Goal: Information Seeking & Learning: Learn about a topic

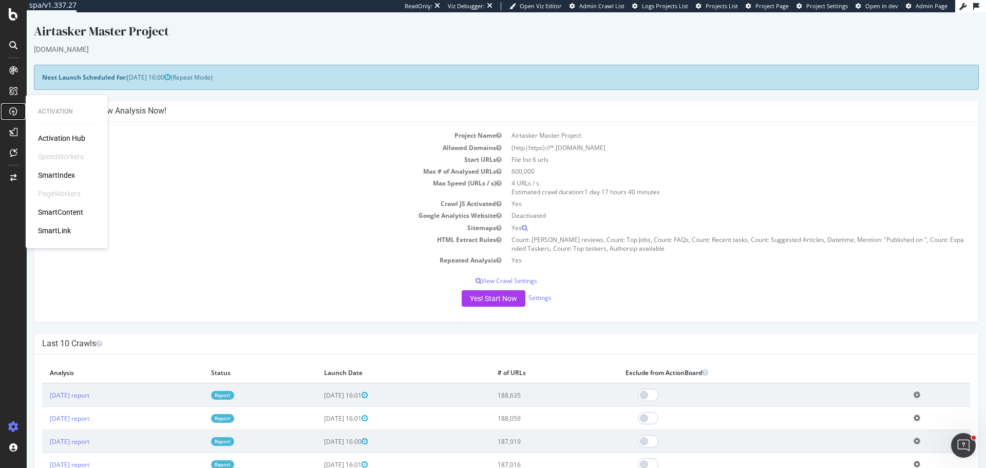
click at [24, 109] on link at bounding box center [13, 111] width 25 height 16
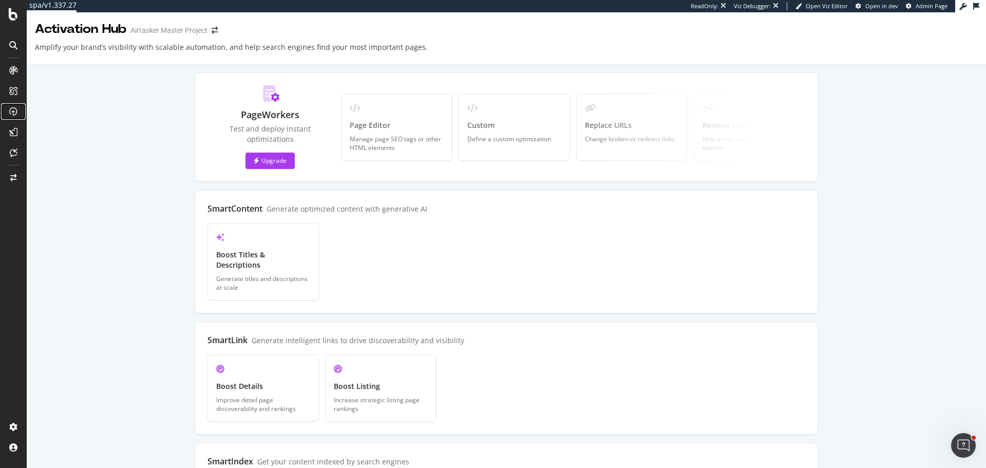
click at [16, 112] on icon at bounding box center [13, 111] width 8 height 8
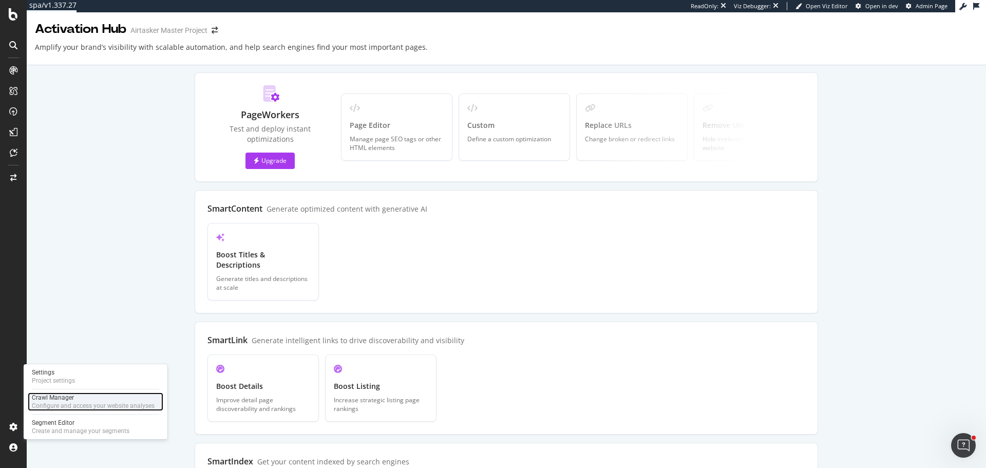
click at [61, 407] on div "Configure and access your website analyses" at bounding box center [93, 405] width 123 height 8
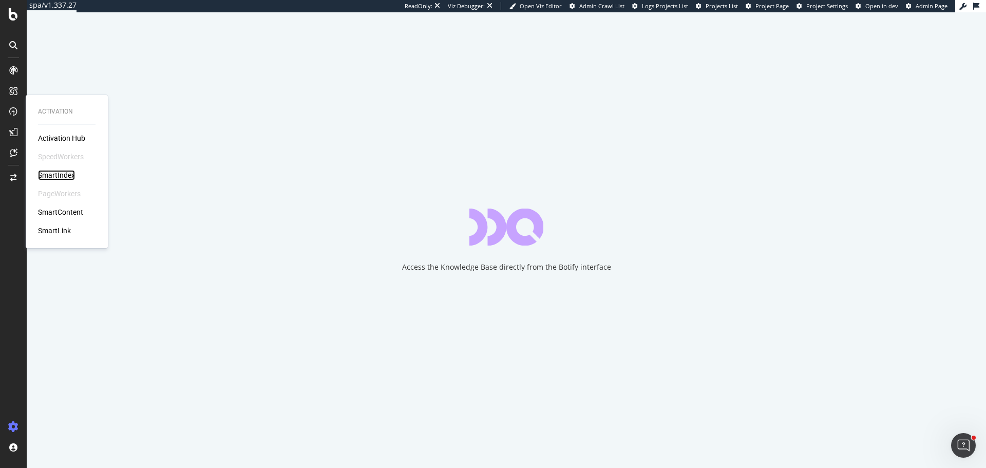
click at [55, 172] on div "SmartIndex" at bounding box center [56, 175] width 37 height 10
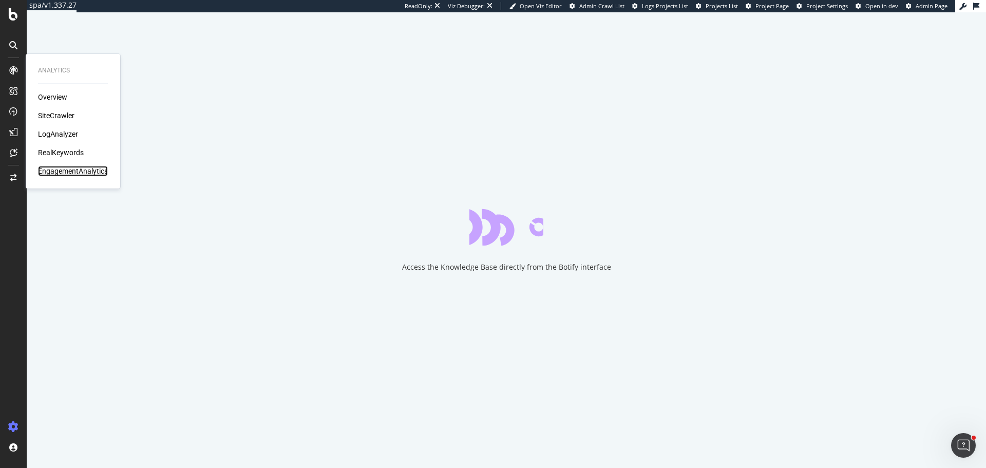
click at [87, 173] on div "EngagementAnalytics" at bounding box center [73, 171] width 70 height 10
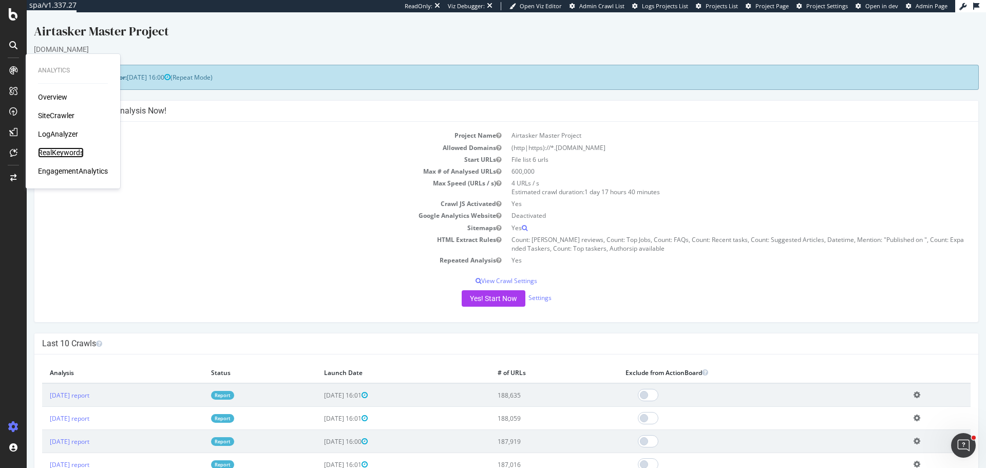
click at [61, 151] on div "RealKeywords" at bounding box center [61, 152] width 46 height 10
click at [67, 117] on div "SiteCrawler" at bounding box center [56, 115] width 36 height 10
click at [59, 118] on div "ActionBoard" at bounding box center [58, 117] width 40 height 10
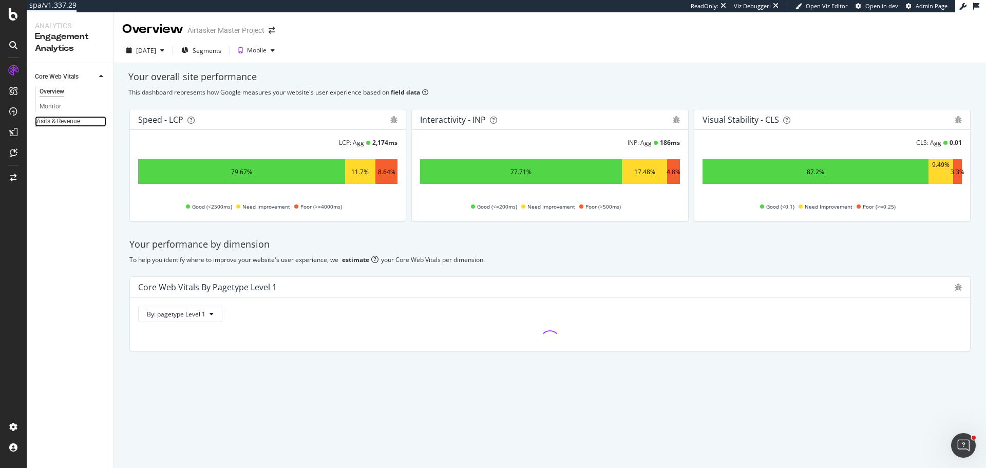
click at [69, 121] on div "Visits & Revenue" at bounding box center [57, 121] width 45 height 11
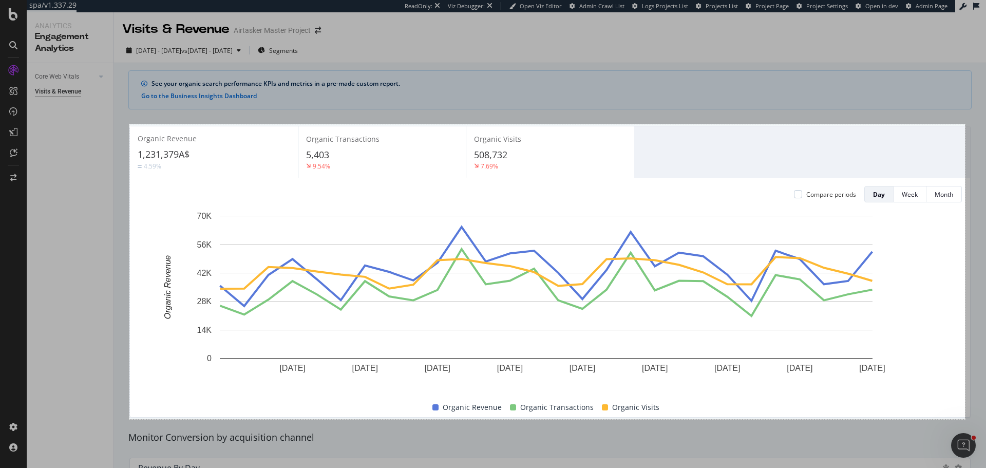
drag, startPoint x: 129, startPoint y: 124, endPoint x: 965, endPoint y: 419, distance: 885.7
click at [965, 419] on div "1627 X 574" at bounding box center [493, 234] width 986 height 468
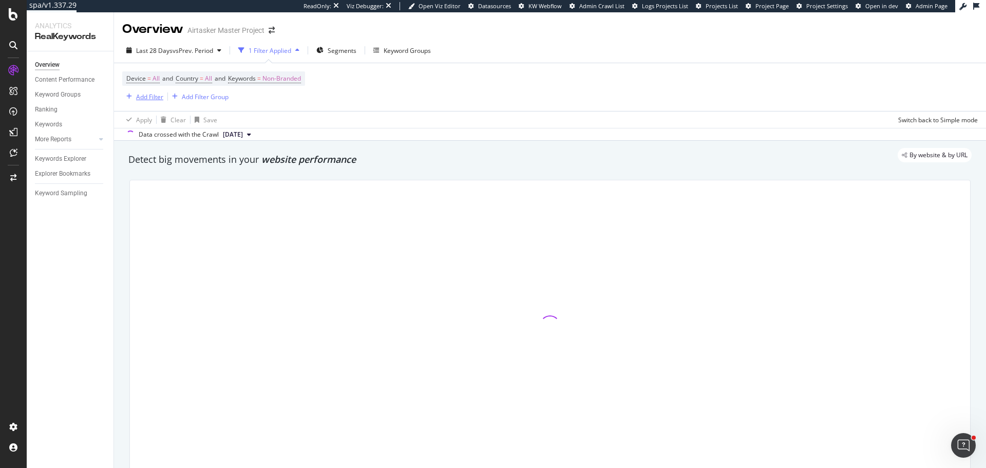
click at [138, 103] on button "Add Filter" at bounding box center [142, 96] width 41 height 12
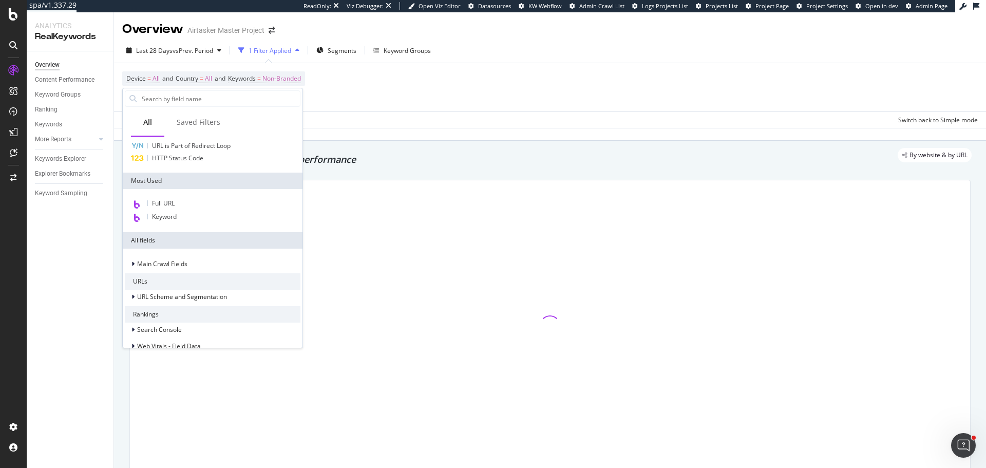
scroll to position [154, 0]
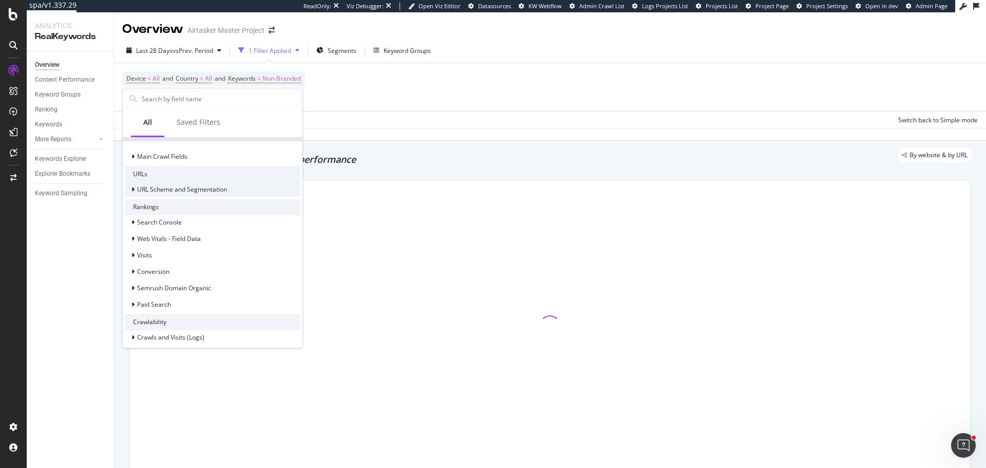
click at [192, 186] on span "URL Scheme and Segmentation" at bounding box center [182, 189] width 90 height 9
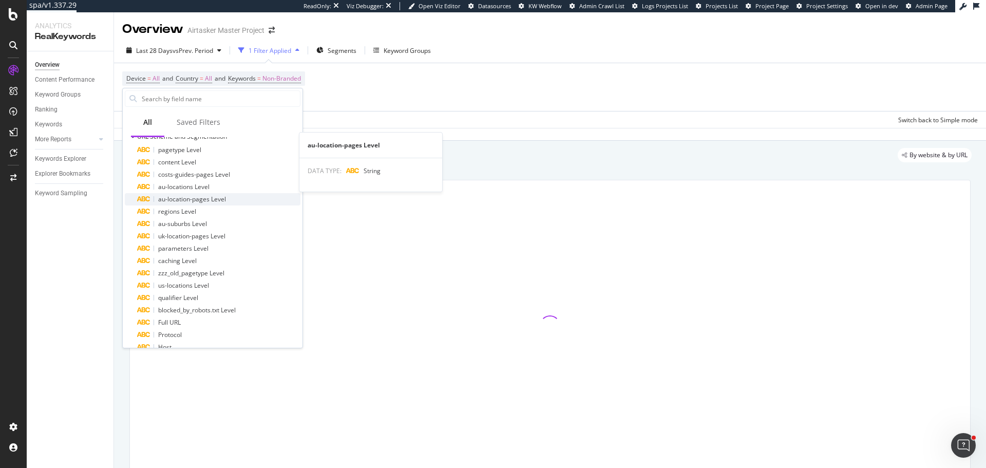
scroll to position [308, 0]
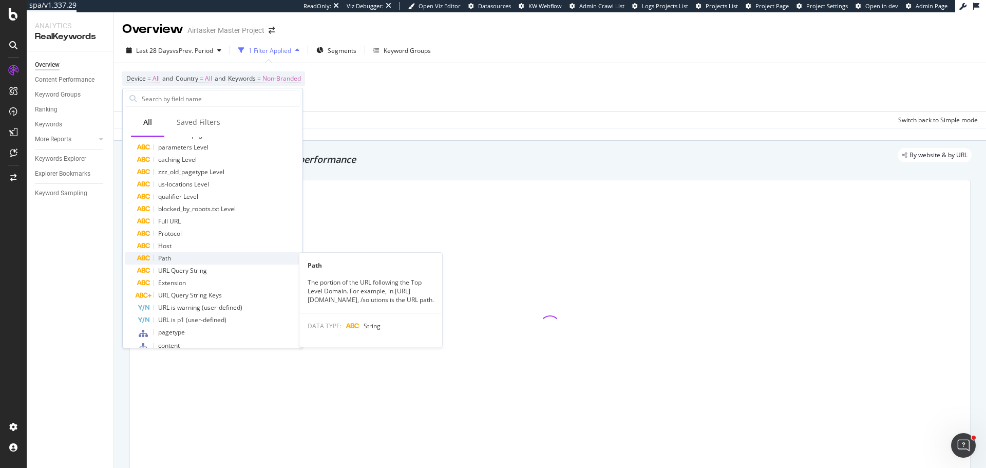
click at [178, 259] on div "Path" at bounding box center [218, 258] width 163 height 12
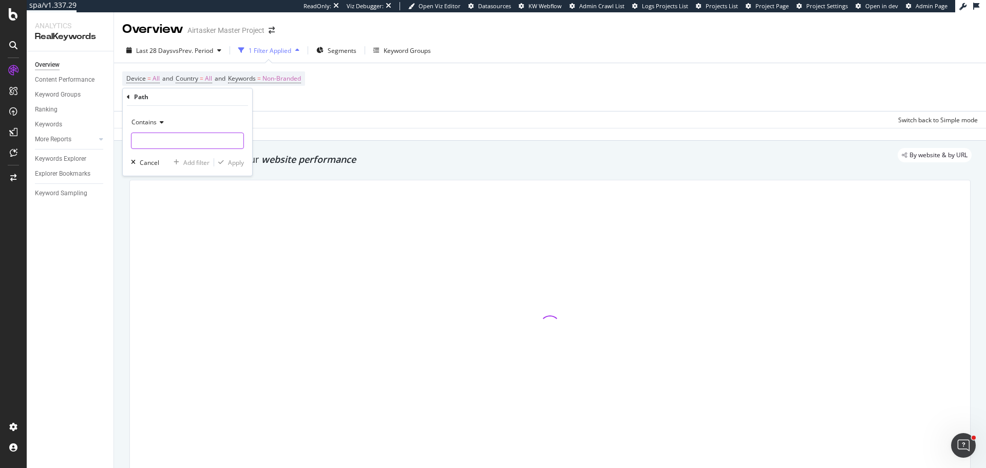
click at [154, 140] on input "text" at bounding box center [187, 140] width 112 height 16
type input "/removals/"
click at [226, 165] on div "button" at bounding box center [221, 162] width 14 height 6
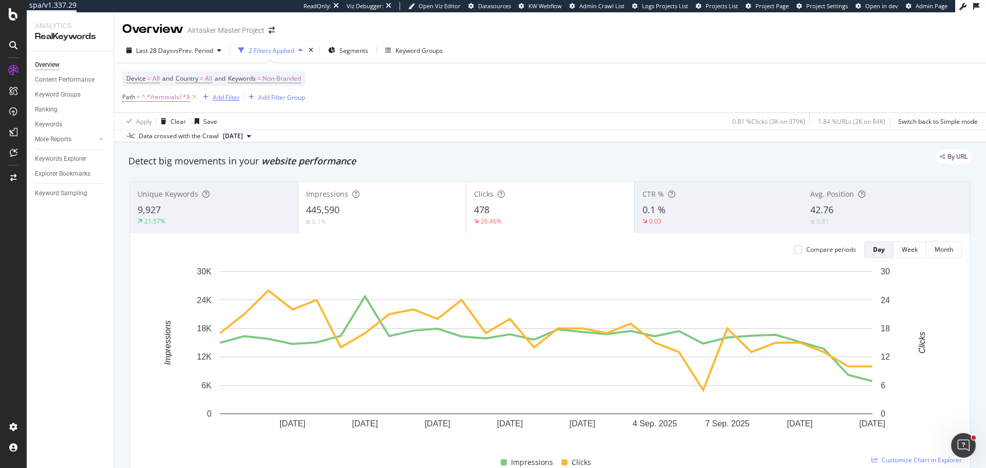
click at [235, 98] on div "Add Filter" at bounding box center [226, 97] width 27 height 9
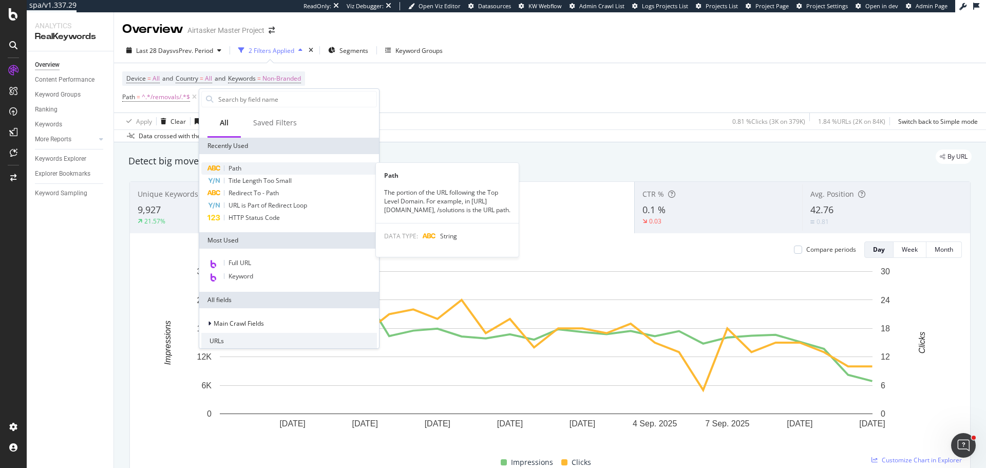
click at [278, 169] on div "Path" at bounding box center [289, 168] width 176 height 12
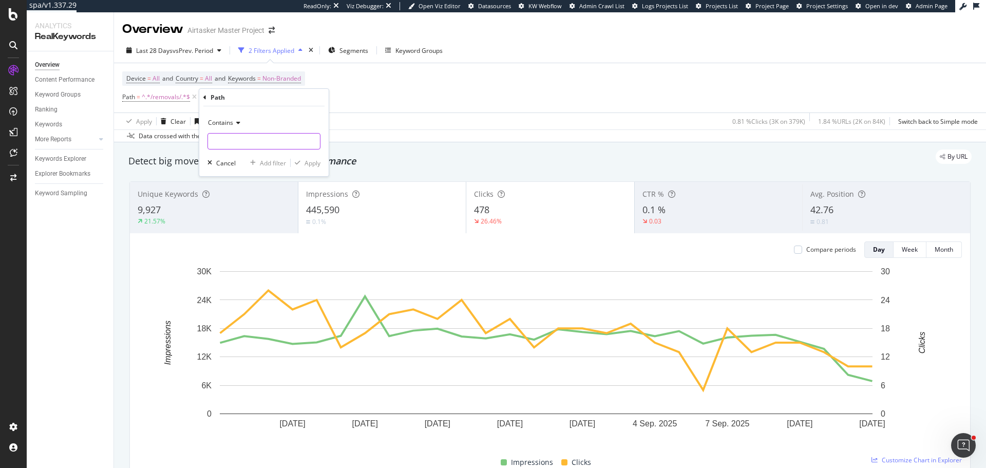
click at [238, 148] on input "text" at bounding box center [264, 141] width 112 height 16
type input "/moving/"
click at [308, 162] on div "Apply" at bounding box center [312, 163] width 16 height 9
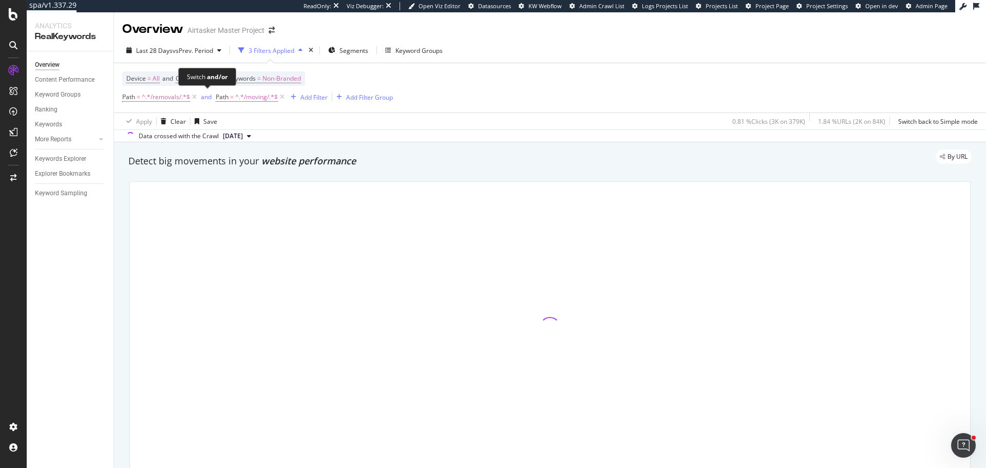
click at [205, 100] on div "and" at bounding box center [206, 96] width 11 height 9
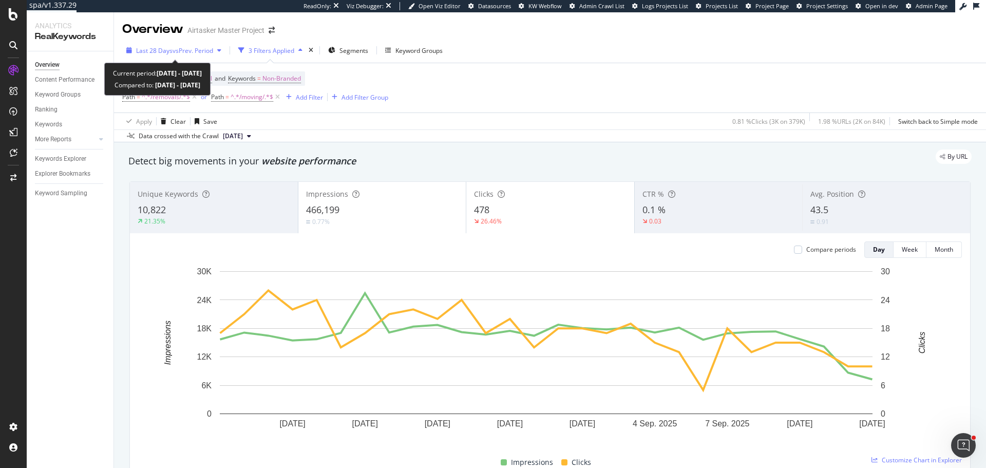
click at [209, 54] on span "vs Prev. Period" at bounding box center [192, 50] width 41 height 9
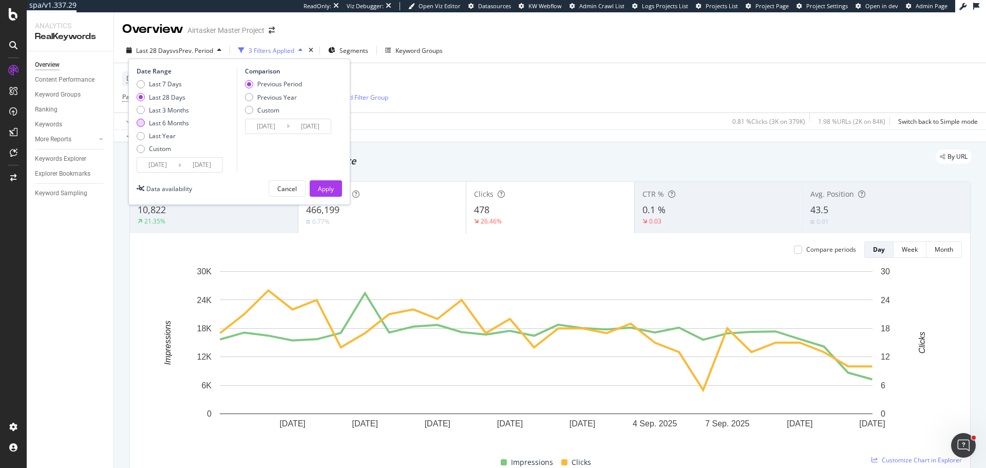
click at [172, 121] on div "Last 6 Months" at bounding box center [169, 123] width 40 height 9
type input "2025/03/14"
type input "2024/09/11"
type input "2025/03/13"
click at [332, 193] on div "Apply" at bounding box center [326, 188] width 16 height 9
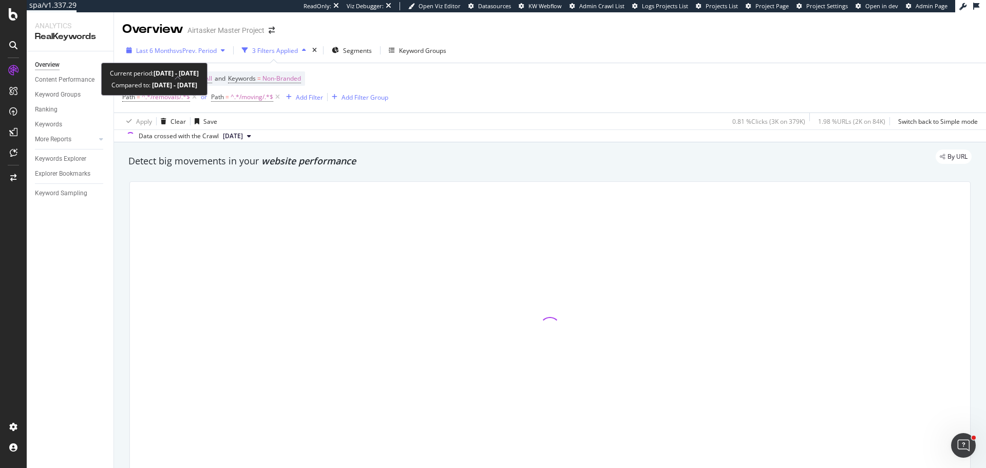
click at [200, 48] on span "vs Prev. Period" at bounding box center [196, 50] width 41 height 9
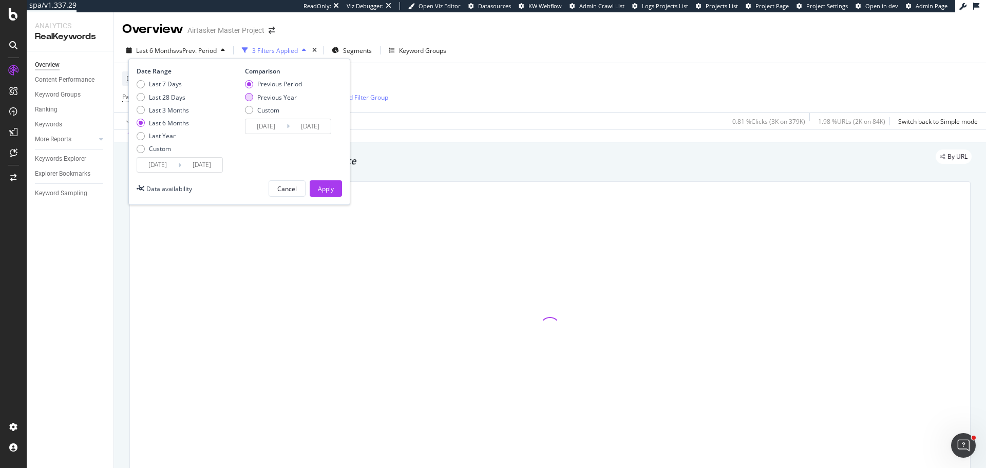
click at [287, 98] on div "Previous Year" at bounding box center [277, 97] width 40 height 9
type input "2024/03/15"
type input "2024/09/14"
click at [269, 125] on input "2024/03/15" at bounding box center [265, 126] width 41 height 14
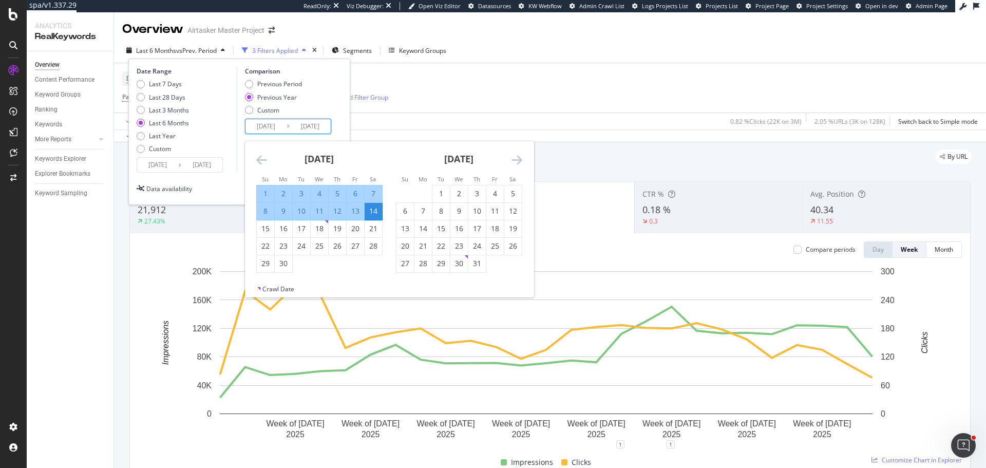
click at [517, 103] on div "Device = All and Country = All and Keywords = Non-Branded Path = ^.*/removals/.…" at bounding box center [549, 87] width 855 height 49
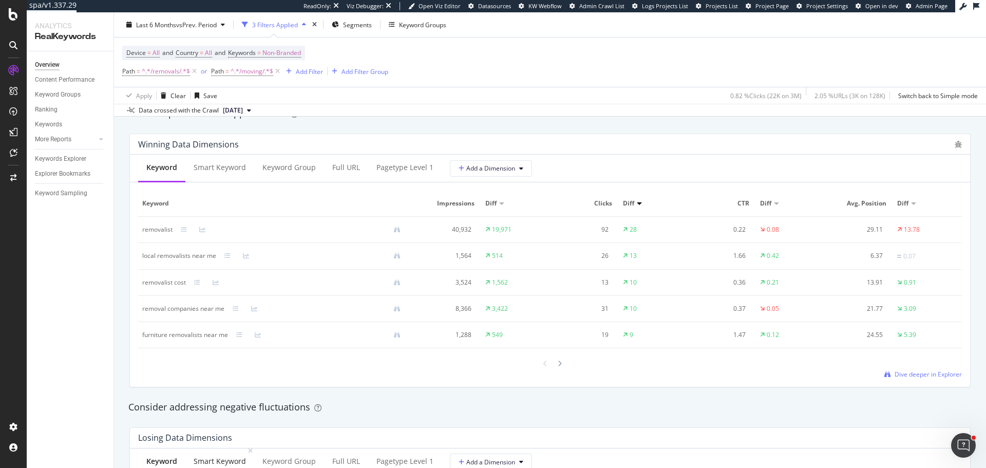
scroll to position [873, 0]
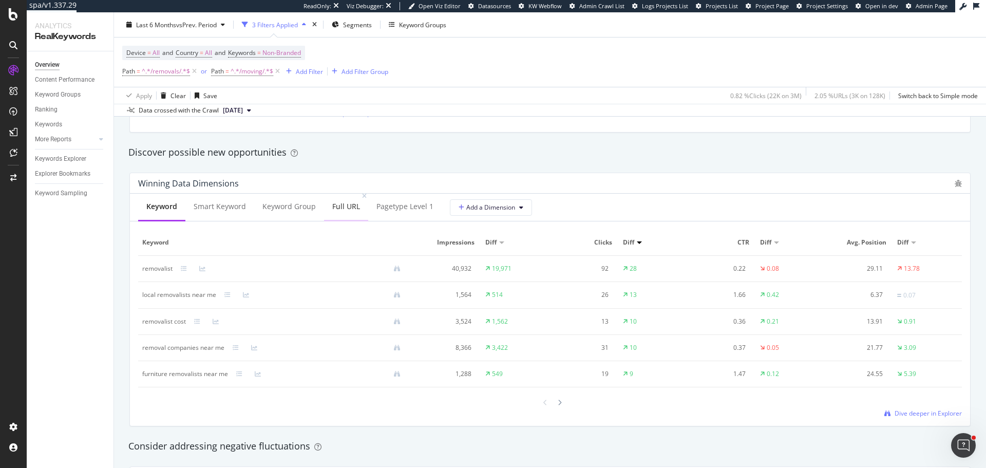
click at [335, 206] on div "Full URL" at bounding box center [346, 206] width 28 height 10
click at [158, 213] on div "Keyword" at bounding box center [161, 207] width 46 height 28
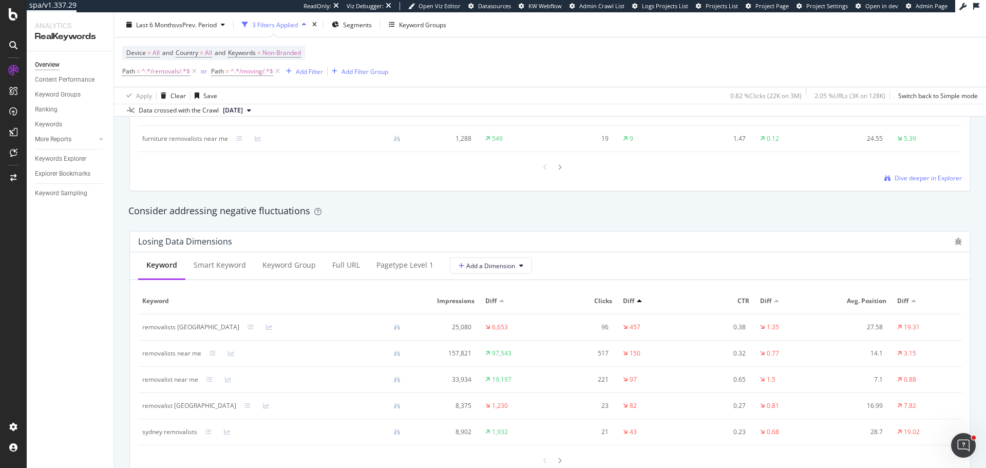
scroll to position [1129, 0]
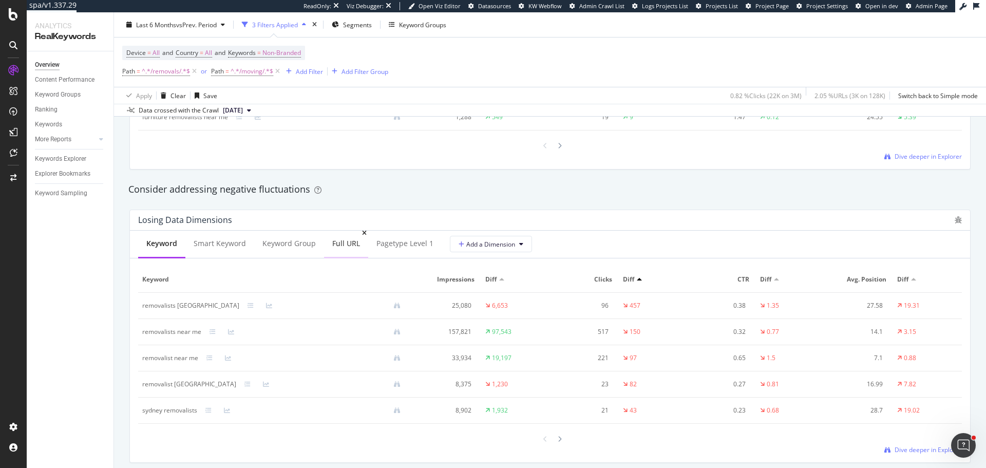
click at [342, 248] on div "Full URL" at bounding box center [346, 243] width 28 height 10
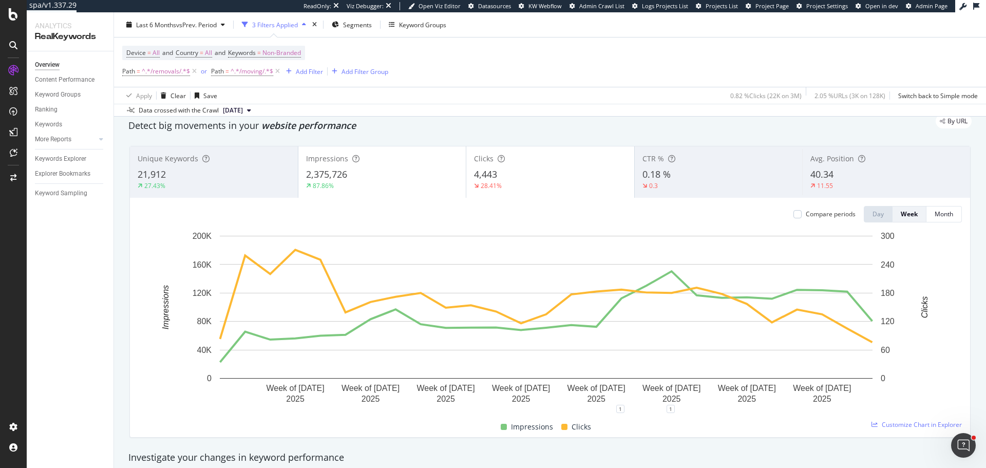
scroll to position [51, 0]
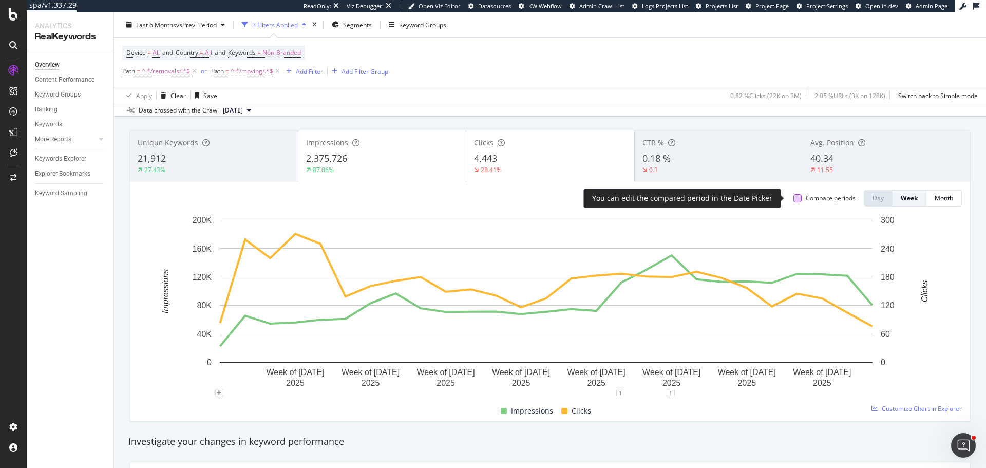
click at [793, 196] on div at bounding box center [797, 198] width 8 height 8
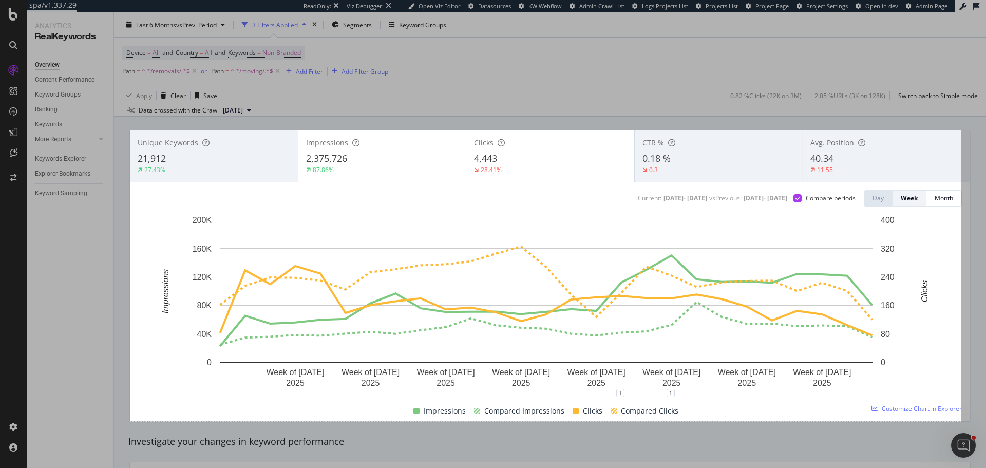
drag, startPoint x: 130, startPoint y: 130, endPoint x: 960, endPoint y: 421, distance: 879.5
click at [960, 421] on div "1617 X 566" at bounding box center [493, 234] width 986 height 468
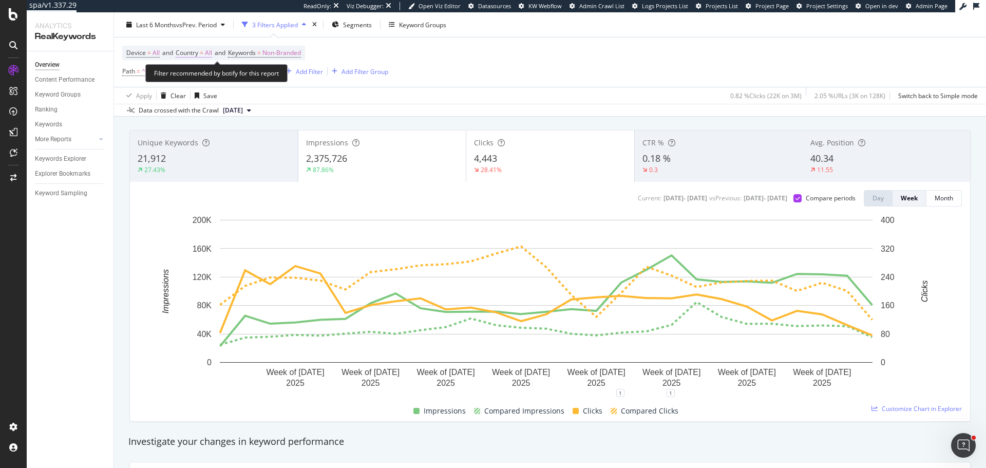
click at [191, 52] on span "Country" at bounding box center [187, 52] width 23 height 9
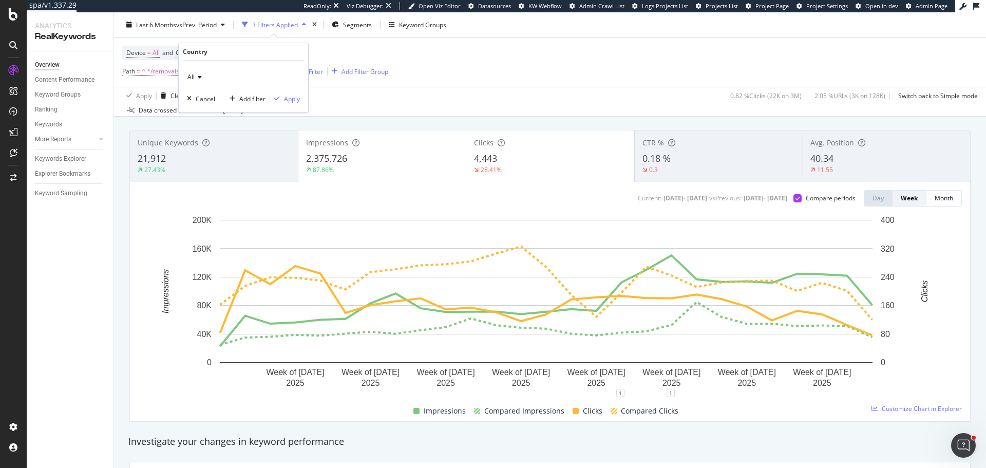
click at [197, 75] on icon at bounding box center [198, 77] width 7 height 6
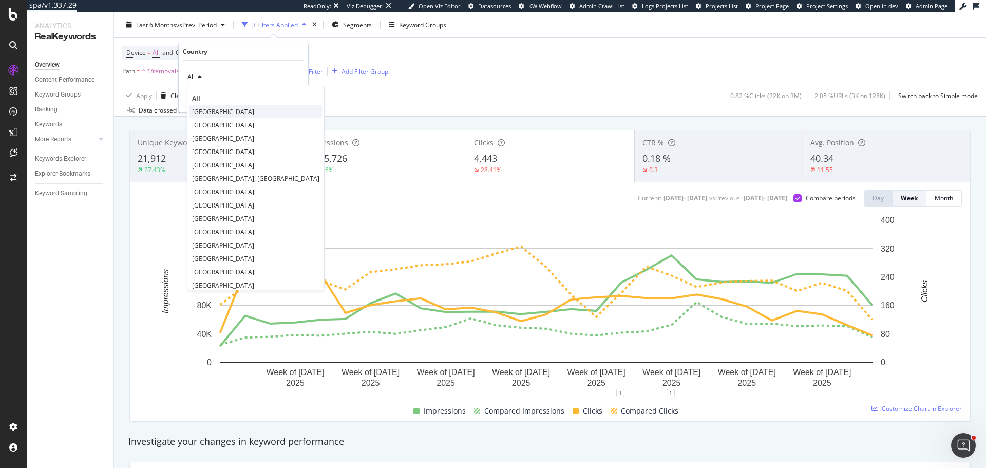
click at [206, 107] on span "Australia" at bounding box center [223, 111] width 62 height 9
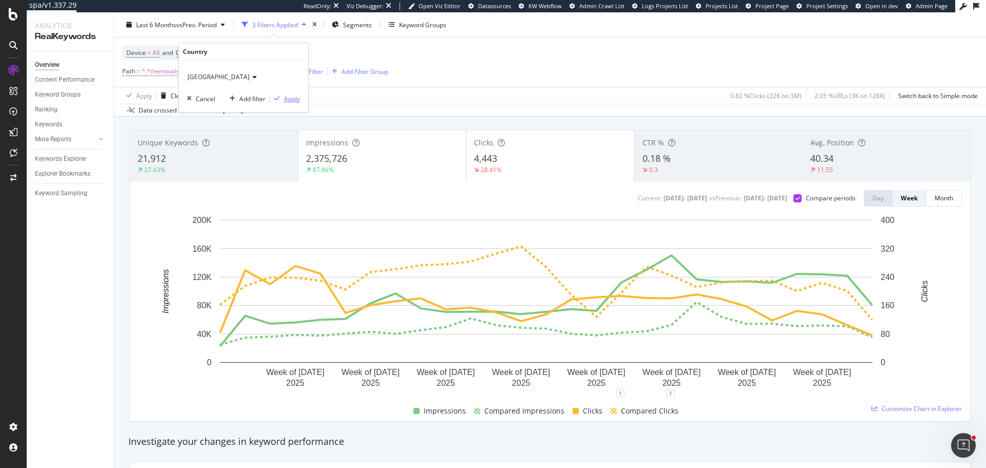
click at [286, 100] on div "Apply" at bounding box center [292, 98] width 16 height 9
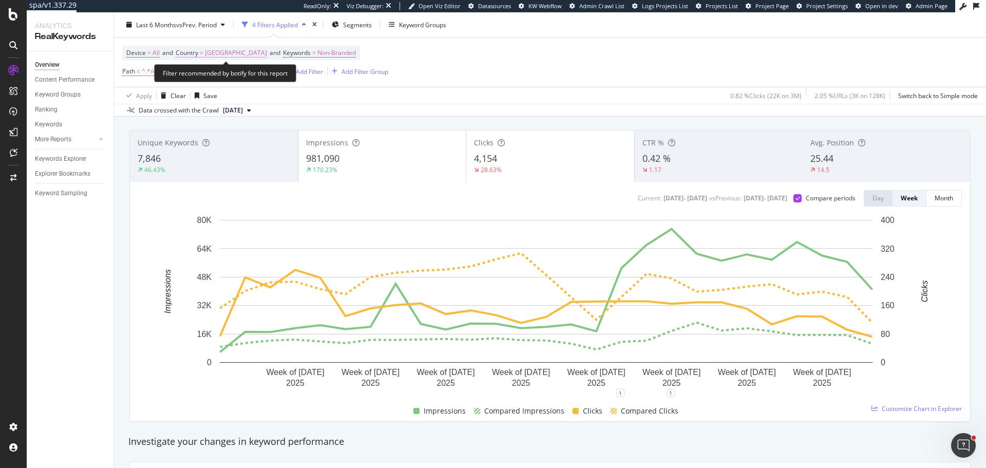
click at [217, 53] on span "Australia" at bounding box center [236, 53] width 62 height 14
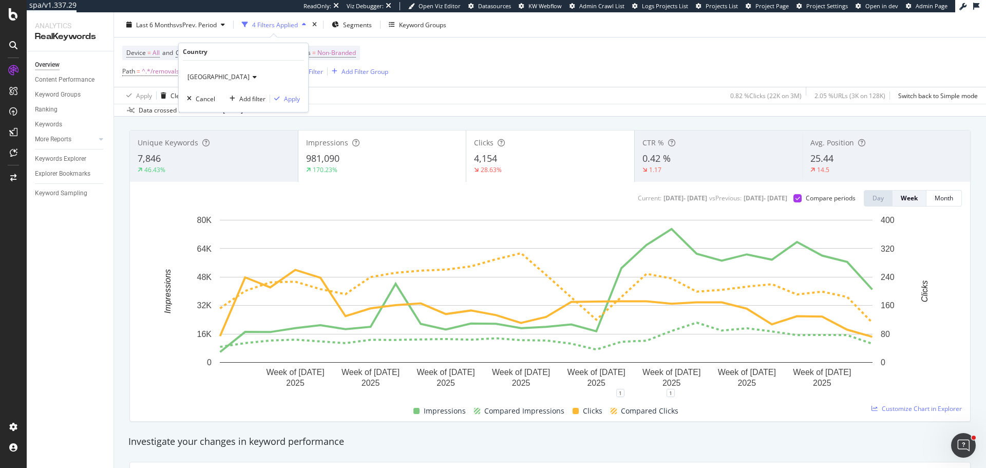
click at [200, 78] on span "Australia" at bounding box center [218, 76] width 62 height 9
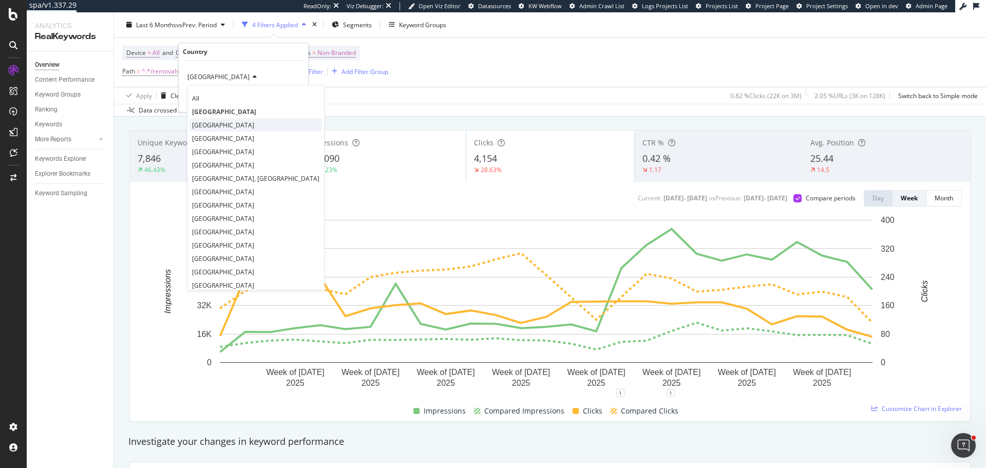
click at [227, 122] on span "United Kingdom" at bounding box center [223, 125] width 62 height 9
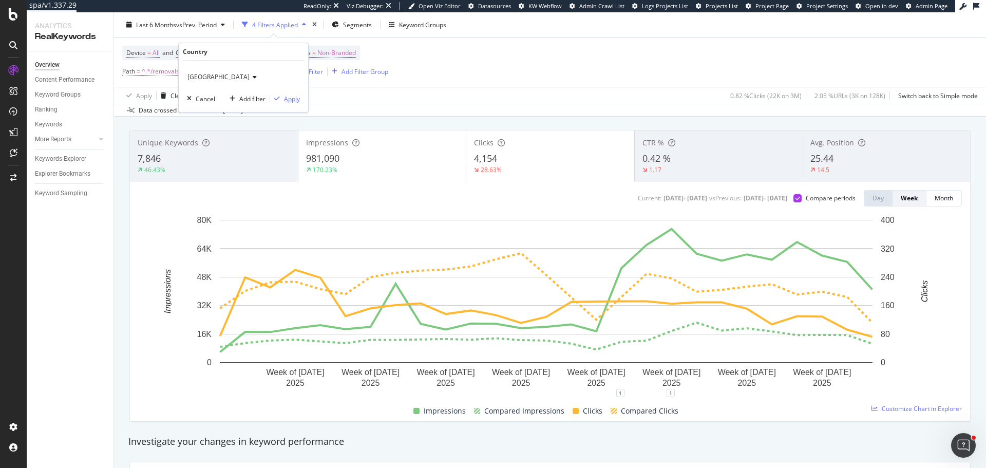
click at [285, 100] on div "Apply" at bounding box center [292, 98] width 16 height 9
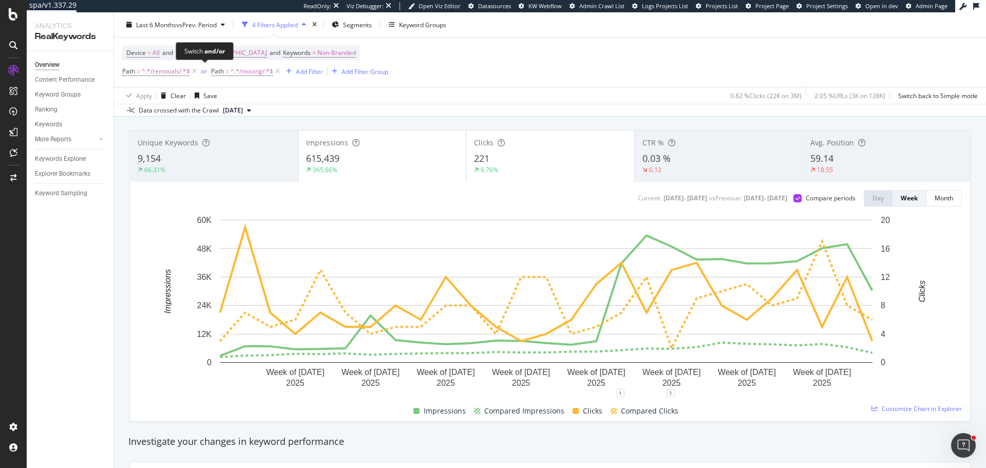
click at [224, 53] on div "and/or" at bounding box center [214, 51] width 21 height 9
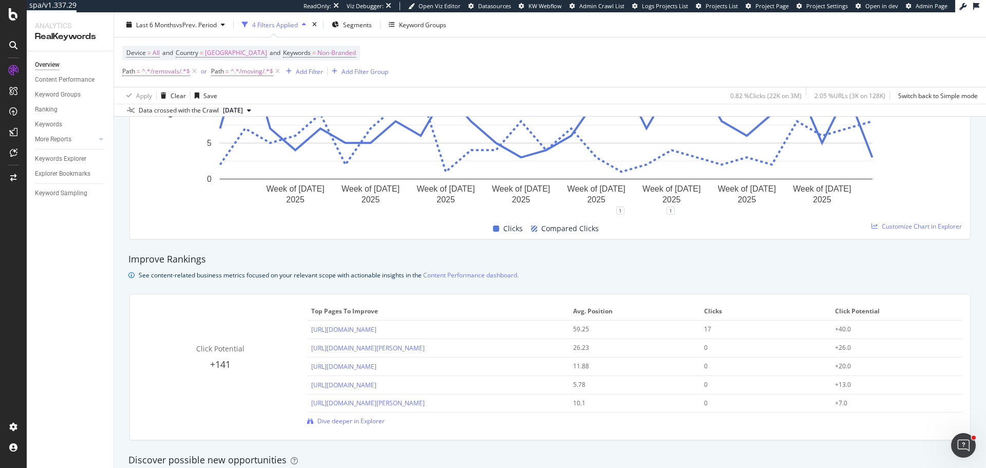
scroll to position [821, 0]
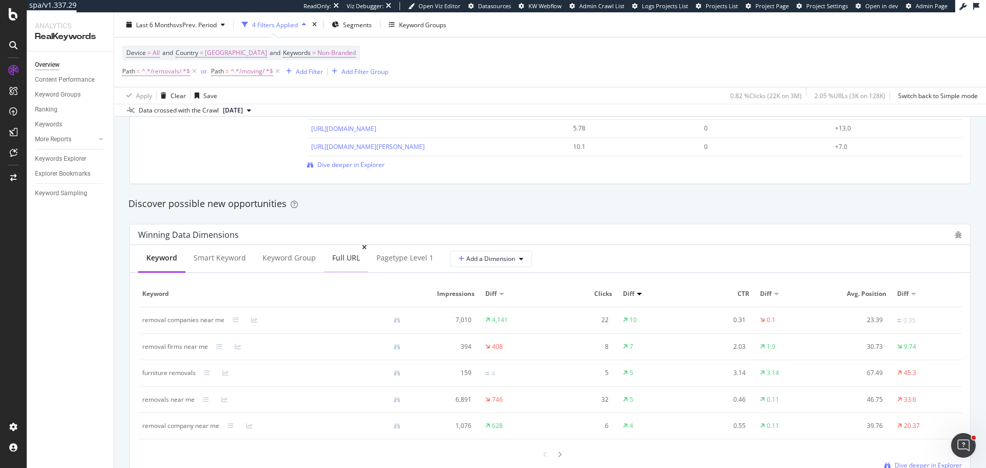
click at [353, 252] on div "Full URL" at bounding box center [346, 258] width 44 height 28
click at [207, 320] on div "https://www.airtasker.com/uk/services/removals/london-croydon/" at bounding box center [174, 320] width 65 height 9
copy div "https://www.airtasker.com/uk/services/removals/london-croydon/"
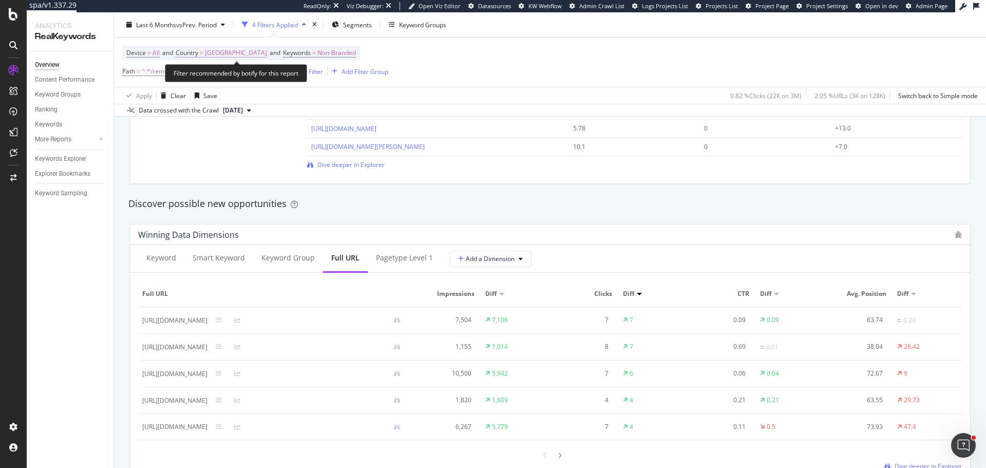
click at [241, 50] on span "United Kingdom" at bounding box center [236, 53] width 62 height 14
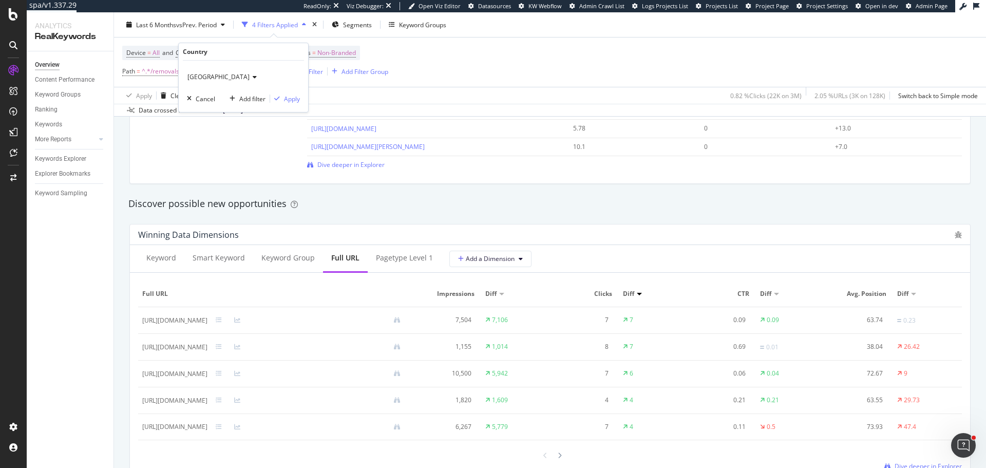
click at [215, 74] on span "United Kingdom" at bounding box center [218, 76] width 62 height 9
type input "uni"
click at [223, 127] on span "United States of America" at bounding box center [224, 125] width 64 height 9
click at [297, 97] on div "Apply" at bounding box center [292, 98] width 16 height 9
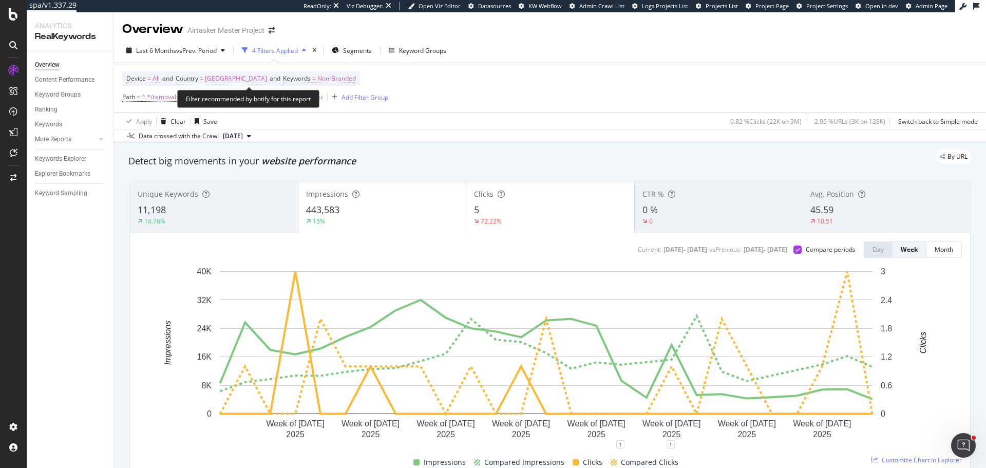
click at [242, 76] on span "United States of America" at bounding box center [236, 78] width 62 height 14
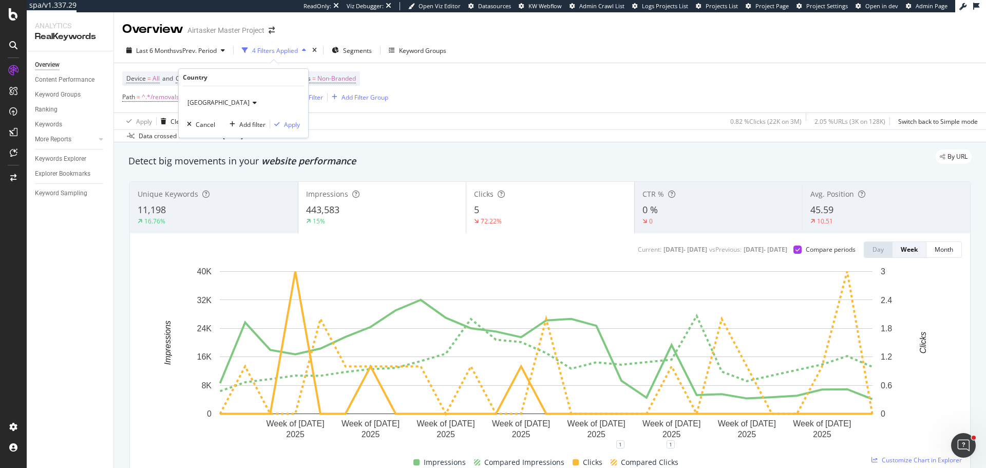
click at [220, 94] on div "United States of America" at bounding box center [243, 102] width 113 height 16
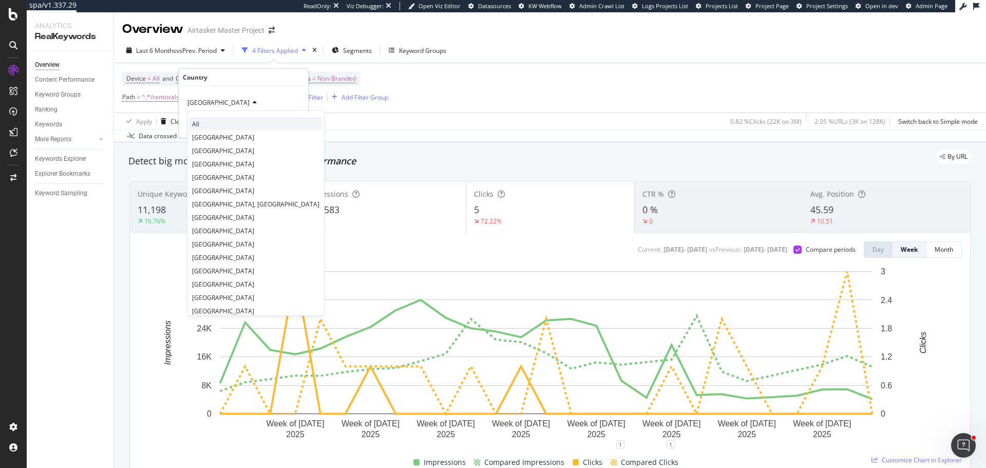
click at [205, 124] on div "All" at bounding box center [255, 123] width 132 height 13
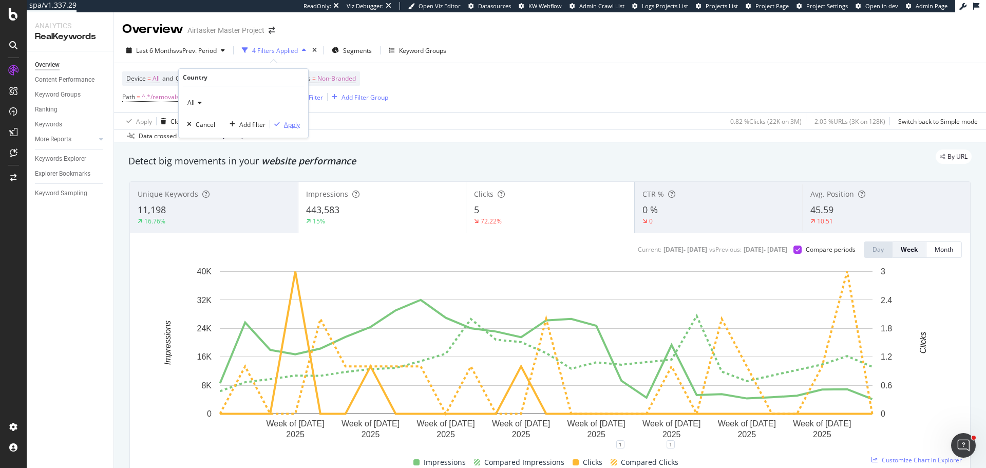
click at [291, 126] on div "Apply" at bounding box center [292, 124] width 16 height 9
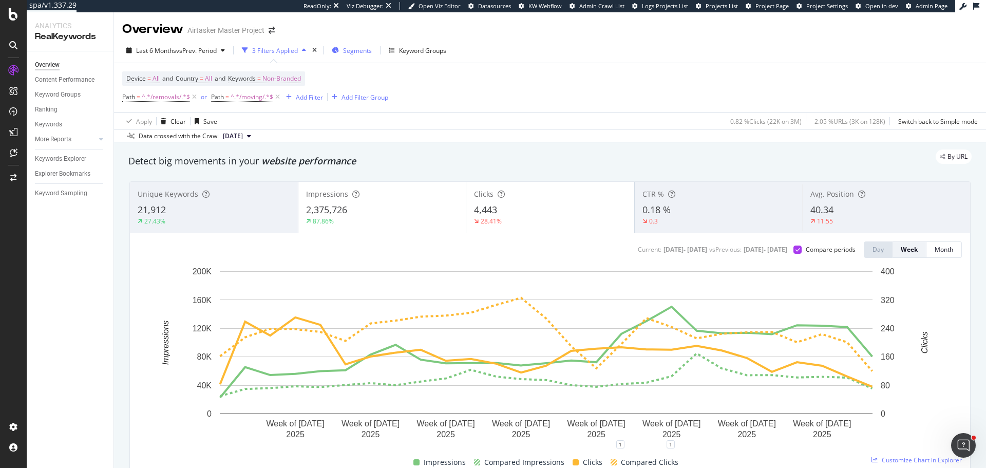
click at [359, 54] on span "Segments" at bounding box center [357, 50] width 29 height 9
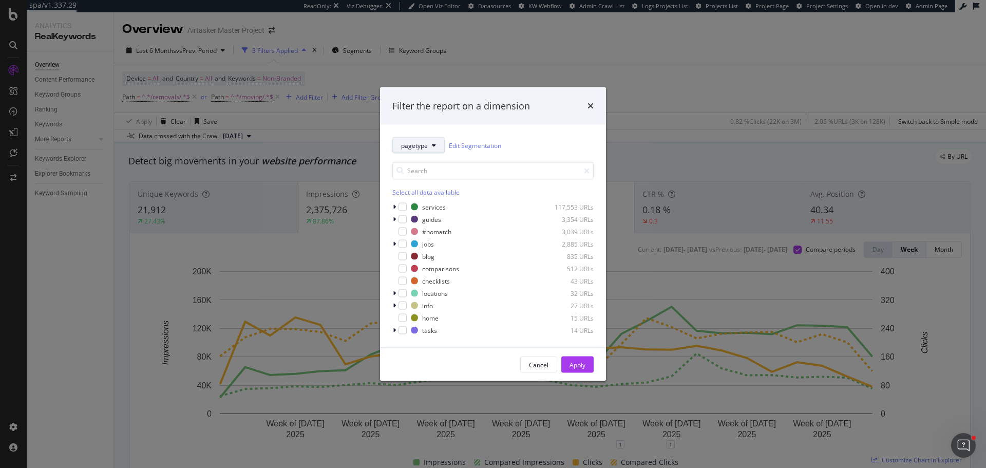
click at [437, 149] on button "pagetype" at bounding box center [418, 145] width 52 height 16
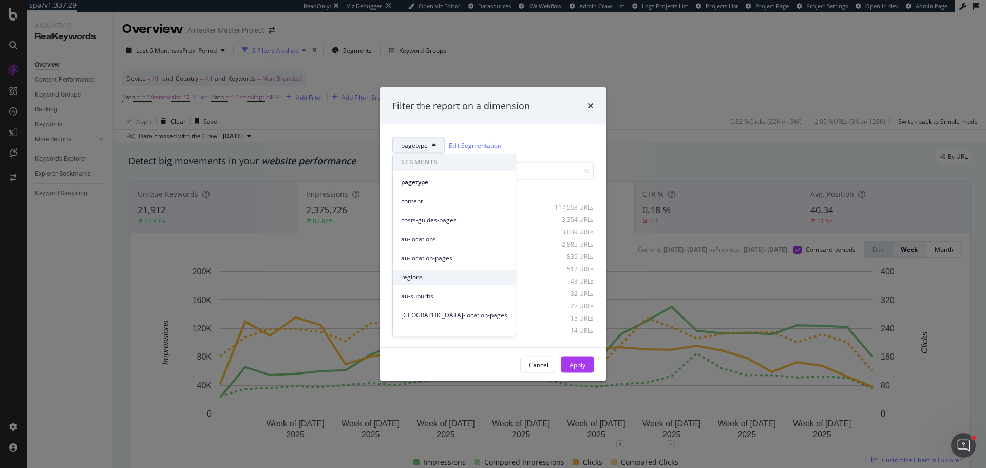
click at [431, 278] on span "regions" at bounding box center [454, 277] width 106 height 9
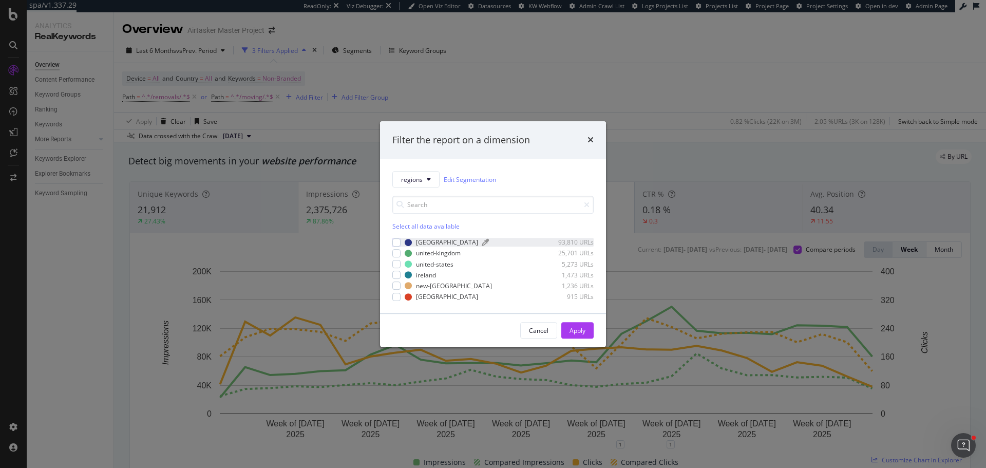
click at [422, 241] on div "australia" at bounding box center [447, 242] width 62 height 9
click at [582, 334] on div "Apply" at bounding box center [577, 330] width 16 height 9
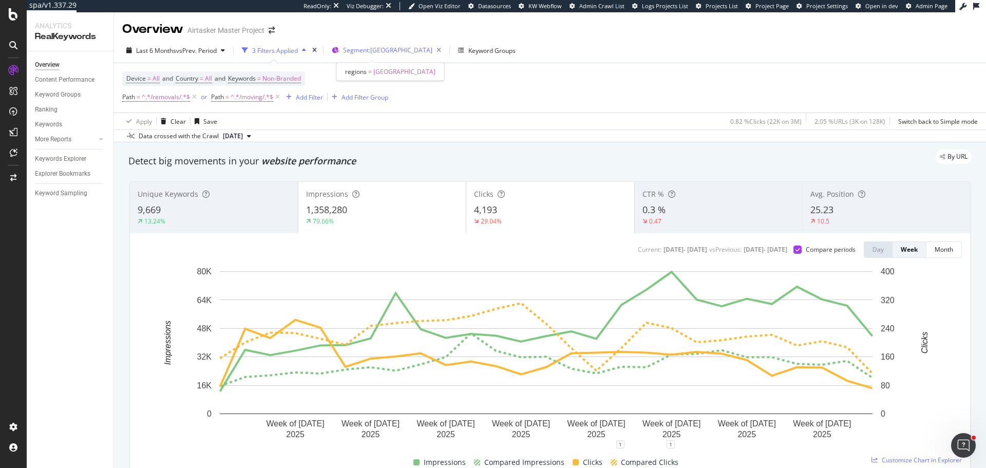
click at [392, 54] on span "Segment: australia" at bounding box center [387, 50] width 89 height 9
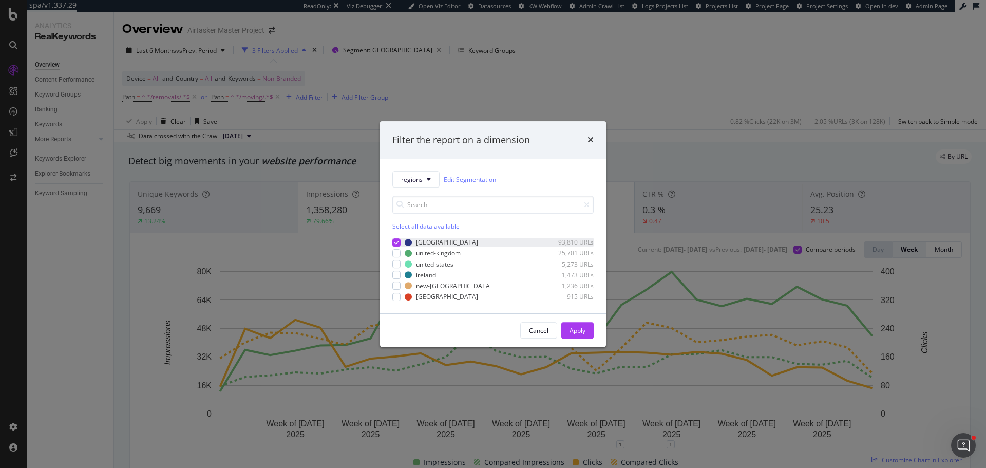
click at [395, 243] on icon "modal" at bounding box center [396, 242] width 5 height 5
click at [395, 256] on div "modal" at bounding box center [396, 253] width 8 height 8
click at [580, 331] on div "Apply" at bounding box center [577, 330] width 16 height 9
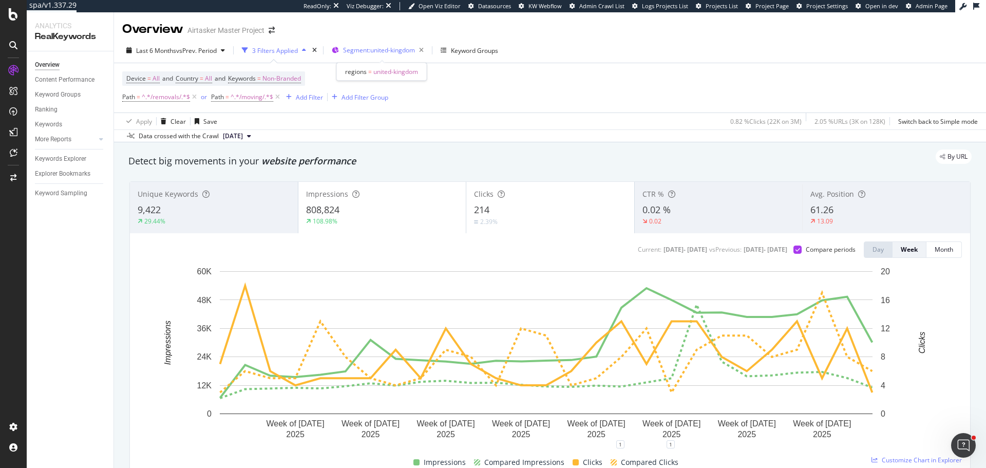
click at [378, 48] on span "Segment: united-kingdom" at bounding box center [379, 50] width 72 height 9
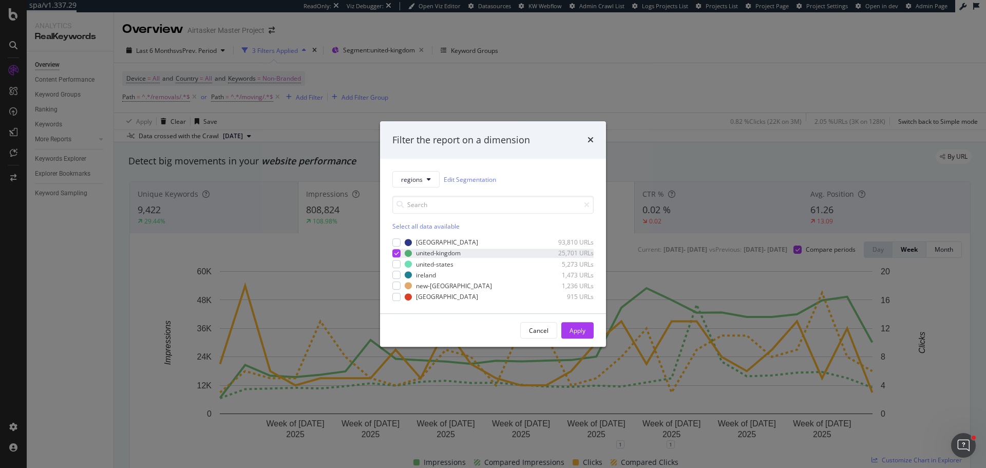
click at [395, 254] on icon "modal" at bounding box center [396, 253] width 5 height 5
click at [396, 266] on div "modal" at bounding box center [396, 264] width 8 height 8
click at [572, 328] on div "Apply" at bounding box center [577, 330] width 16 height 9
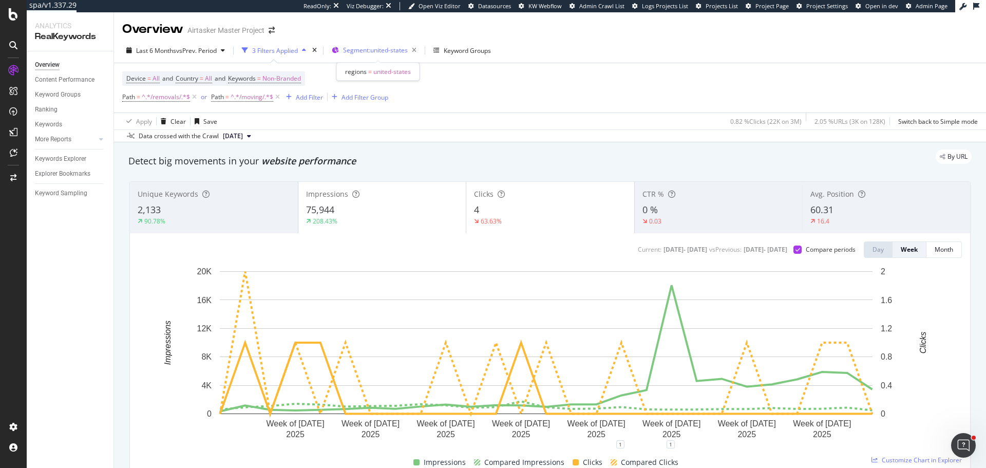
click at [407, 46] on span "Segment: united-states" at bounding box center [375, 50] width 65 height 9
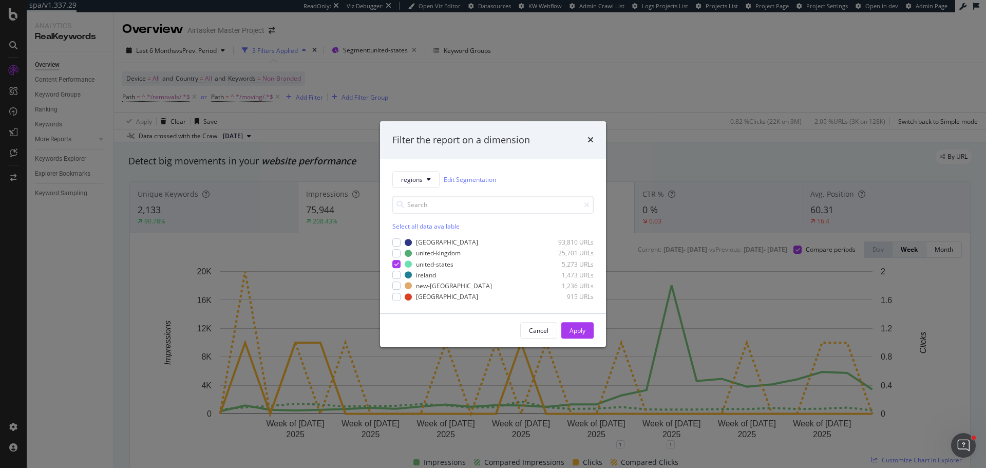
click at [643, 60] on div "Filter the report on a dimension regions Edit Segmentation Select all data avai…" at bounding box center [493, 234] width 986 height 468
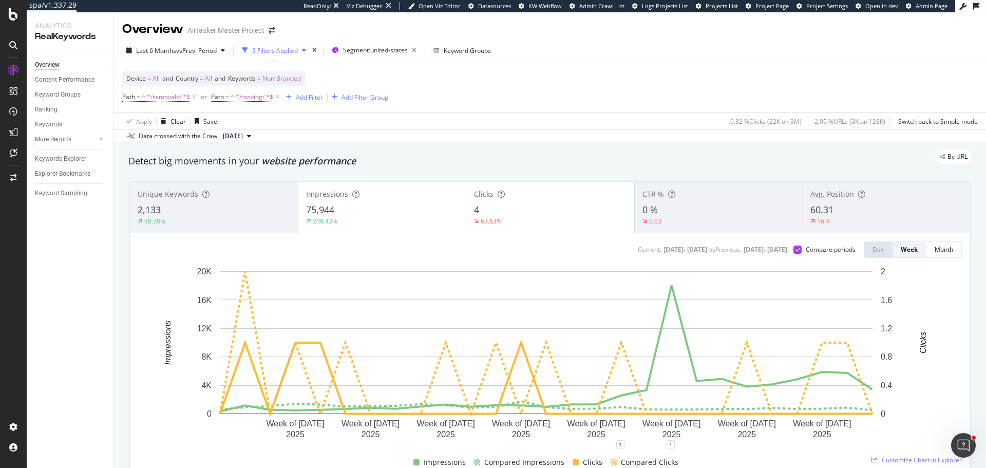
click at [577, 105] on div "Device = All and Country = All and Keywords = Non-Branded Path = ^.*/removals/.…" at bounding box center [549, 87] width 855 height 49
click at [401, 50] on span "Segment: united-states" at bounding box center [375, 50] width 65 height 9
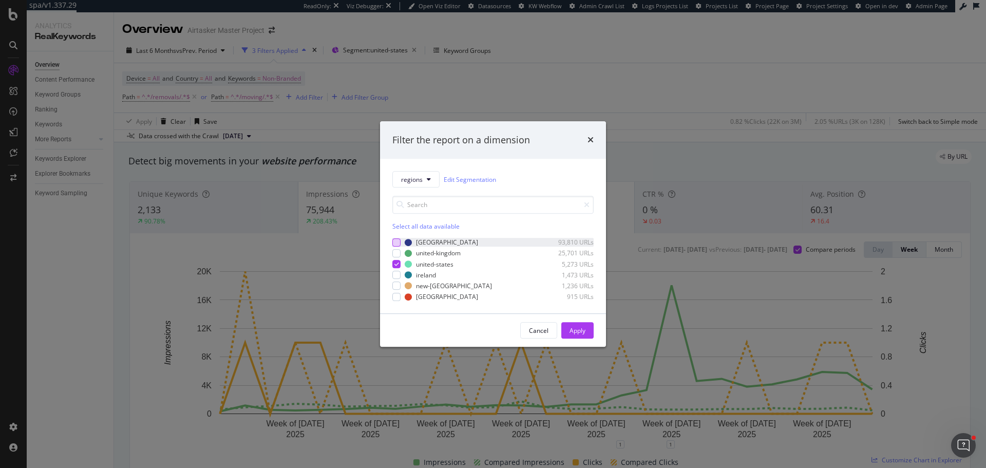
click at [397, 241] on div "modal" at bounding box center [396, 242] width 8 height 8
click at [396, 265] on icon "modal" at bounding box center [396, 263] width 5 height 5
click at [577, 323] on div "Apply" at bounding box center [577, 329] width 16 height 15
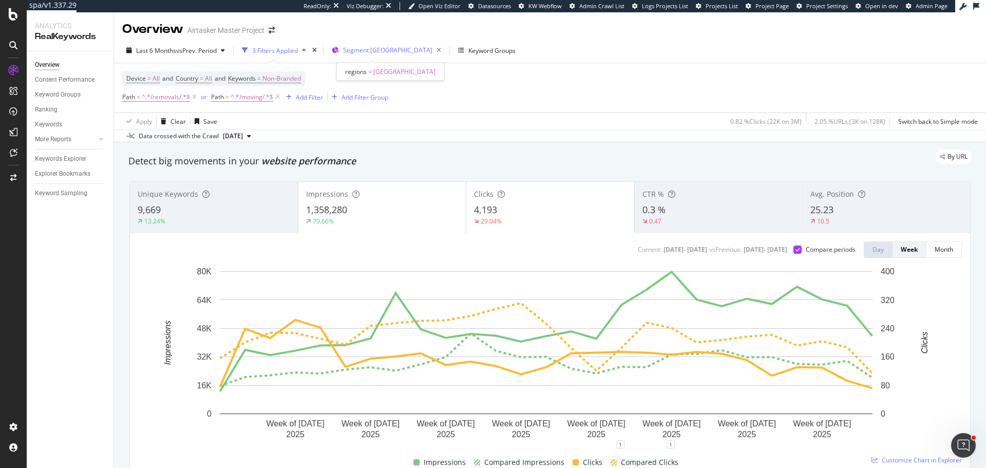
click at [365, 47] on span "Segment: australia" at bounding box center [387, 50] width 89 height 9
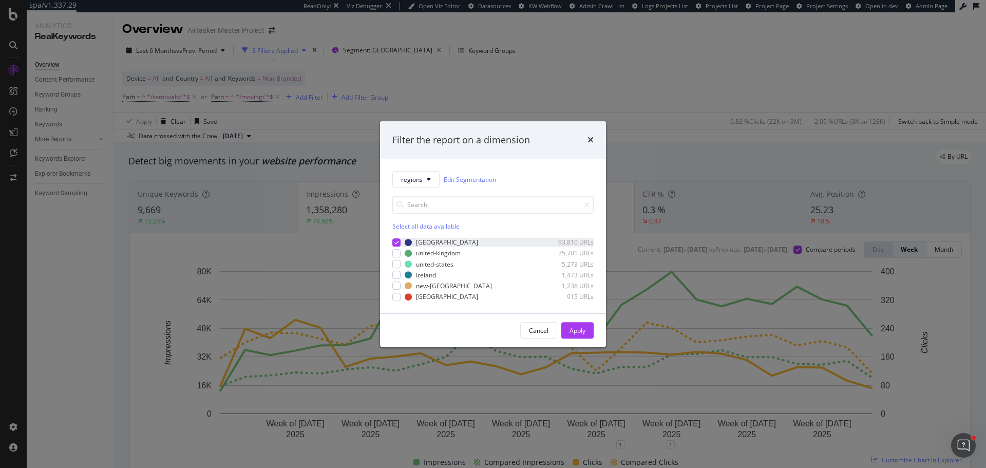
click at [397, 243] on icon "modal" at bounding box center [396, 242] width 5 height 5
click at [393, 257] on div "modal" at bounding box center [396, 253] width 8 height 8
click at [579, 331] on div "Apply" at bounding box center [577, 330] width 16 height 9
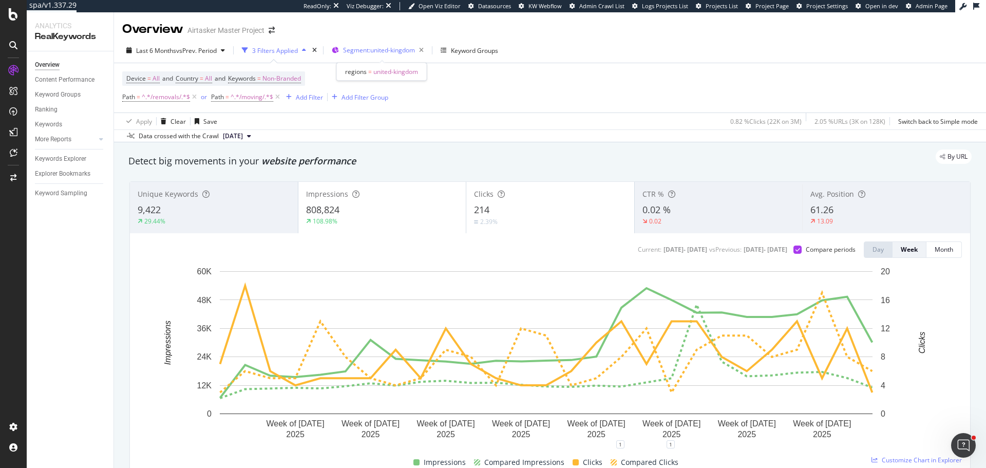
click at [396, 49] on span "Segment: united-kingdom" at bounding box center [379, 50] width 72 height 9
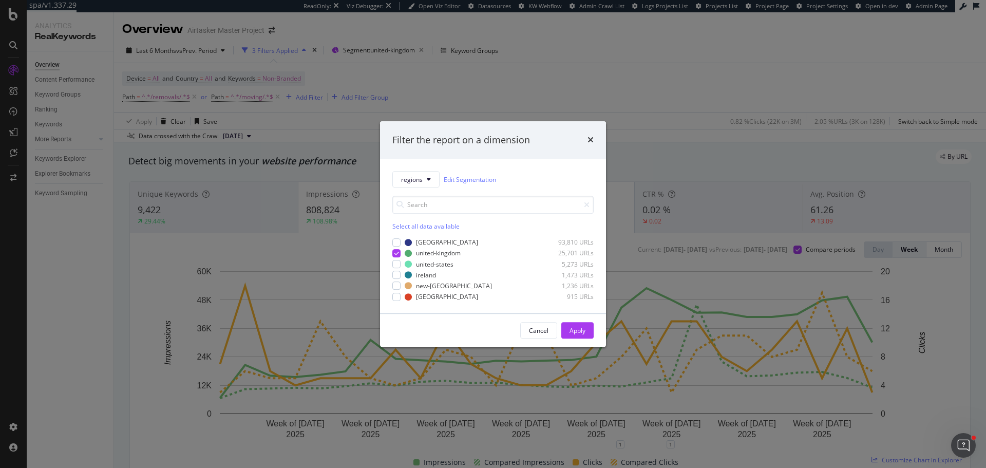
click at [392, 254] on div "modal" at bounding box center [396, 253] width 8 height 8
click at [391, 263] on div "regions Edit Segmentation Select all data available australia 93,810 URLs unite…" at bounding box center [493, 236] width 226 height 155
click at [394, 264] on div "modal" at bounding box center [396, 264] width 8 height 8
click at [571, 338] on div "Apply" at bounding box center [577, 329] width 16 height 15
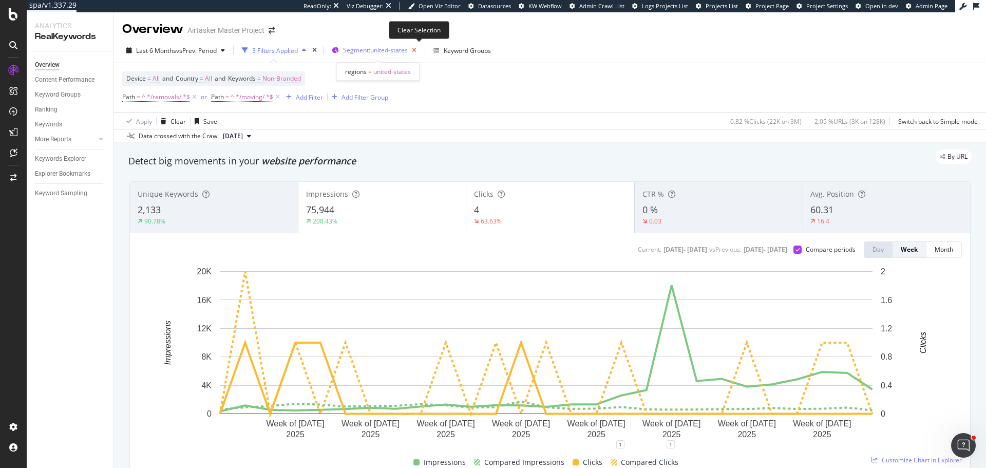
click at [418, 50] on icon "button" at bounding box center [414, 50] width 13 height 14
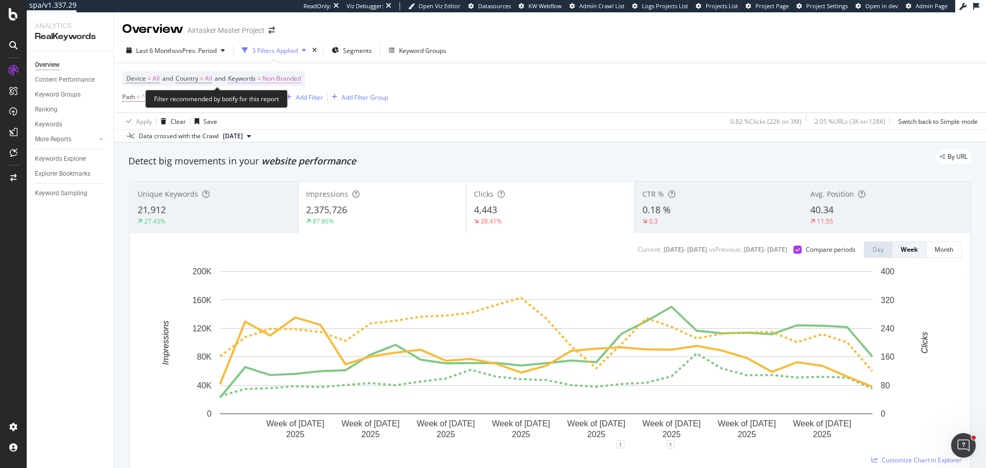
click at [277, 78] on span "Non-Branded" at bounding box center [281, 78] width 39 height 14
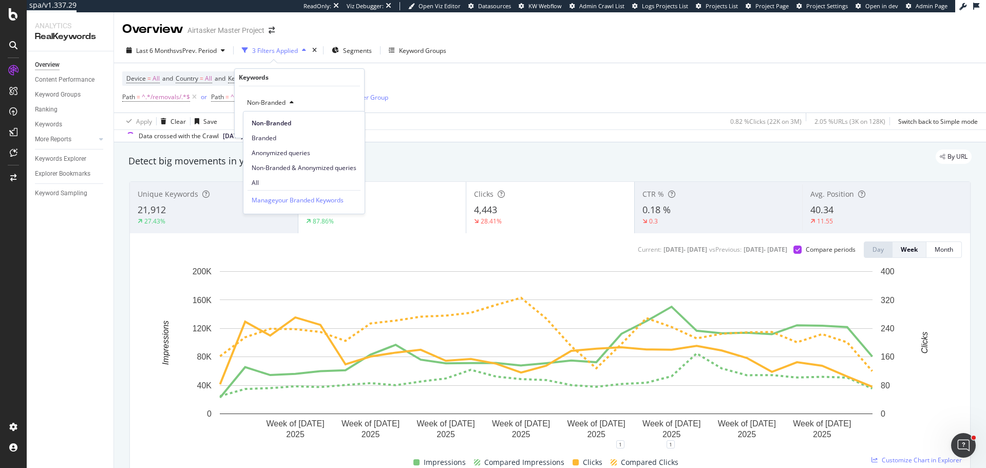
click at [265, 137] on span "Branded" at bounding box center [304, 137] width 105 height 9
click at [345, 123] on div "Apply" at bounding box center [348, 124] width 16 height 9
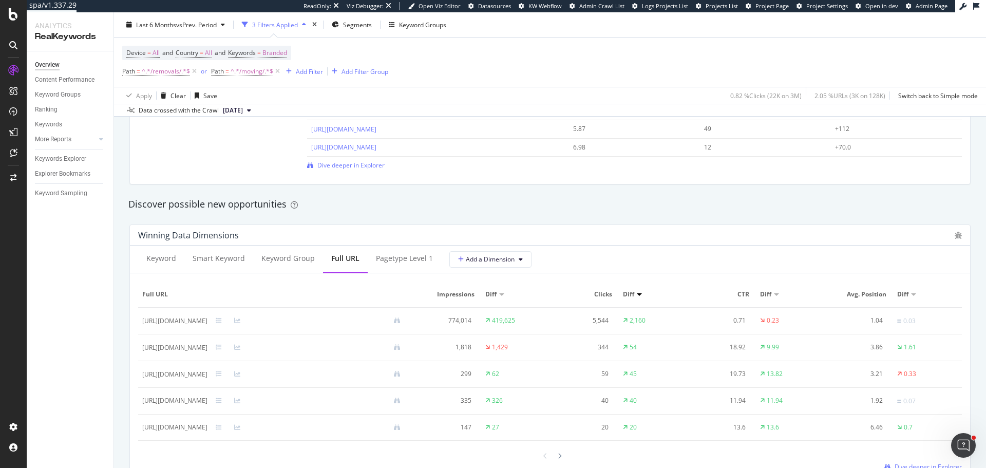
scroll to position [821, 0]
click at [152, 254] on div "Keyword" at bounding box center [161, 258] width 30 height 10
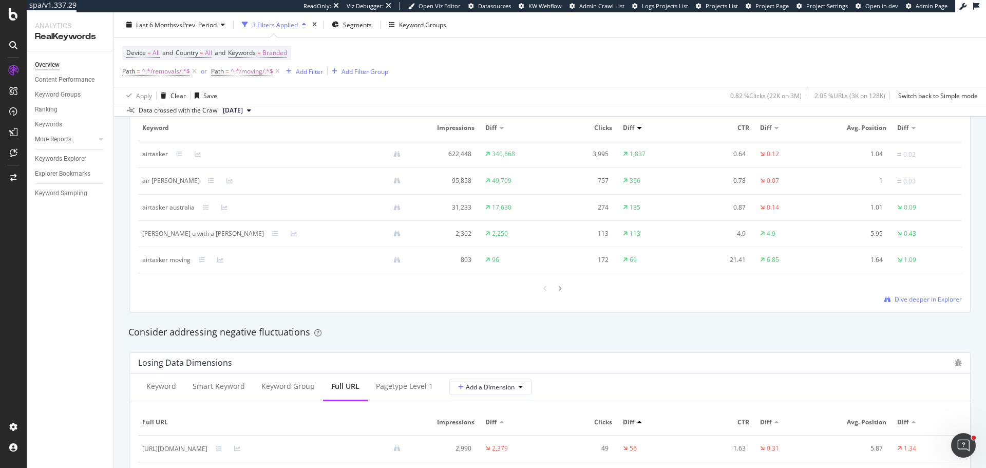
scroll to position [1078, 0]
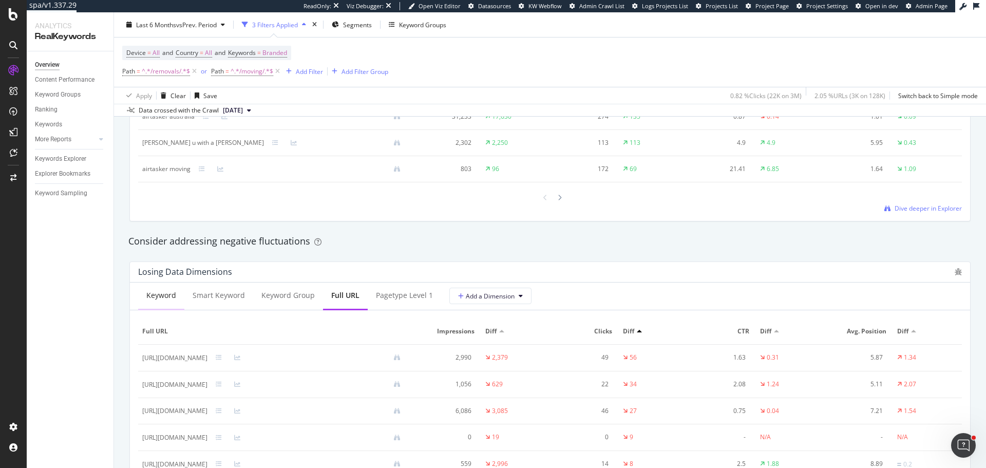
click at [143, 298] on div "Keyword" at bounding box center [161, 296] width 46 height 28
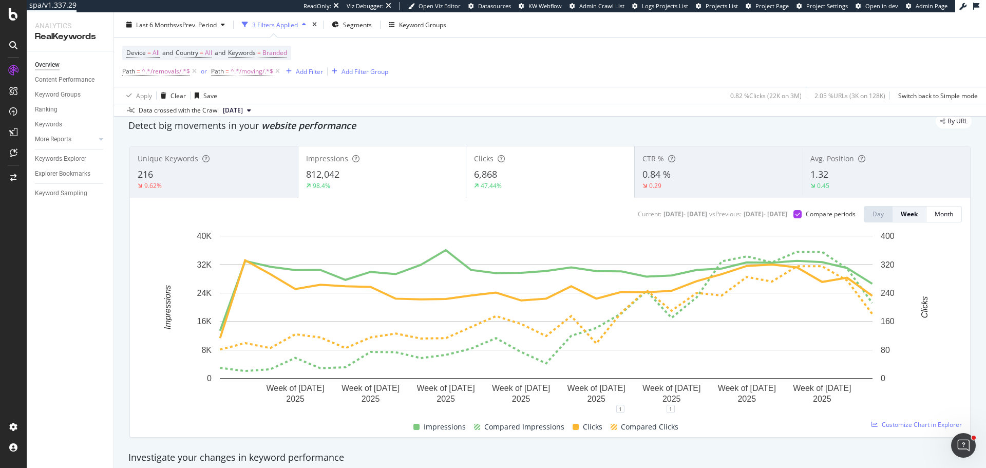
scroll to position [51, 0]
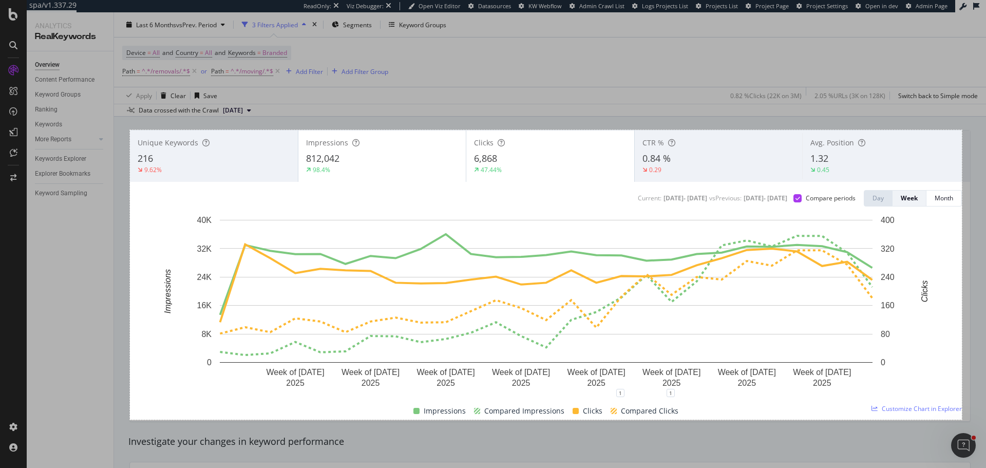
drag, startPoint x: 130, startPoint y: 130, endPoint x: 962, endPoint y: 419, distance: 880.6
click at [962, 419] on div "1620 X 564" at bounding box center [493, 234] width 986 height 468
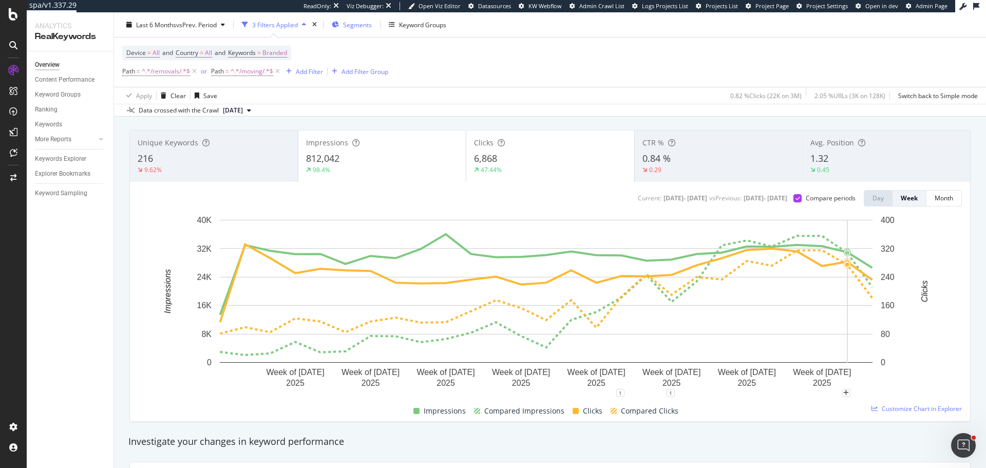
click at [371, 18] on div "Segments" at bounding box center [352, 24] width 40 height 15
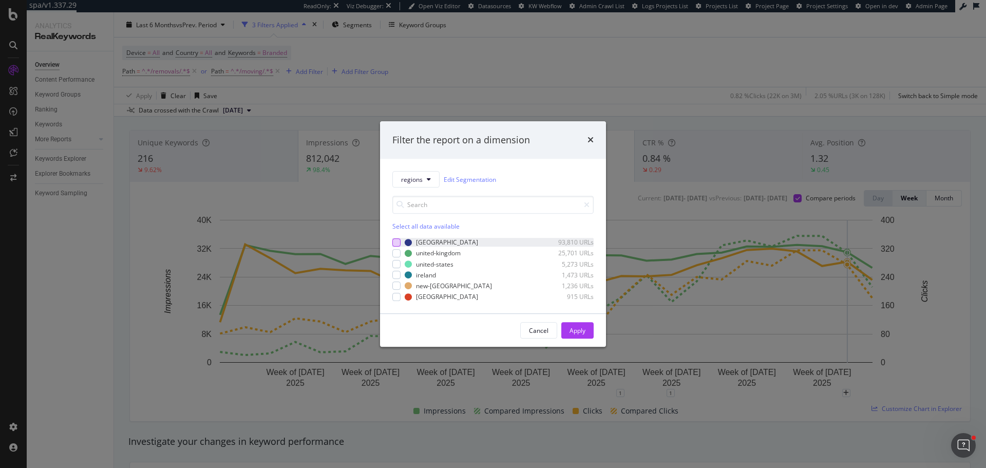
click at [398, 240] on div "modal" at bounding box center [396, 242] width 8 height 8
click at [577, 329] on div "Apply" at bounding box center [577, 330] width 16 height 9
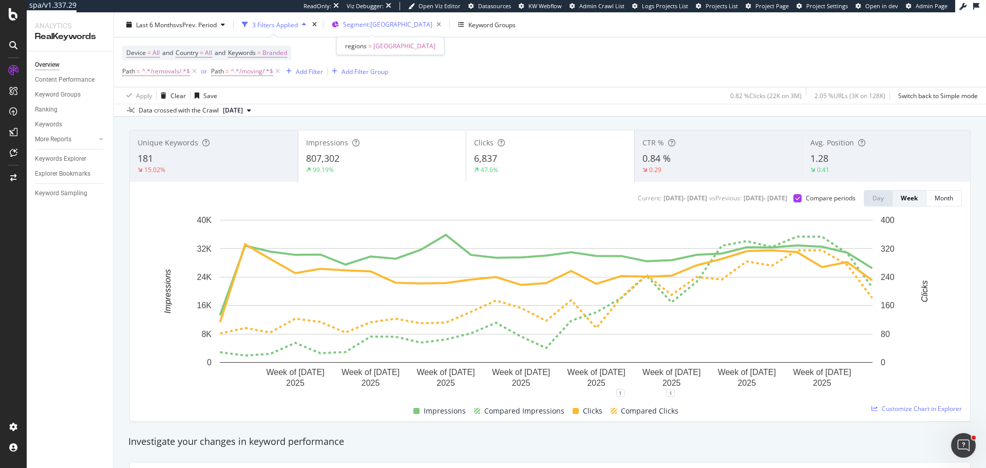
click at [357, 20] on span "Segment: australia" at bounding box center [387, 24] width 89 height 9
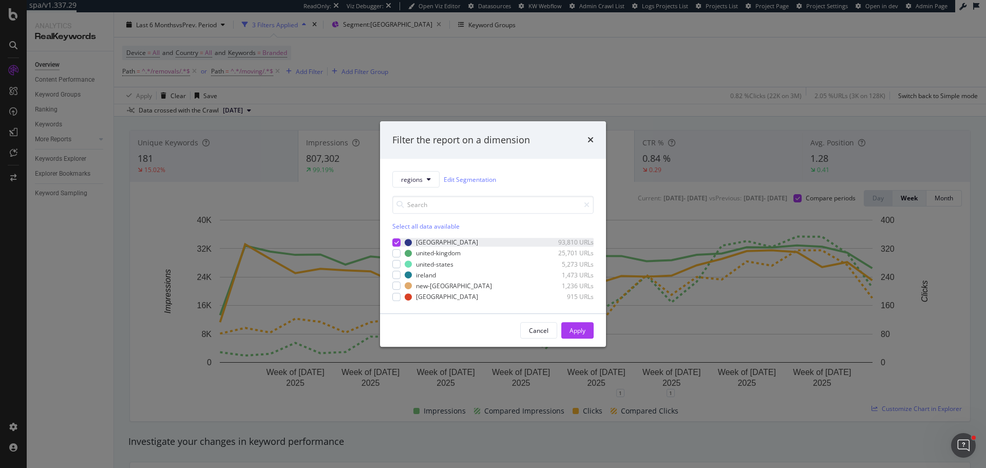
click at [397, 241] on icon "modal" at bounding box center [396, 242] width 5 height 5
click at [397, 260] on div "modal" at bounding box center [396, 264] width 8 height 8
click at [395, 254] on div "modal" at bounding box center [396, 253] width 8 height 8
click at [395, 264] on icon "modal" at bounding box center [396, 263] width 5 height 5
click at [573, 326] on div "Apply" at bounding box center [577, 330] width 16 height 9
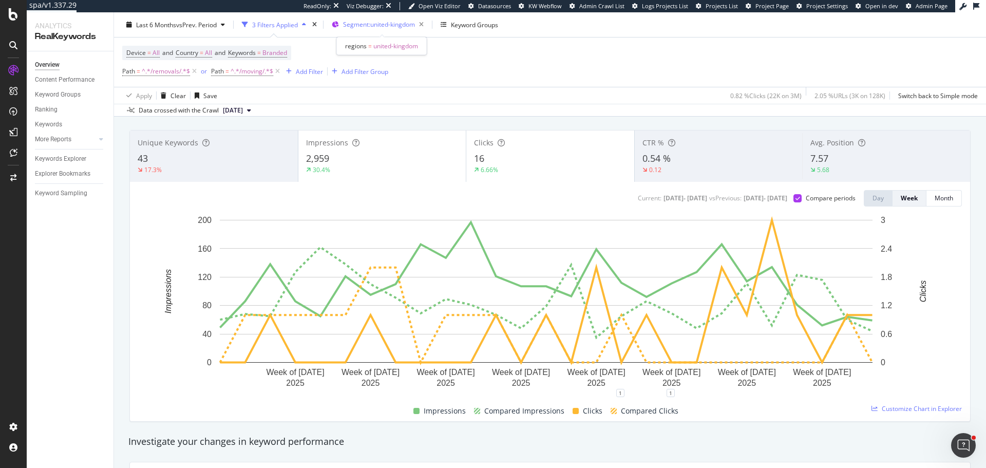
click at [370, 29] on div "Segment: united-kingdom" at bounding box center [385, 24] width 85 height 14
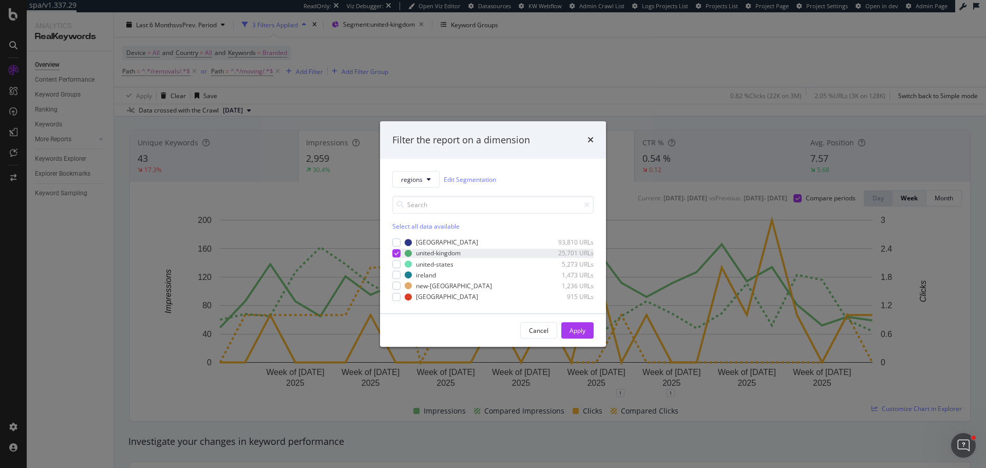
click at [399, 253] on div "modal" at bounding box center [396, 253] width 8 height 8
click at [398, 268] on div "australia 93,810 URLs united-kingdom 25,701 URLs united-states 5,273 URLs irela…" at bounding box center [492, 269] width 201 height 63
click at [399, 263] on div "modal" at bounding box center [396, 264] width 8 height 8
click at [575, 332] on div "Apply" at bounding box center [577, 330] width 16 height 9
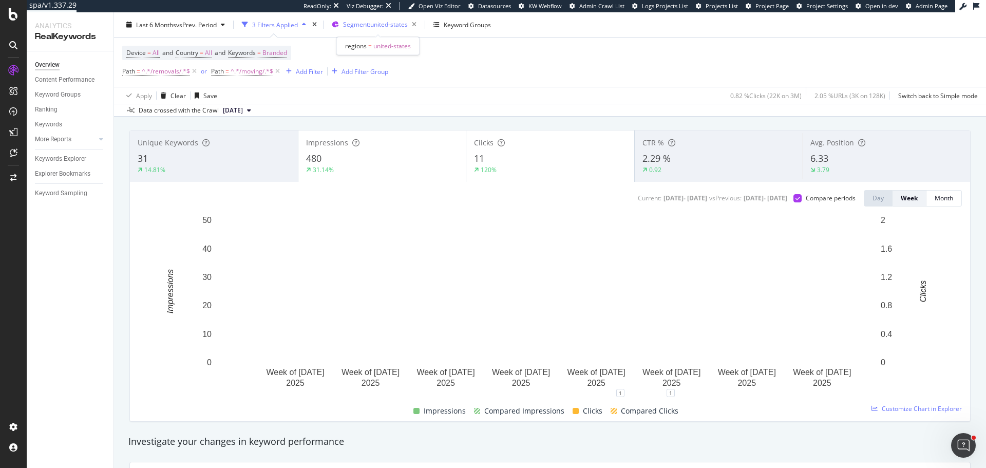
click at [379, 29] on div "Segment: united-states" at bounding box center [382, 24] width 78 height 14
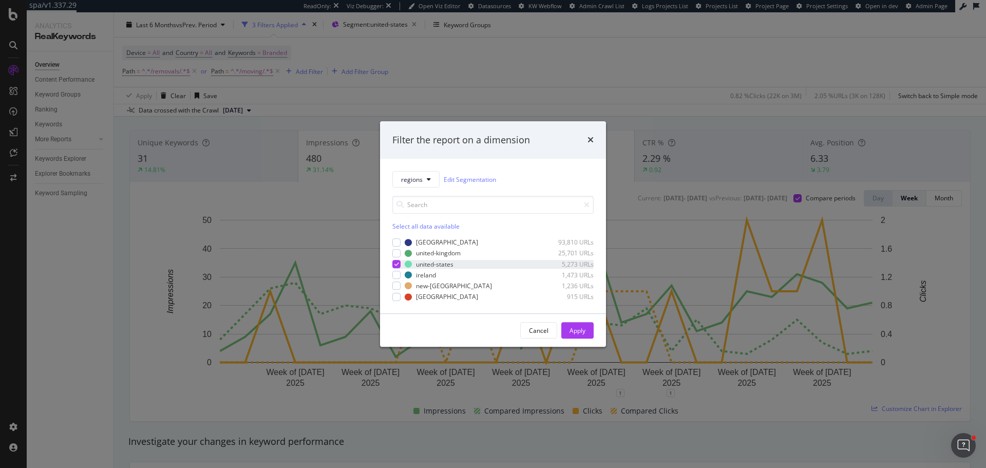
click at [395, 265] on icon "modal" at bounding box center [396, 263] width 5 height 5
click at [395, 254] on div "modal" at bounding box center [396, 253] width 8 height 8
click at [581, 331] on div "Apply" at bounding box center [577, 330] width 16 height 9
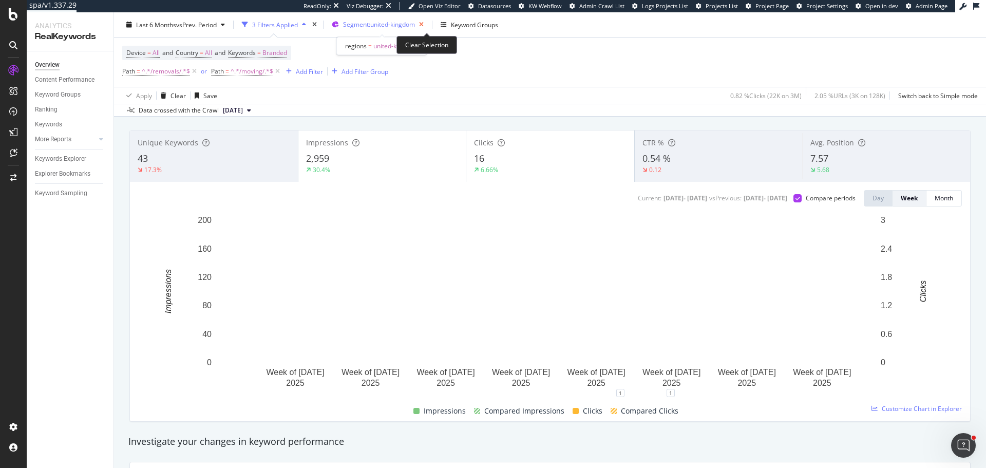
click at [426, 24] on icon "button" at bounding box center [421, 24] width 13 height 14
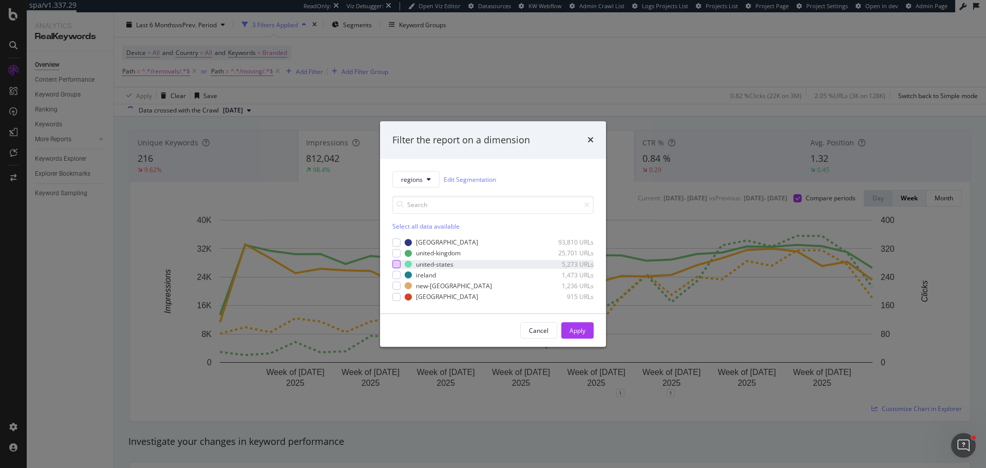
click at [395, 261] on div "modal" at bounding box center [396, 264] width 8 height 8
click at [571, 328] on div "Apply" at bounding box center [577, 330] width 16 height 9
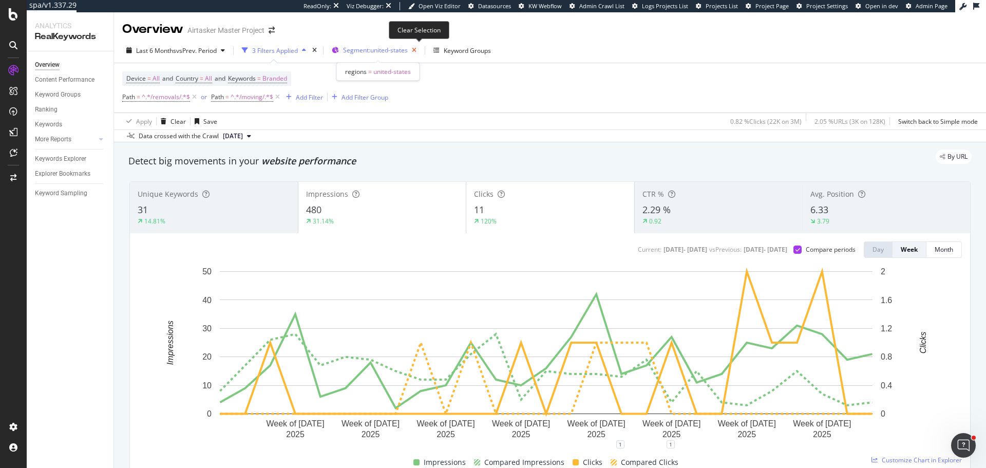
click at [416, 53] on icon "button" at bounding box center [414, 50] width 13 height 14
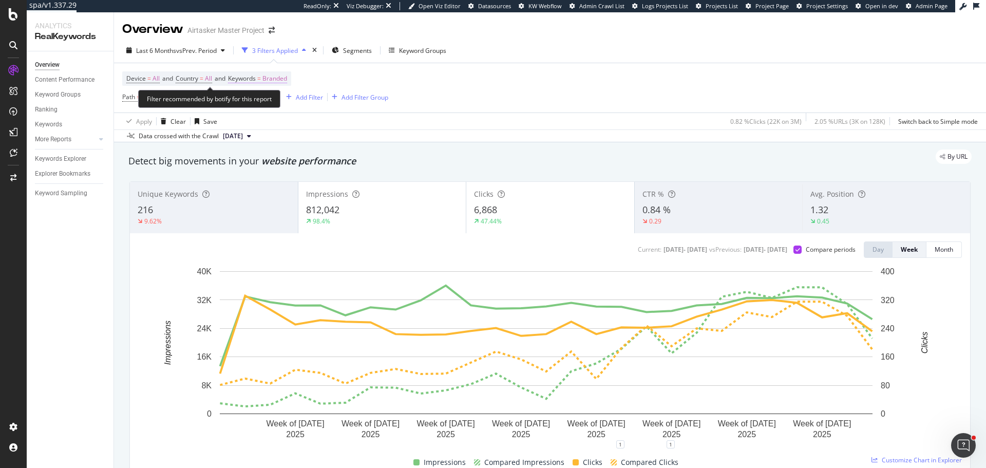
click at [285, 77] on span "Branded" at bounding box center [274, 78] width 25 height 14
click at [270, 101] on span "Branded" at bounding box center [257, 102] width 29 height 9
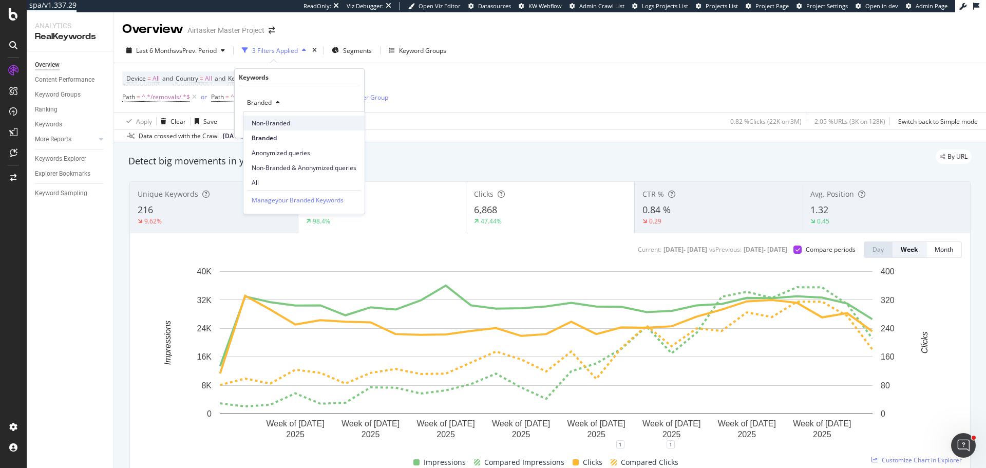
click at [276, 121] on span "Non-Branded" at bounding box center [304, 123] width 105 height 9
drag, startPoint x: 348, startPoint y: 126, endPoint x: 499, endPoint y: 121, distance: 151.0
click at [348, 125] on div "Apply" at bounding box center [348, 124] width 16 height 9
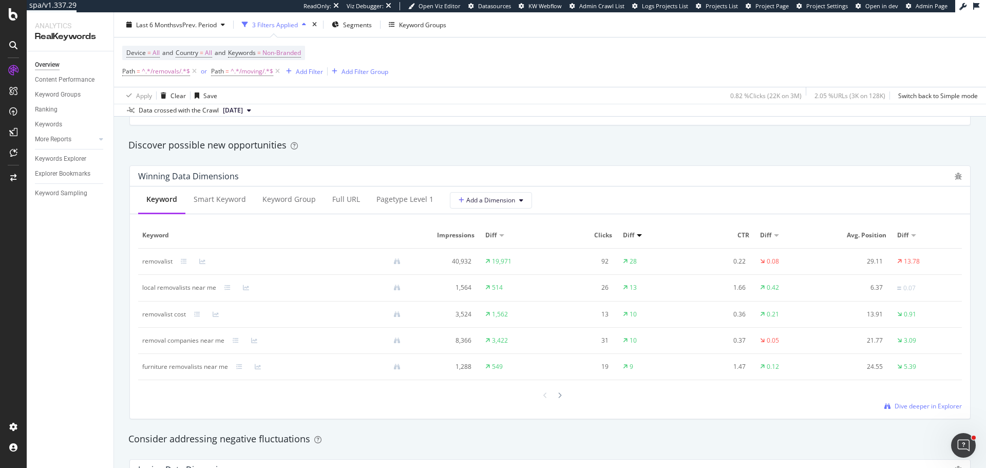
scroll to position [873, 0]
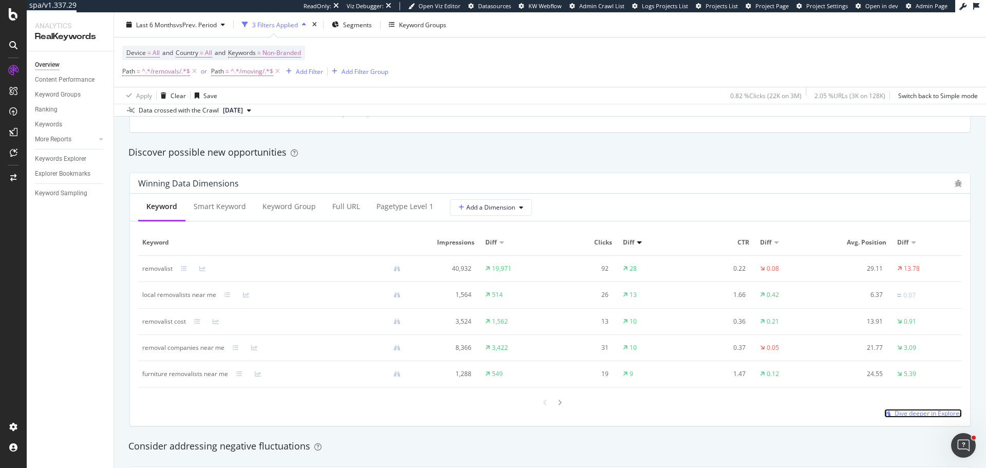
click at [898, 410] on span "Dive deeper in Explorer" at bounding box center [927, 413] width 67 height 9
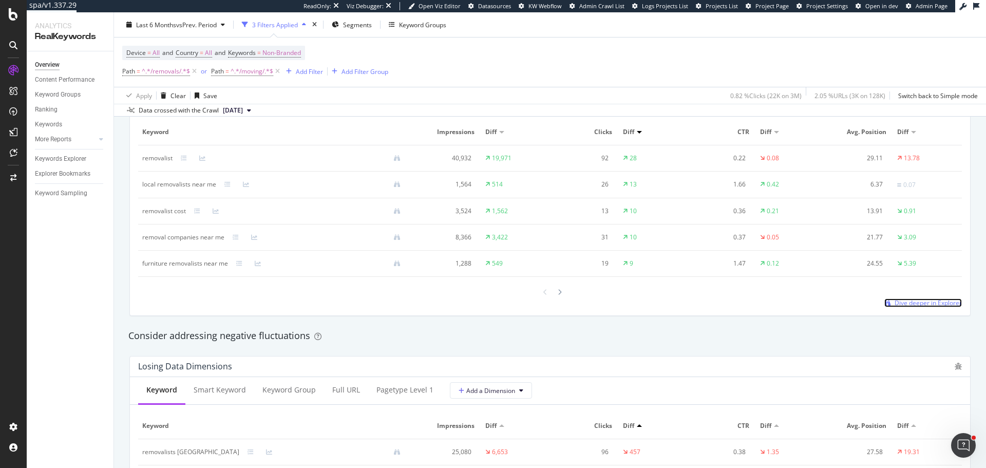
scroll to position [924, 0]
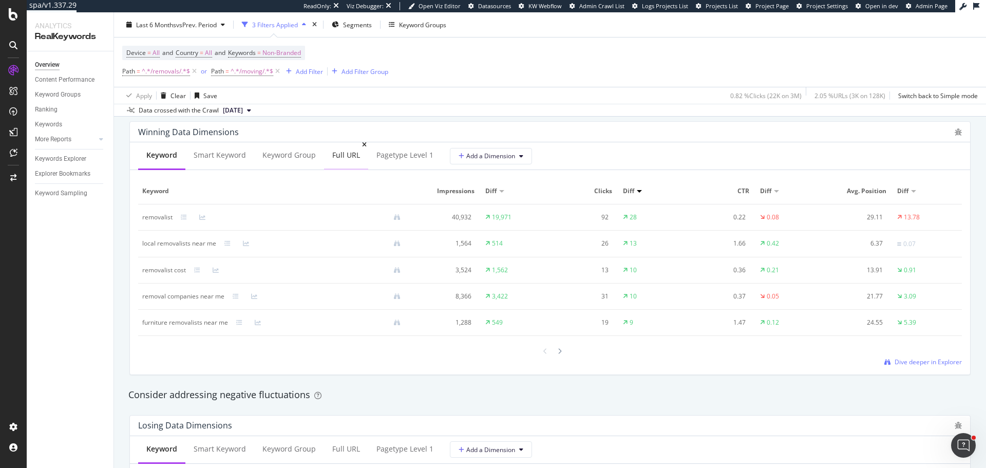
click at [350, 159] on div "Full URL" at bounding box center [346, 155] width 28 height 10
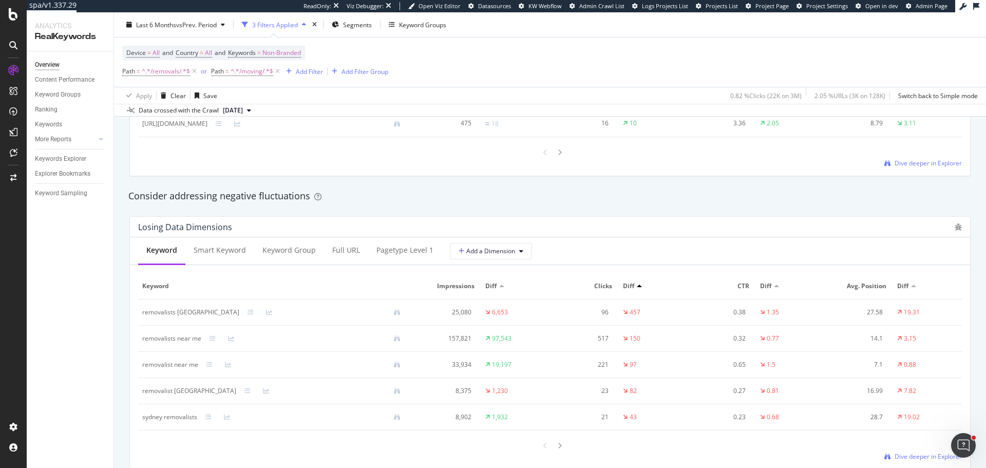
scroll to position [1129, 0]
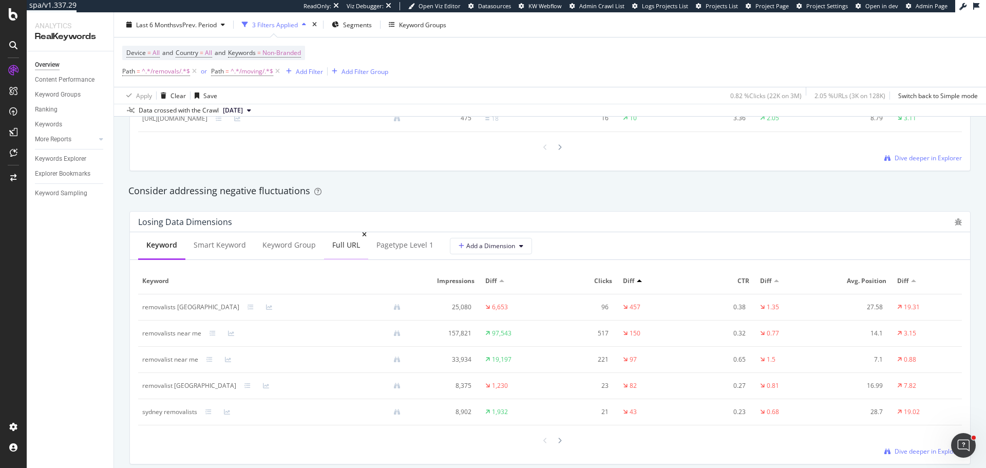
click at [349, 247] on div "Full URL" at bounding box center [346, 245] width 28 height 10
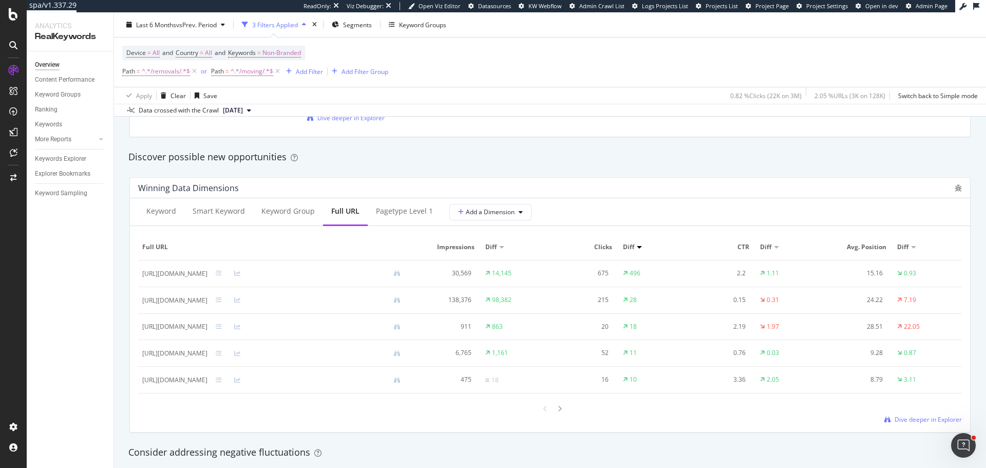
scroll to position [873, 0]
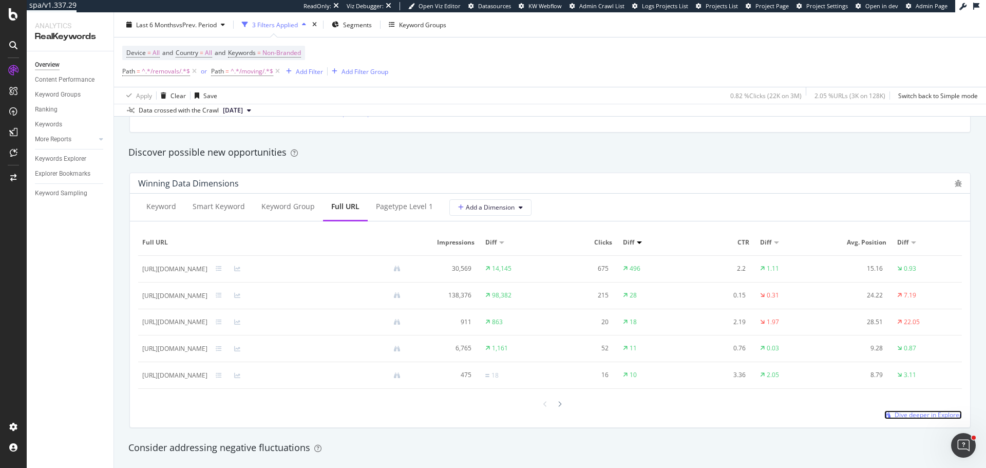
drag, startPoint x: 928, startPoint y: 414, endPoint x: 836, endPoint y: 335, distance: 121.2
click at [928, 414] on span "Dive deeper in Explorer" at bounding box center [927, 414] width 67 height 9
click at [356, 30] on div "Segments" at bounding box center [352, 24] width 40 height 15
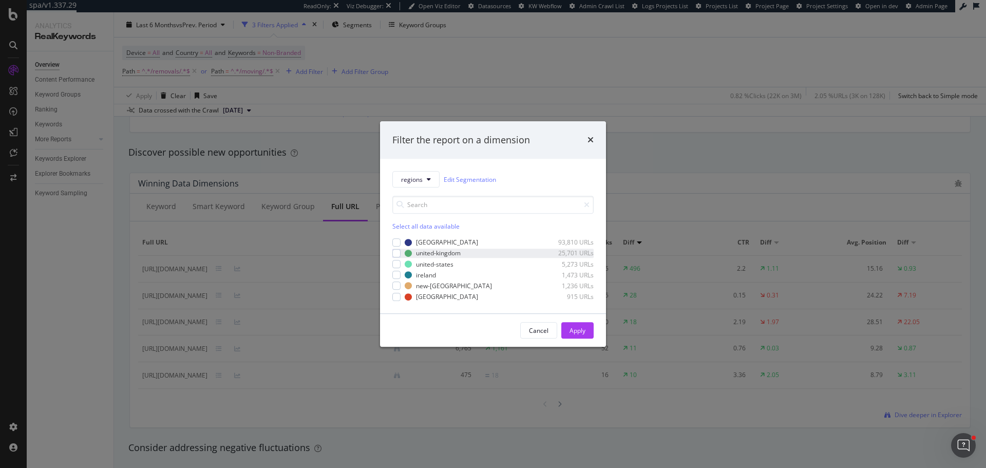
click at [400, 256] on div "united-kingdom 25,701 URLs" at bounding box center [492, 253] width 201 height 9
click at [579, 324] on div "Apply" at bounding box center [577, 329] width 16 height 15
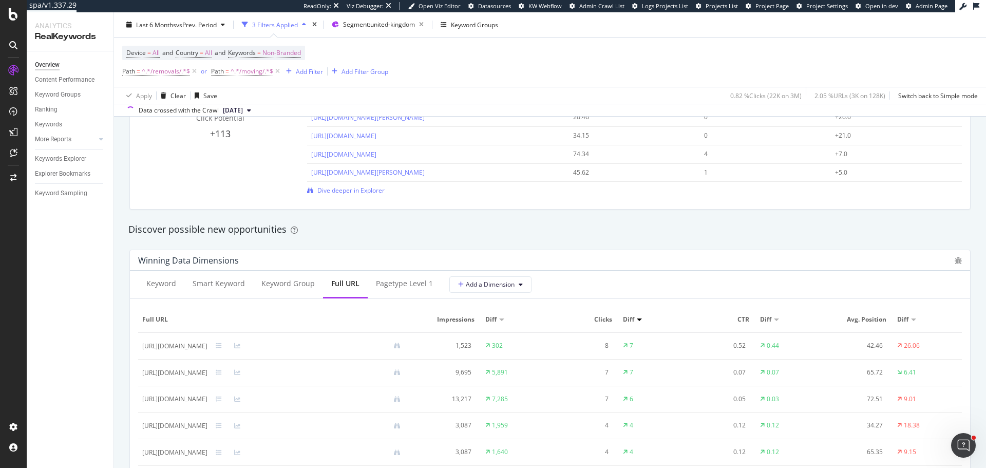
scroll to position [770, 0]
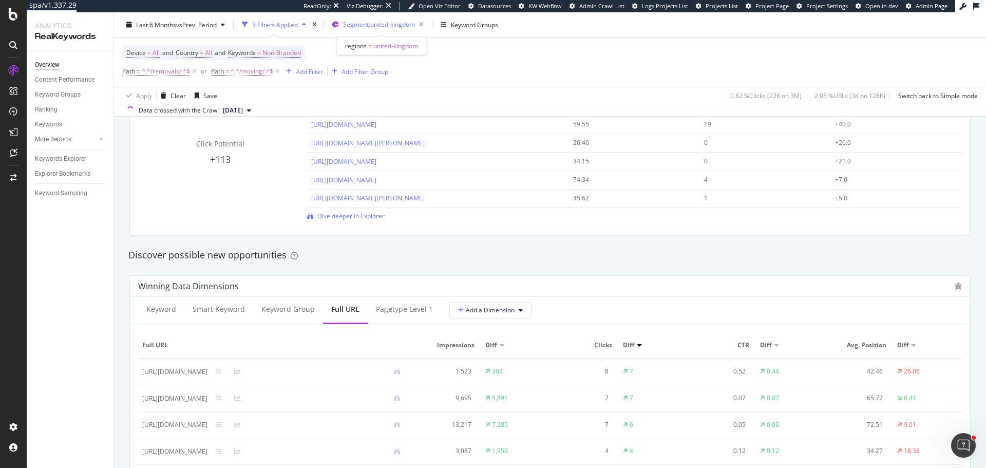
click at [383, 28] on span "Segment: united-kingdom" at bounding box center [379, 24] width 72 height 9
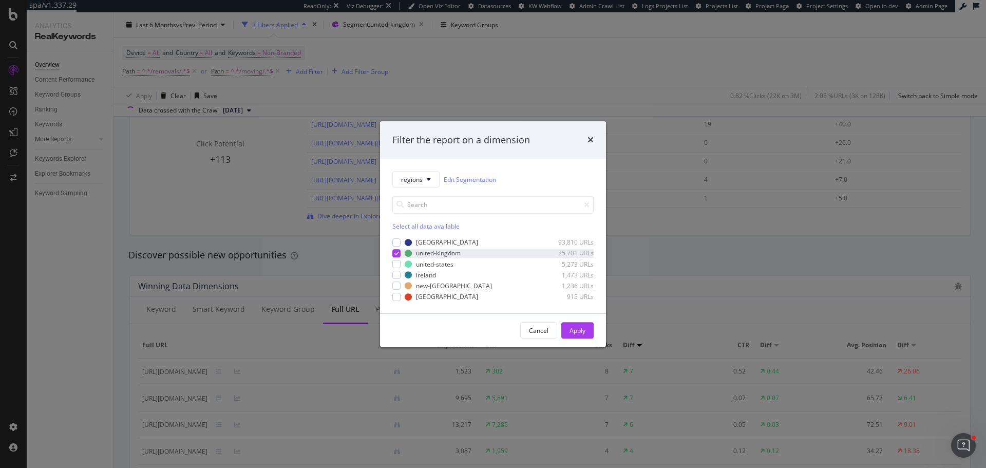
click at [396, 254] on icon "modal" at bounding box center [396, 253] width 5 height 5
click at [395, 260] on div "modal" at bounding box center [396, 264] width 8 height 8
click at [582, 332] on div "Apply" at bounding box center [577, 330] width 16 height 9
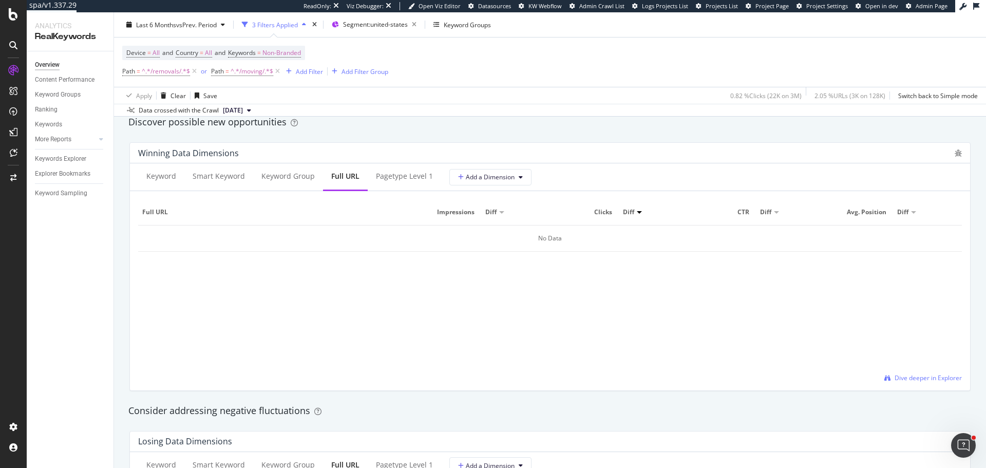
scroll to position [770, 0]
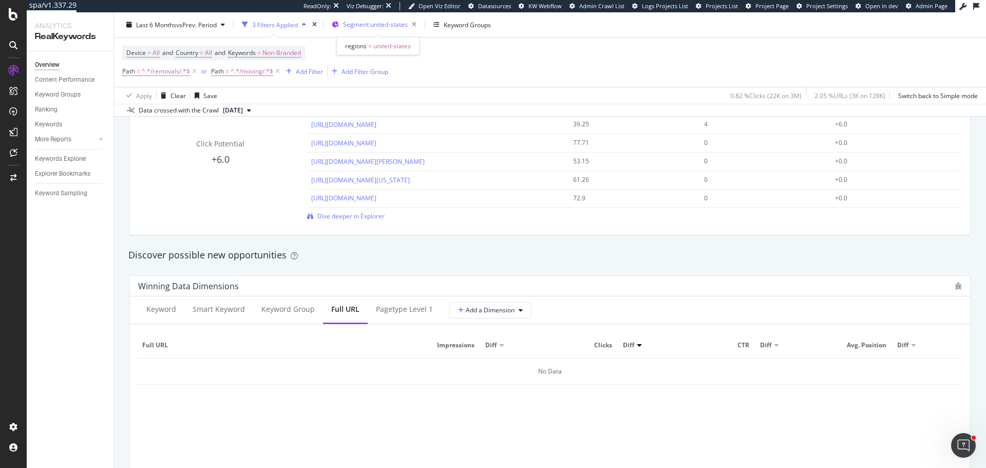
click at [380, 30] on div "Segment: united-states" at bounding box center [382, 24] width 78 height 14
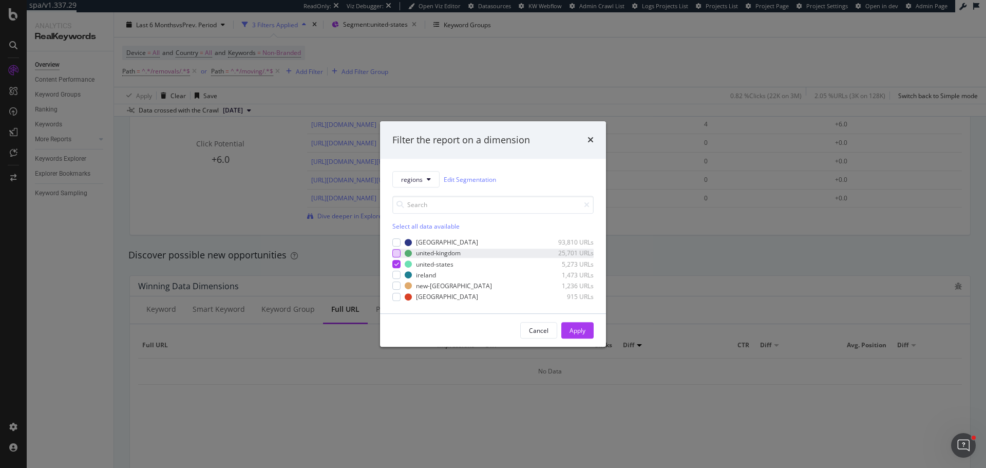
click at [399, 249] on div "modal" at bounding box center [396, 253] width 8 height 8
click at [397, 265] on icon "modal" at bounding box center [396, 263] width 5 height 5
click at [570, 330] on div "Apply" at bounding box center [577, 330] width 16 height 9
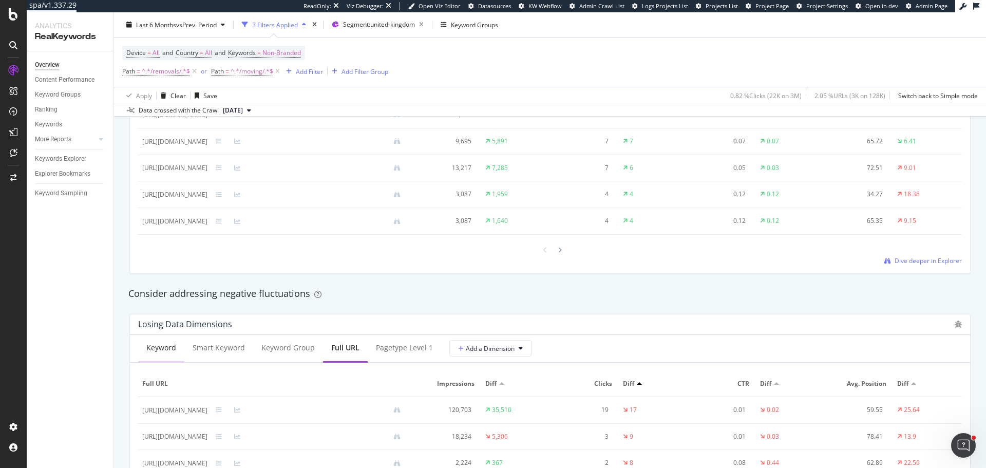
scroll to position [873, 0]
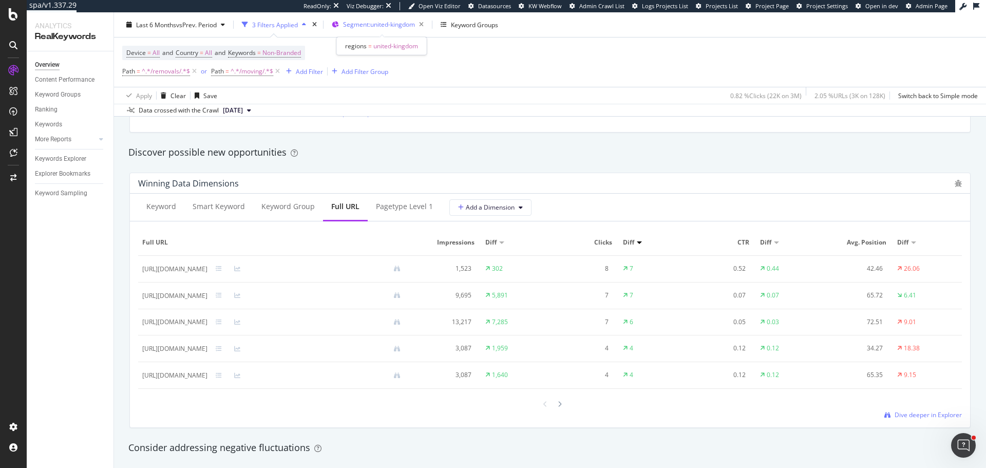
click at [396, 31] on div "Segment: united-kingdom" at bounding box center [385, 24] width 85 height 14
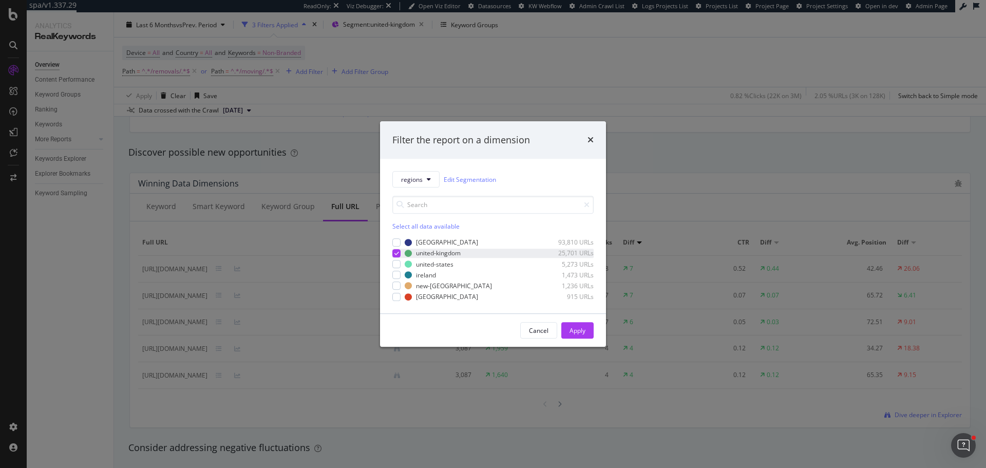
click at [395, 257] on div "modal" at bounding box center [396, 253] width 8 height 8
click at [395, 242] on div "modal" at bounding box center [396, 242] width 8 height 8
click at [577, 329] on div "Apply" at bounding box center [577, 330] width 16 height 9
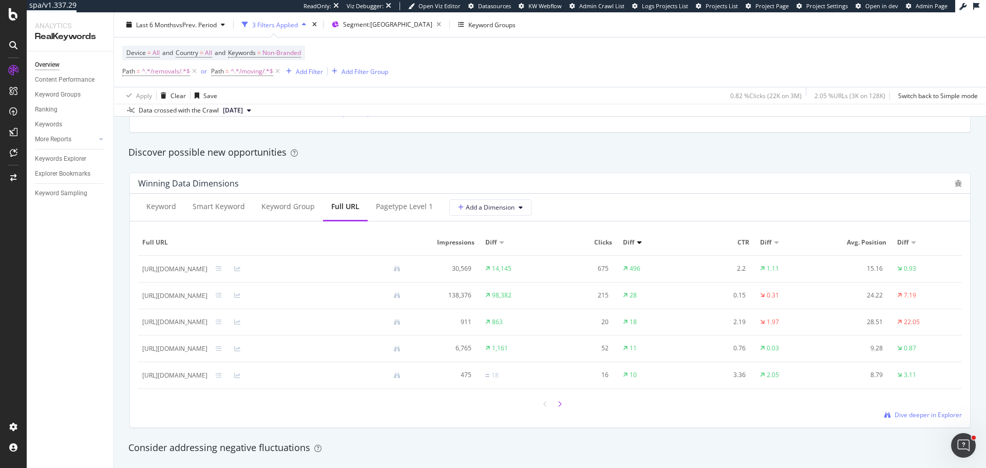
click at [559, 405] on div at bounding box center [559, 404] width 9 height 14
click at [368, 29] on div "Segment: australia" at bounding box center [394, 24] width 102 height 14
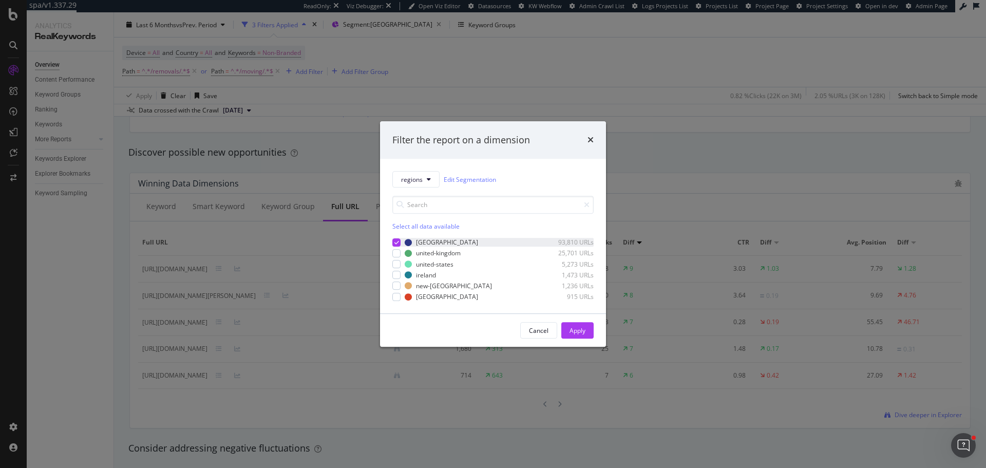
click at [396, 243] on icon "modal" at bounding box center [396, 242] width 5 height 5
click at [393, 255] on div "modal" at bounding box center [396, 253] width 8 height 8
click at [580, 331] on div "Apply" at bounding box center [577, 330] width 16 height 9
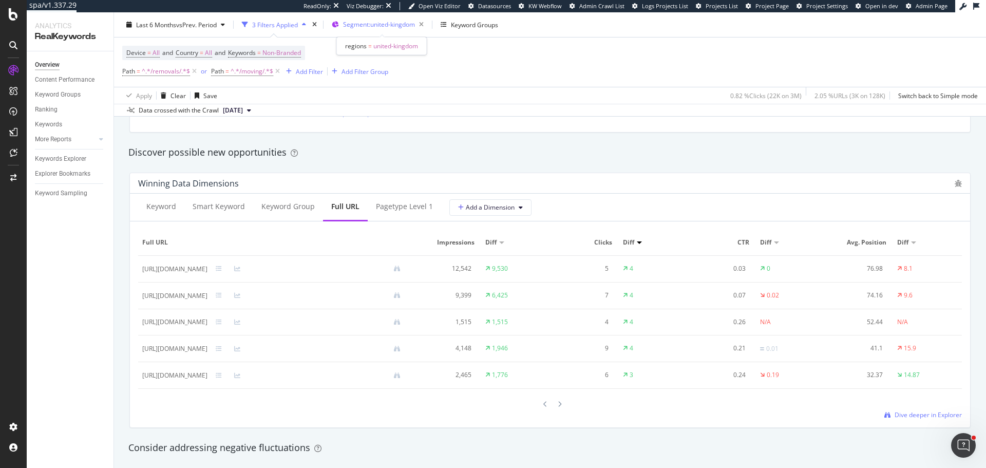
click at [396, 27] on span "Segment: united-kingdom" at bounding box center [379, 24] width 72 height 9
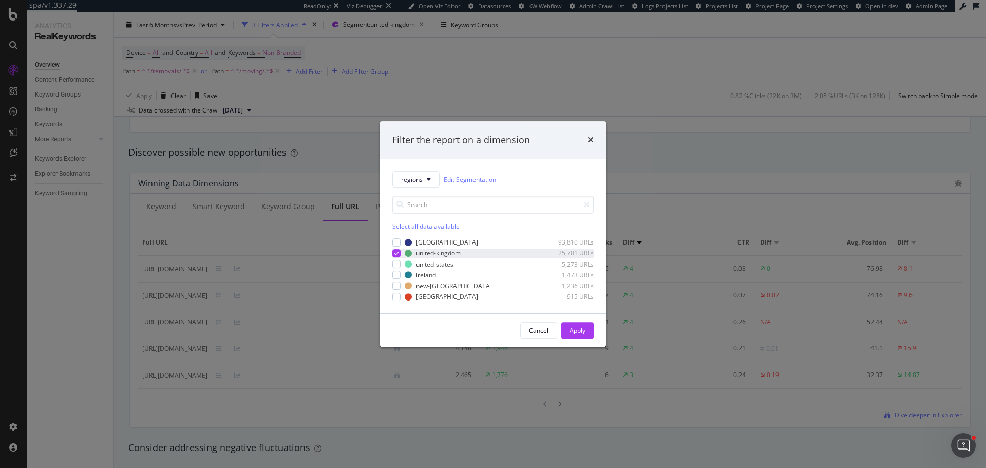
click at [396, 255] on icon "modal" at bounding box center [396, 253] width 5 height 5
click at [396, 263] on div "modal" at bounding box center [396, 264] width 8 height 8
click at [563, 325] on button "Apply" at bounding box center [577, 330] width 32 height 16
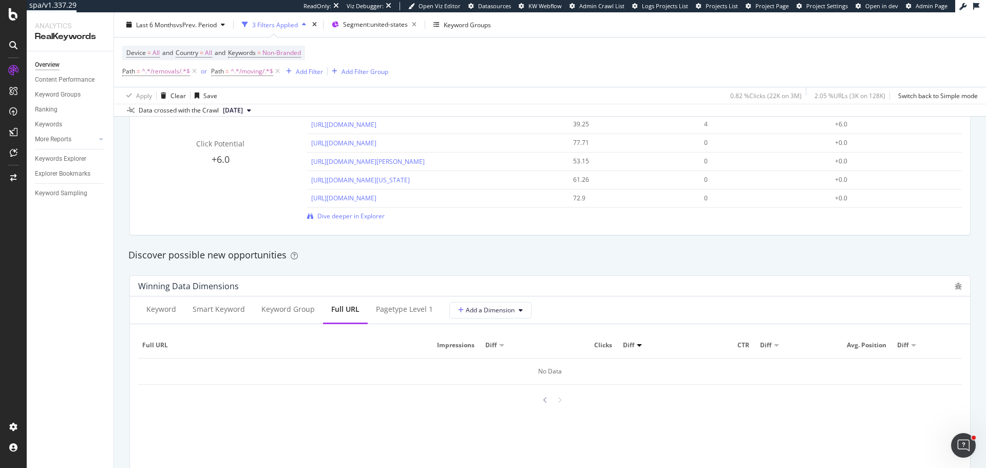
scroll to position [1078, 0]
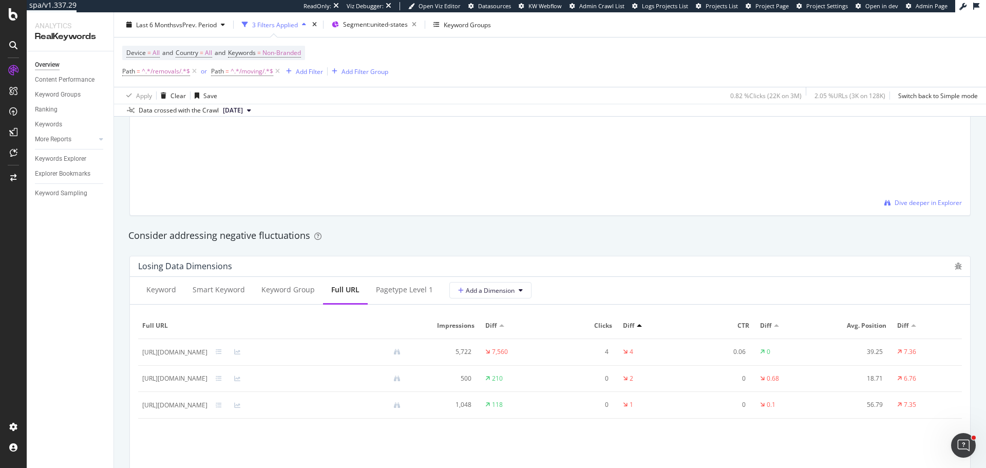
click at [76, 86] on div "Content Performance" at bounding box center [74, 79] width 79 height 15
click at [89, 79] on div "Content Performance" at bounding box center [65, 79] width 60 height 11
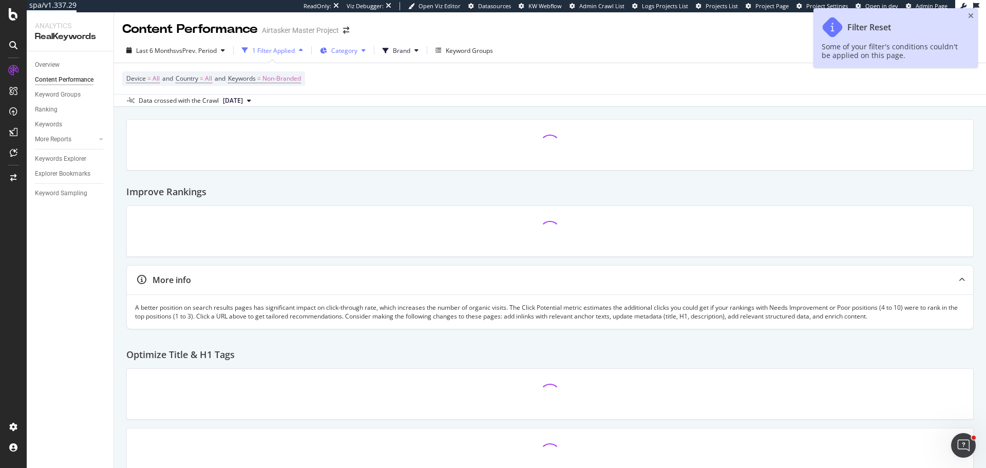
click at [350, 59] on button "Category" at bounding box center [343, 50] width 54 height 16
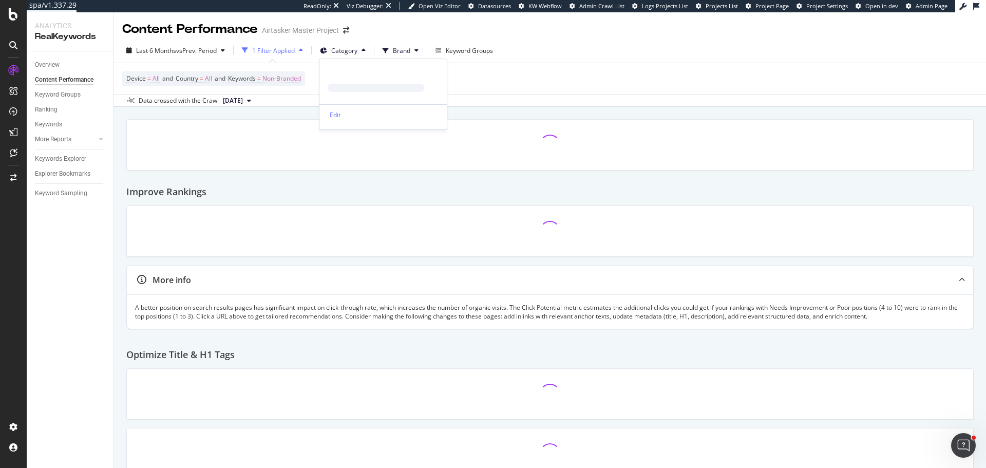
click at [555, 83] on div "Device = All and Country = All and Keywords = Non-Branded" at bounding box center [549, 78] width 855 height 31
click at [340, 49] on span "Category" at bounding box center [344, 50] width 26 height 9
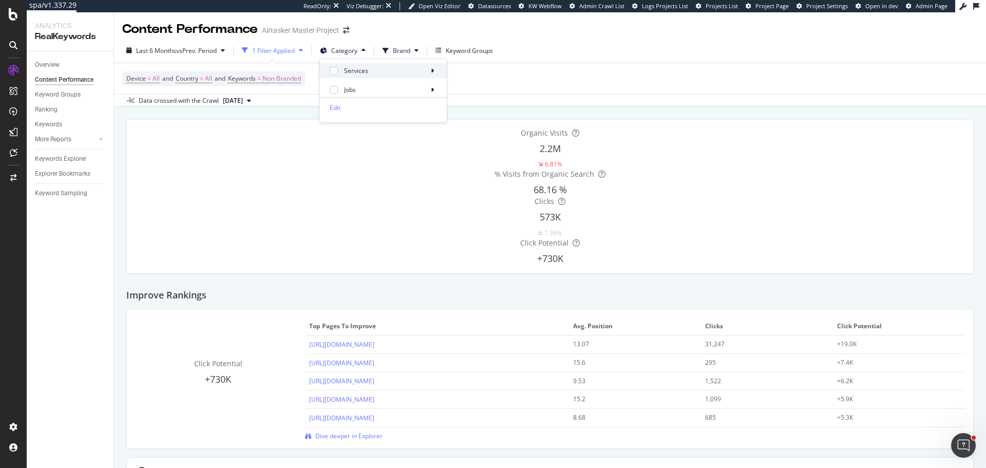
click at [434, 70] on icon at bounding box center [432, 71] width 3 height 6
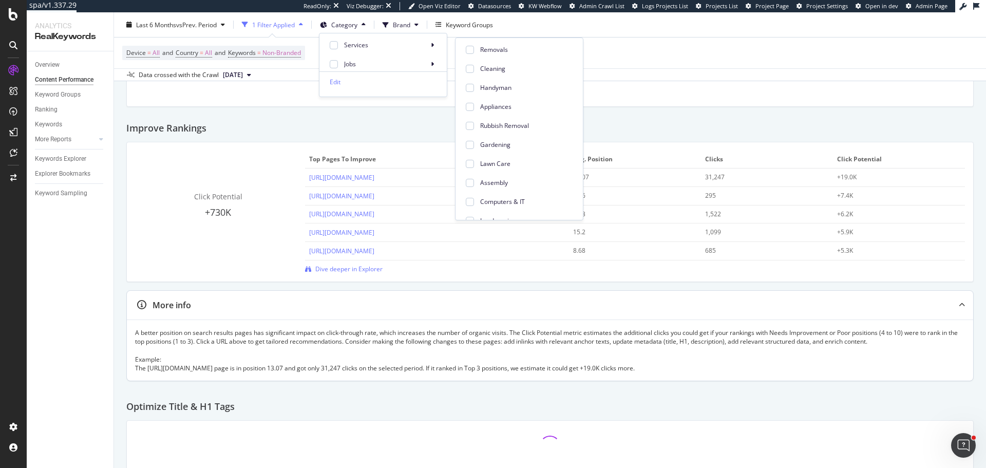
scroll to position [257, 0]
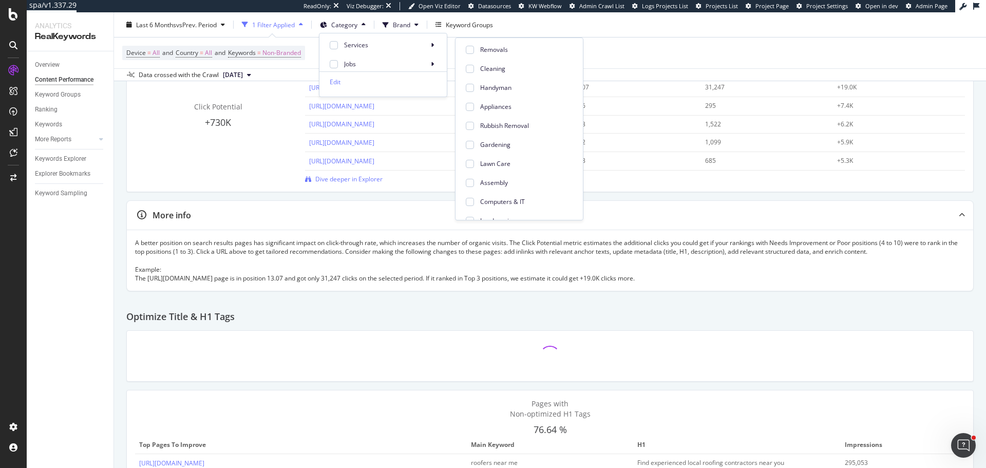
drag, startPoint x: 468, startPoint y: 50, endPoint x: 395, endPoint y: 108, distance: 92.4
click at [468, 50] on div at bounding box center [470, 50] width 8 height 8
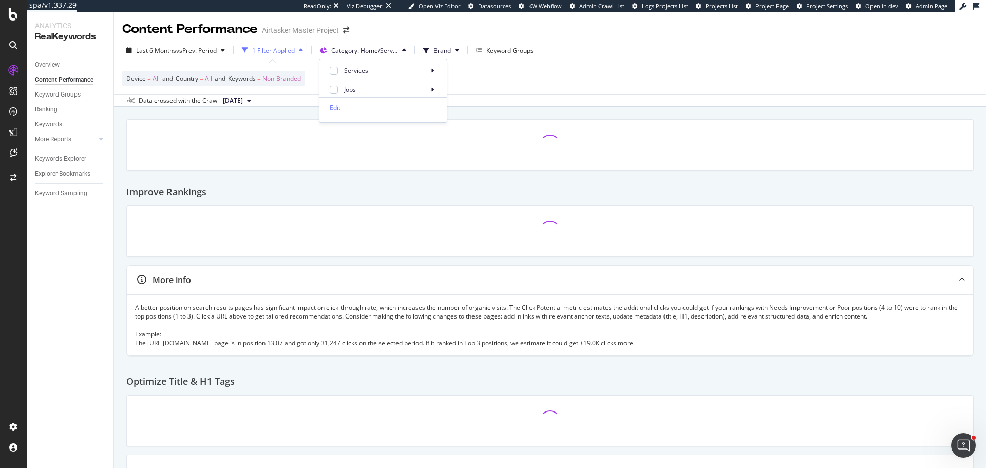
click at [574, 95] on div "Data crossed with the Crawl 2025 Sep. 10th" at bounding box center [550, 100] width 872 height 12
click at [362, 46] on span "Category: Home/Services/Removals" at bounding box center [364, 50] width 67 height 9
click at [614, 86] on div "Device = All and Country = All and Keywords = Non-Branded" at bounding box center [549, 78] width 855 height 31
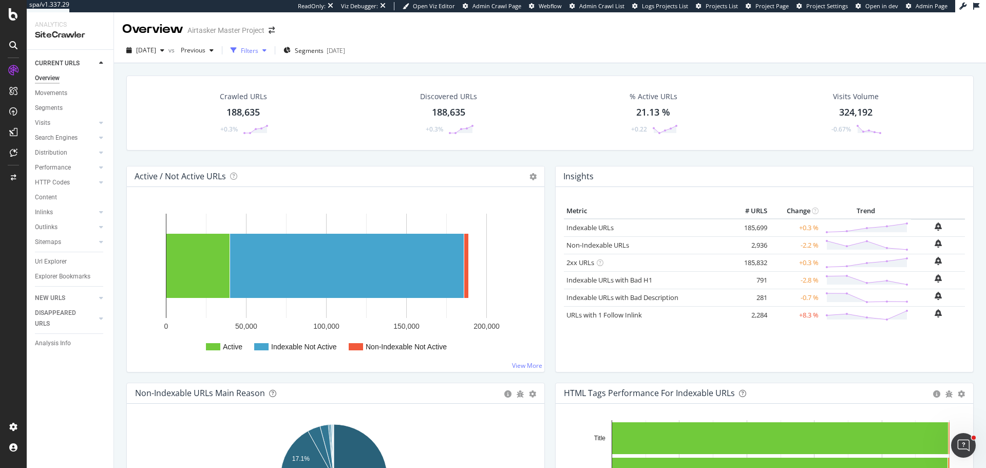
click at [258, 49] on div "Filters" at bounding box center [249, 50] width 17 height 9
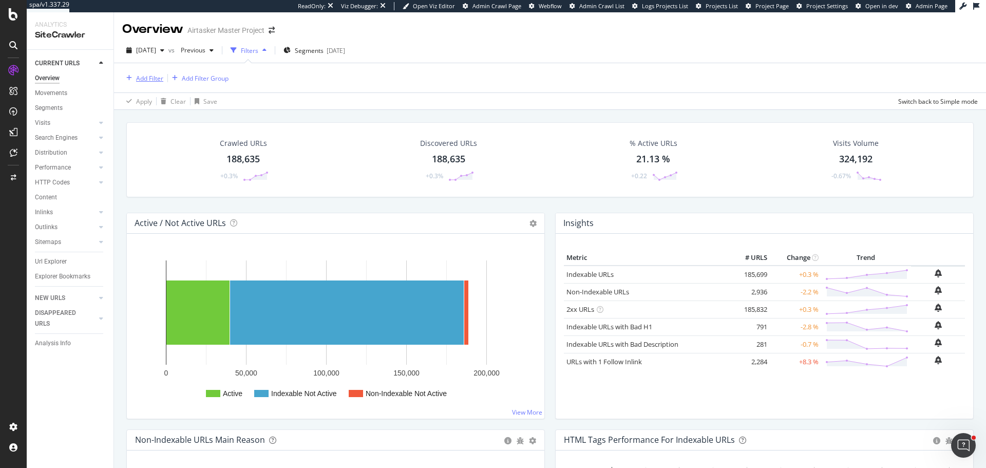
click at [149, 80] on div "Add Filter" at bounding box center [149, 78] width 27 height 9
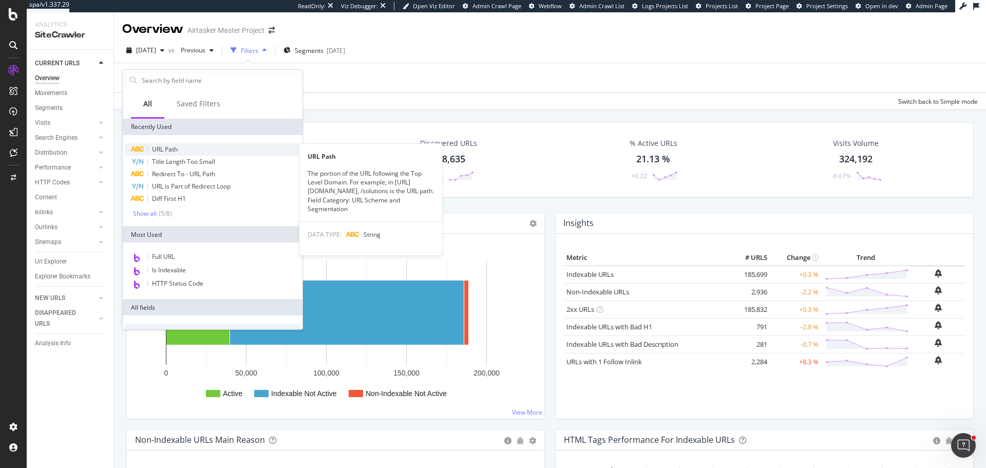
click at [195, 147] on div "URL Path" at bounding box center [213, 149] width 176 height 12
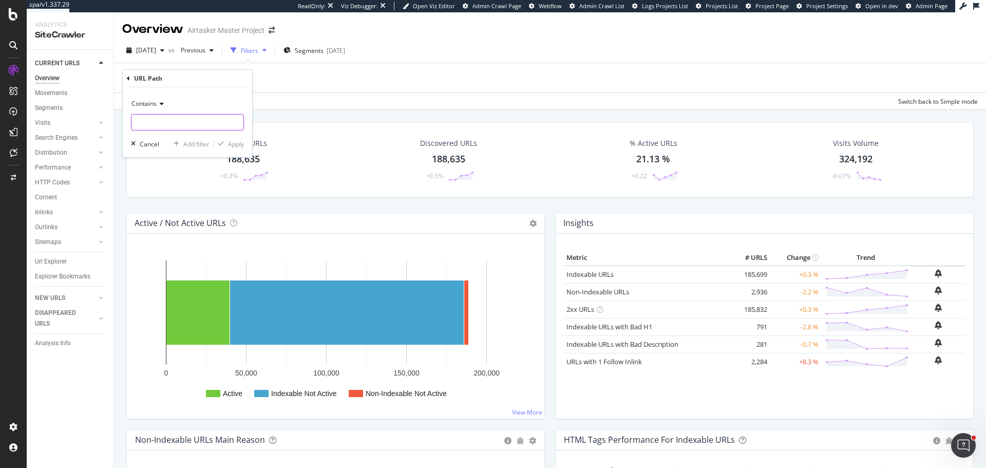
click at [165, 120] on input "text" at bounding box center [187, 122] width 112 height 16
type input "/removals/"
click at [194, 140] on div "Add filter" at bounding box center [196, 144] width 26 height 9
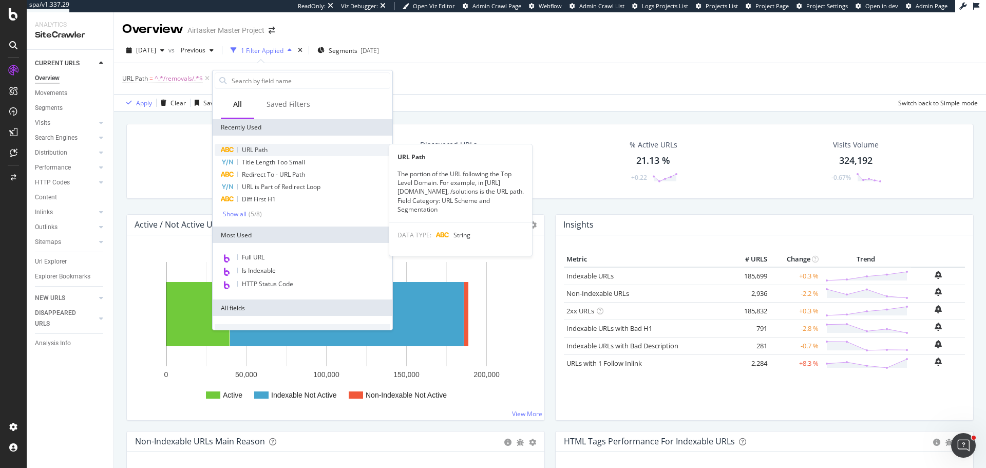
click at [258, 146] on span "URL Path" at bounding box center [255, 149] width 26 height 9
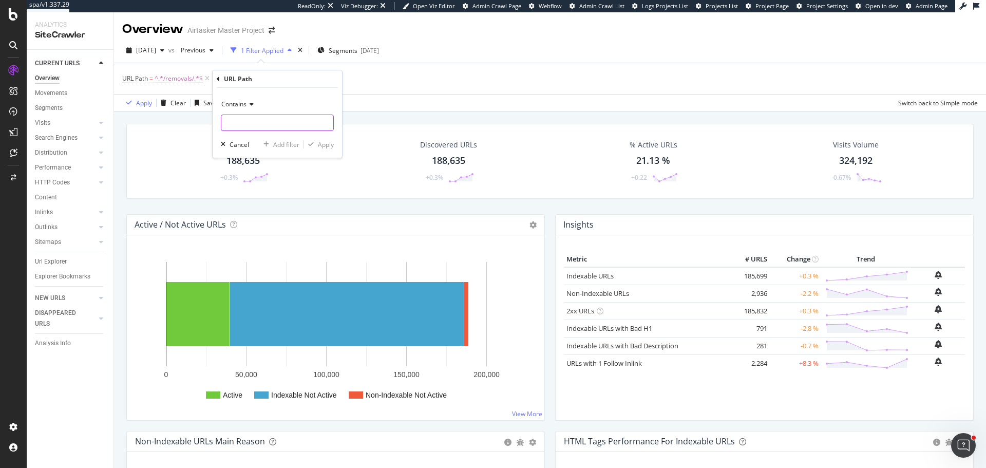
click at [241, 123] on input "text" at bounding box center [277, 122] width 112 height 16
type input "/moving/"
click at [315, 148] on div "Apply" at bounding box center [319, 144] width 30 height 9
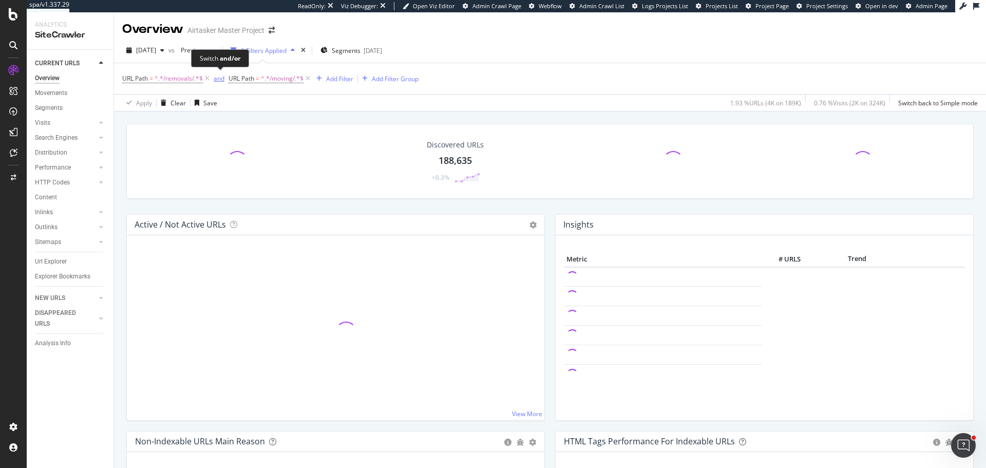
click at [217, 78] on div "and" at bounding box center [219, 78] width 11 height 9
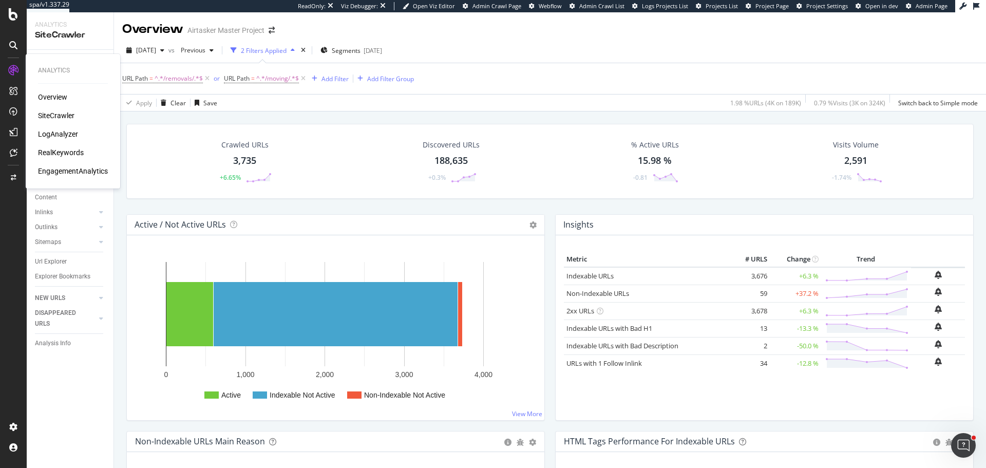
click at [60, 132] on div "LogAnalyzer" at bounding box center [58, 134] width 40 height 10
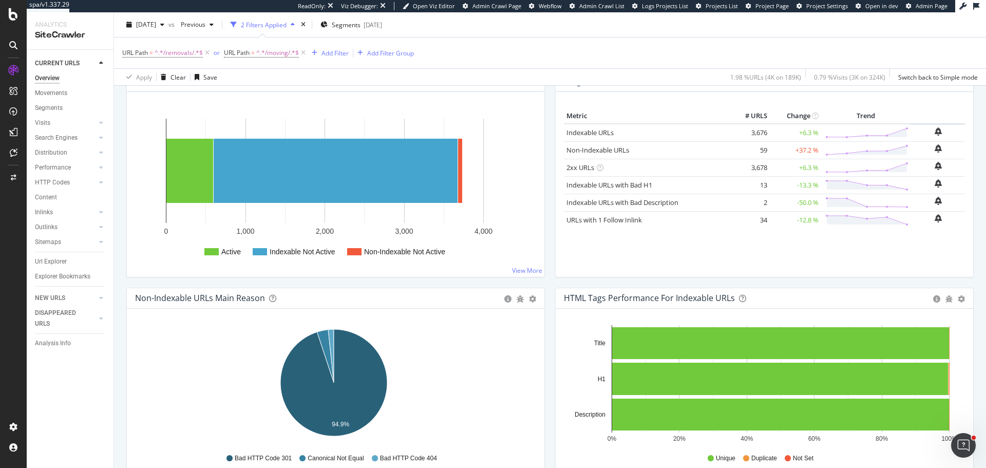
scroll to position [103, 0]
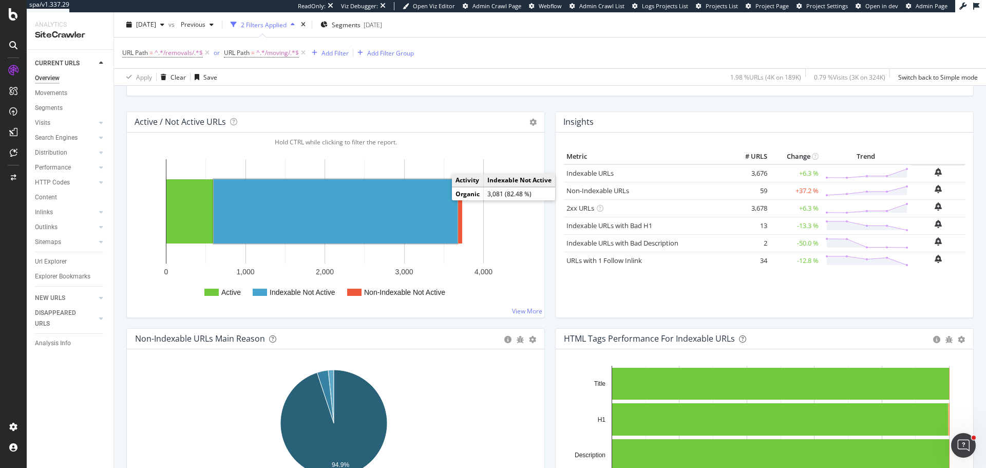
click at [333, 208] on rect "A chart." at bounding box center [336, 211] width 244 height 64
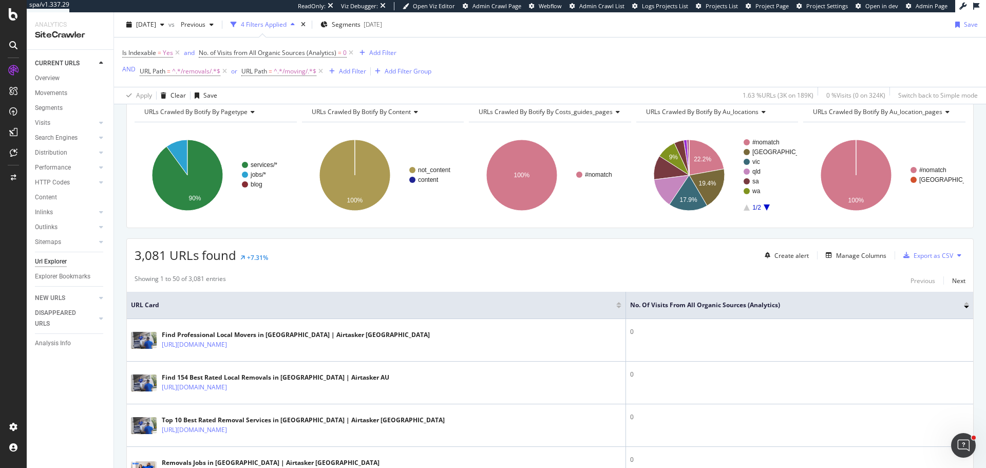
scroll to position [154, 0]
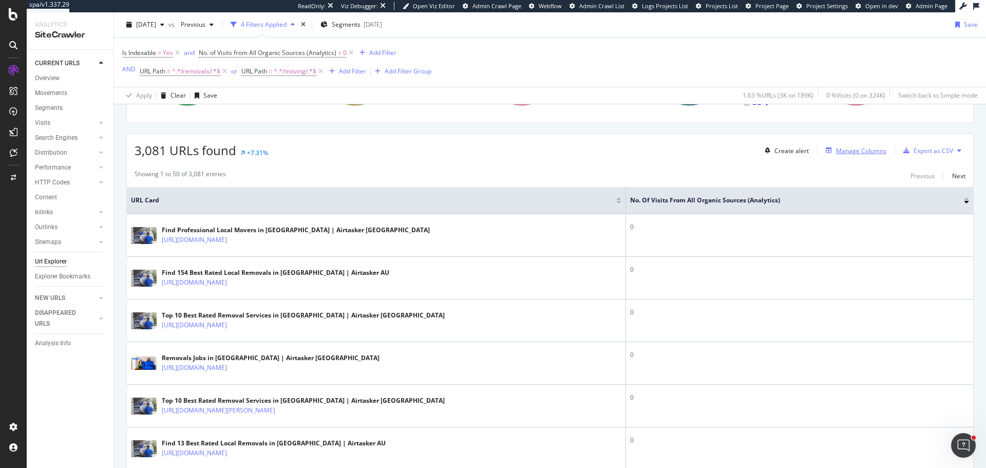
click at [844, 152] on div "Manage Columns" at bounding box center [861, 150] width 50 height 9
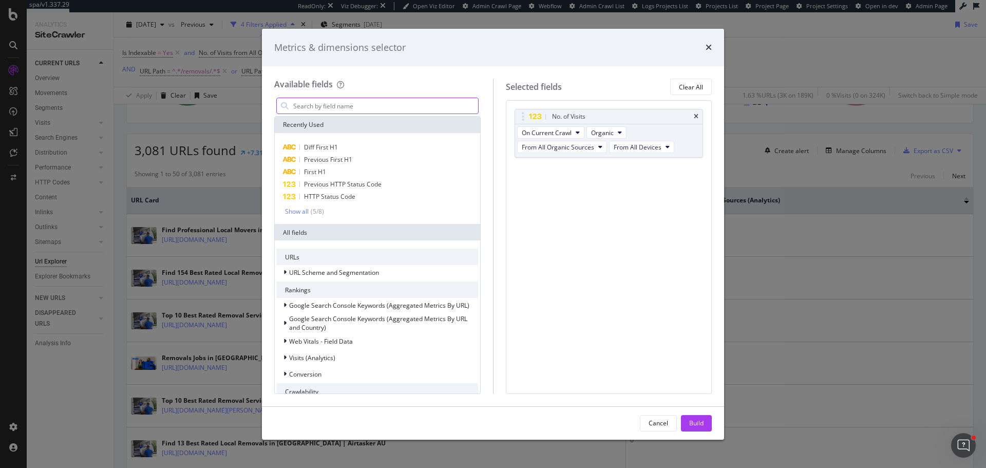
click at [377, 101] on input "modal" at bounding box center [385, 105] width 186 height 15
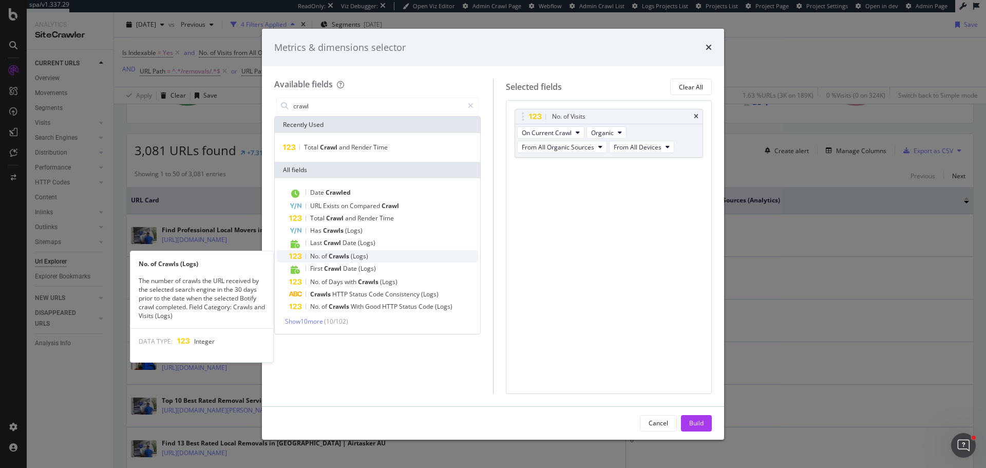
click at [357, 256] on span "(Logs)" at bounding box center [359, 256] width 17 height 9
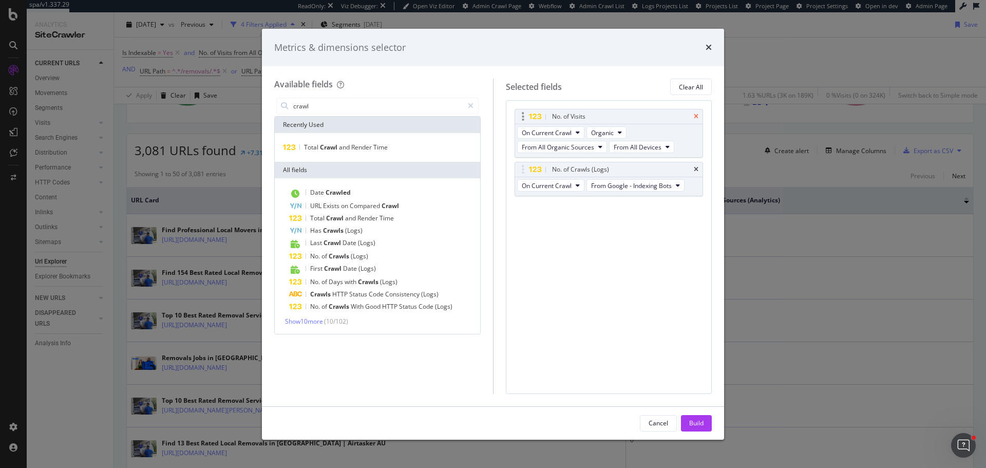
click at [697, 113] on icon "times" at bounding box center [696, 116] width 5 height 6
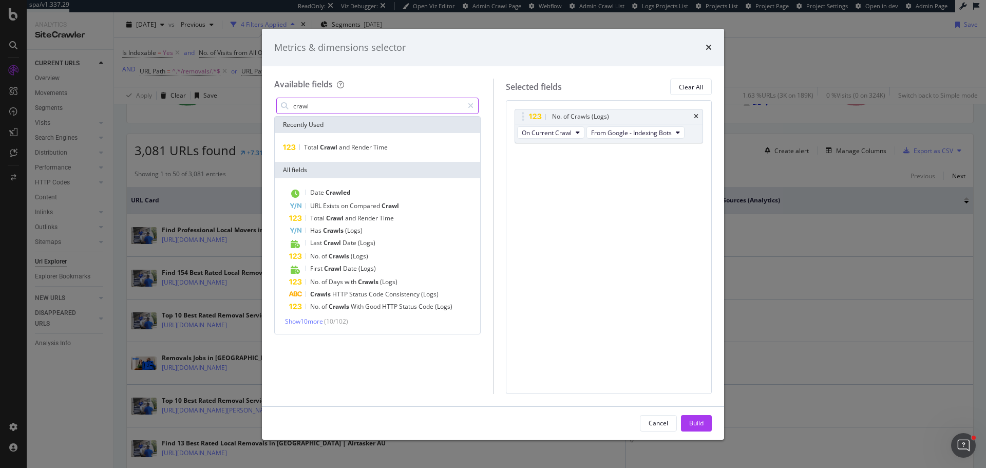
click at [350, 103] on input "crawl" at bounding box center [377, 105] width 171 height 15
click at [352, 103] on input "crawl" at bounding box center [377, 105] width 171 height 15
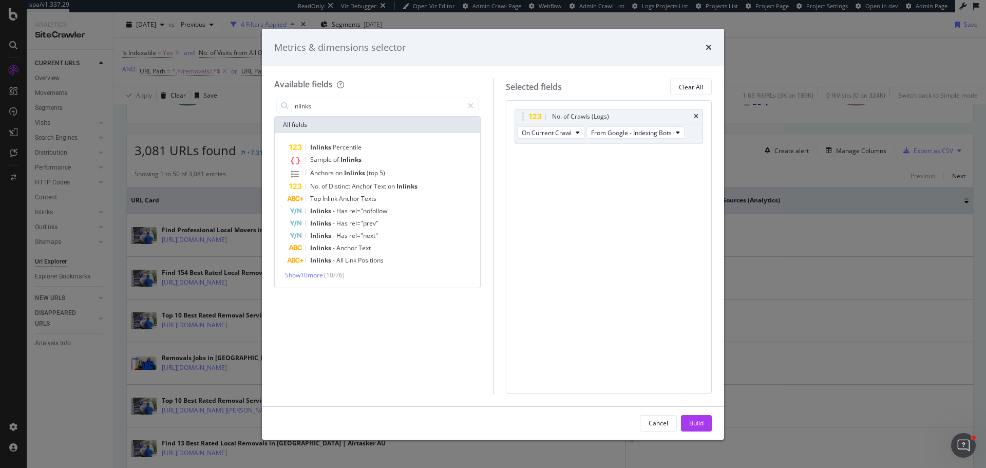
drag, startPoint x: 298, startPoint y: 260, endPoint x: 305, endPoint y: 267, distance: 10.2
click at [306, 265] on div "Inlinks - All Link Positions" at bounding box center [383, 260] width 189 height 12
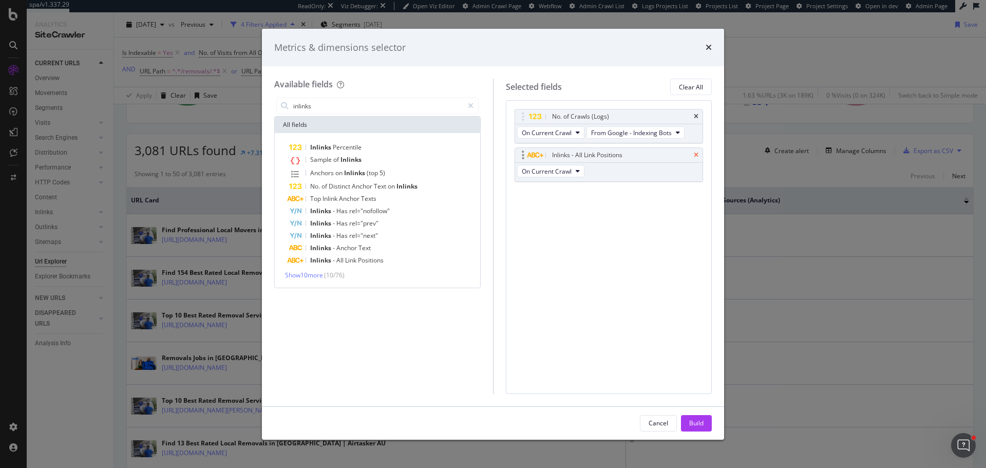
click at [694, 154] on icon "times" at bounding box center [696, 155] width 5 height 6
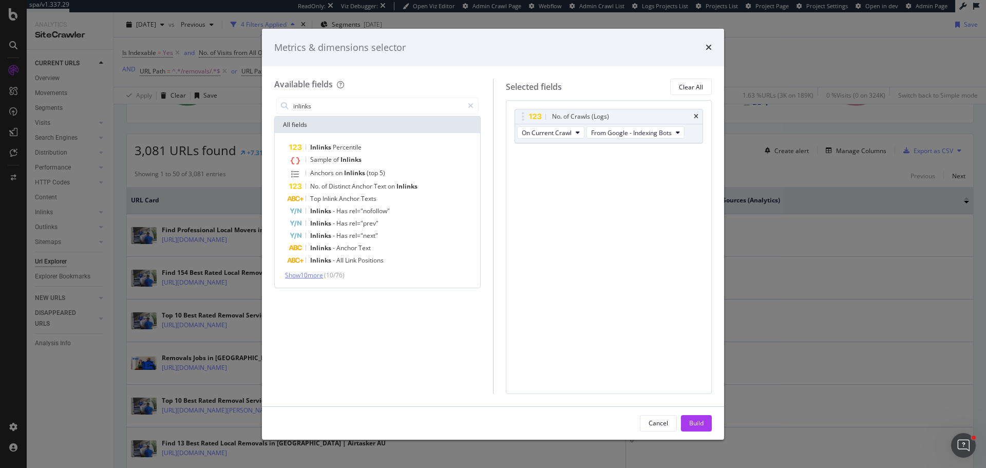
click at [320, 275] on span "Show 10 more" at bounding box center [304, 275] width 38 height 9
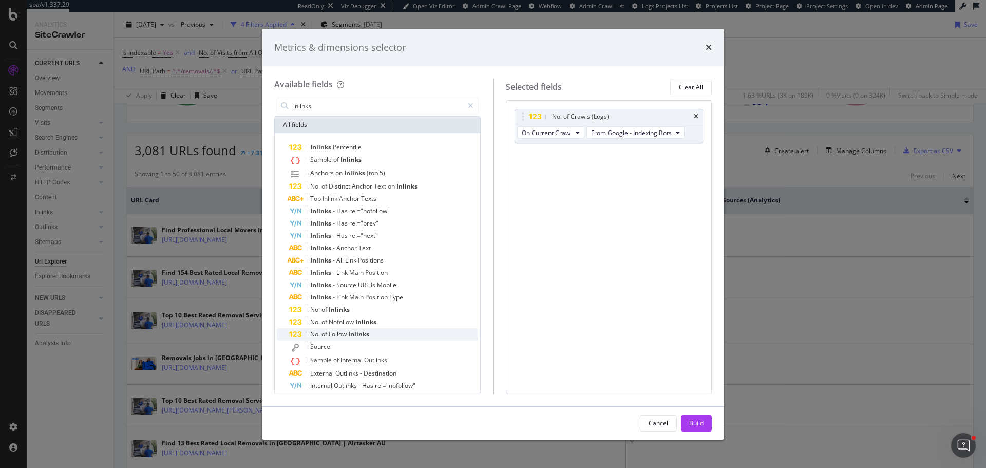
click at [343, 331] on span "Follow" at bounding box center [339, 334] width 20 height 9
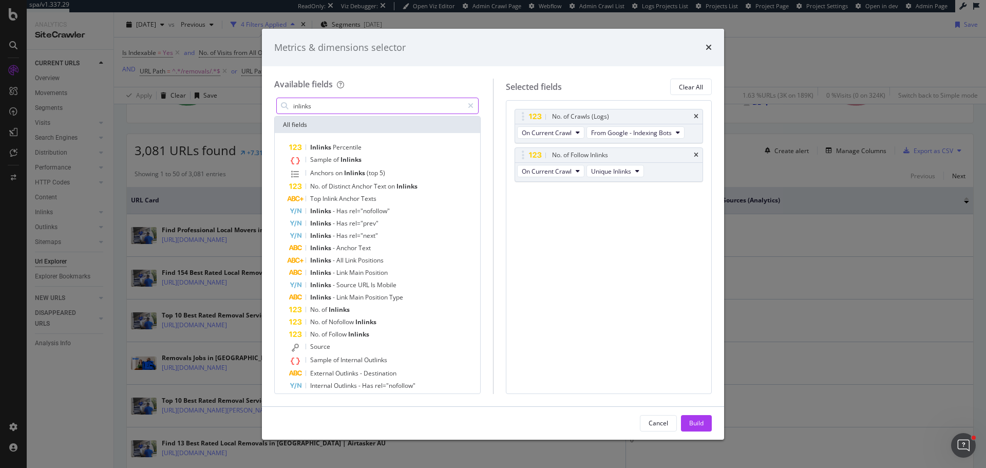
click at [320, 104] on input "inlinks" at bounding box center [377, 105] width 171 height 15
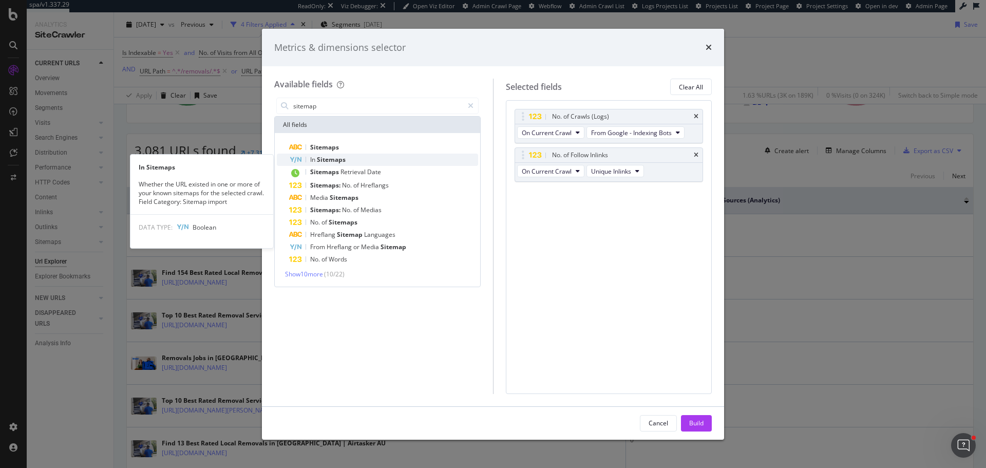
click at [328, 161] on span "Sitemaps" at bounding box center [331, 159] width 29 height 9
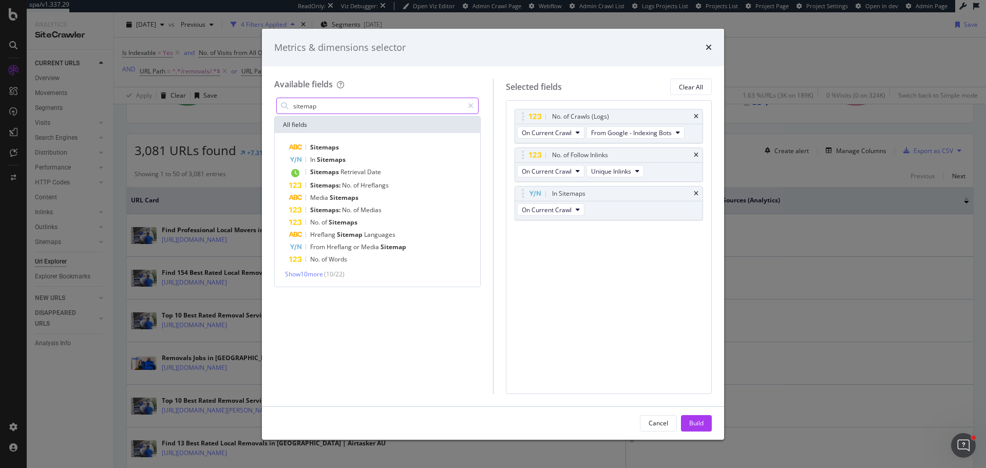
click at [320, 104] on input "sitemap" at bounding box center [377, 105] width 171 height 15
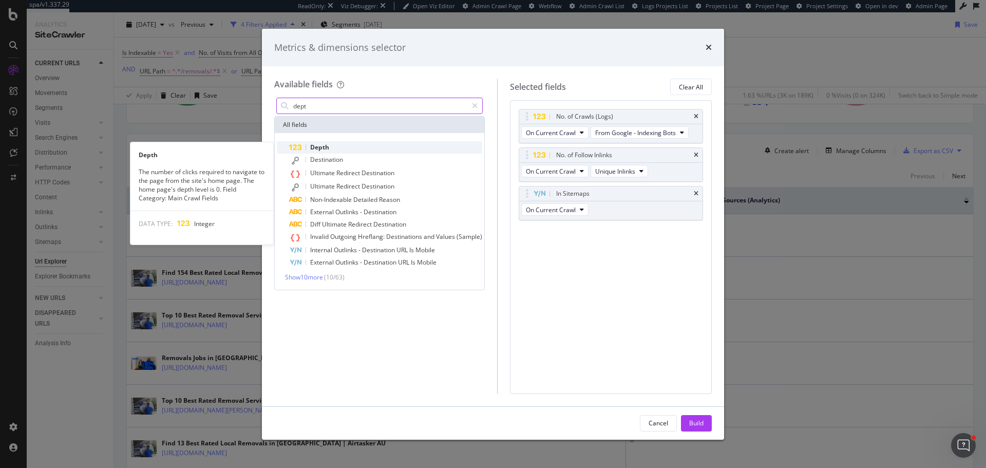
type input "dept"
click at [350, 147] on div "Depth" at bounding box center [385, 147] width 193 height 12
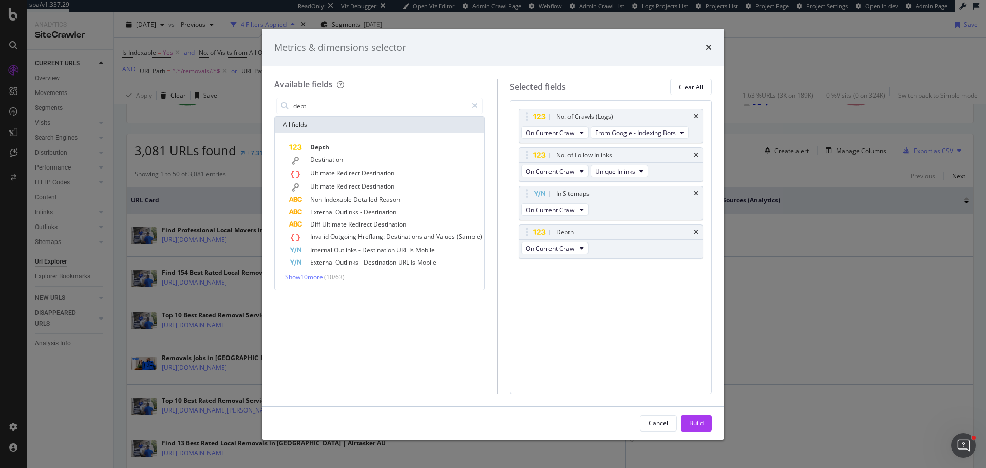
click at [707, 424] on button "Build" at bounding box center [696, 423] width 31 height 16
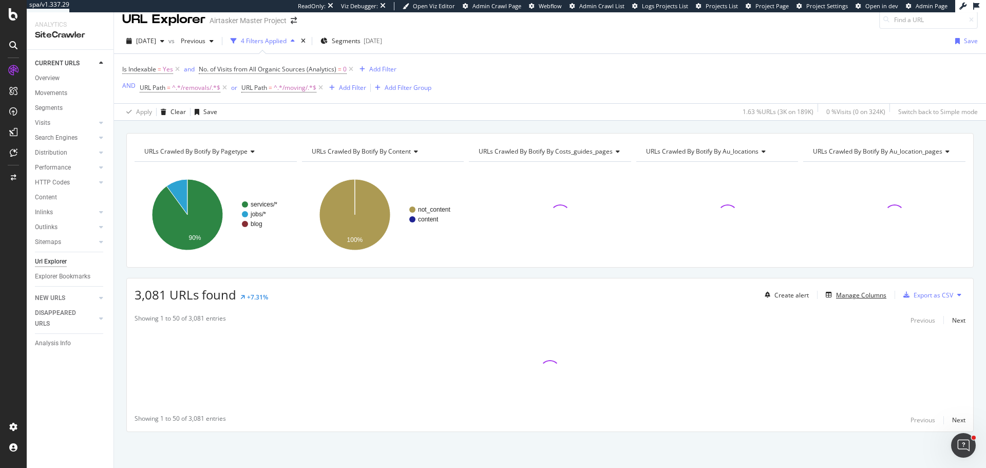
scroll to position [10, 0]
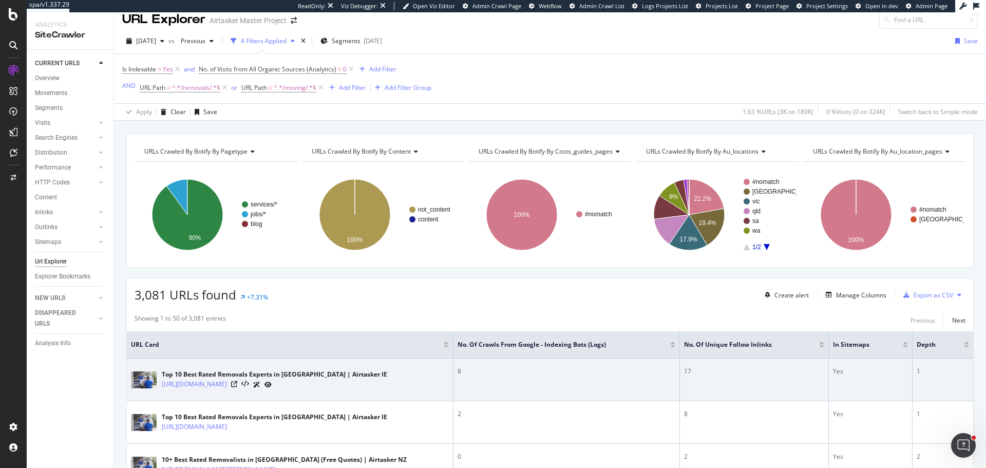
click at [571, 385] on td "8" at bounding box center [566, 379] width 226 height 43
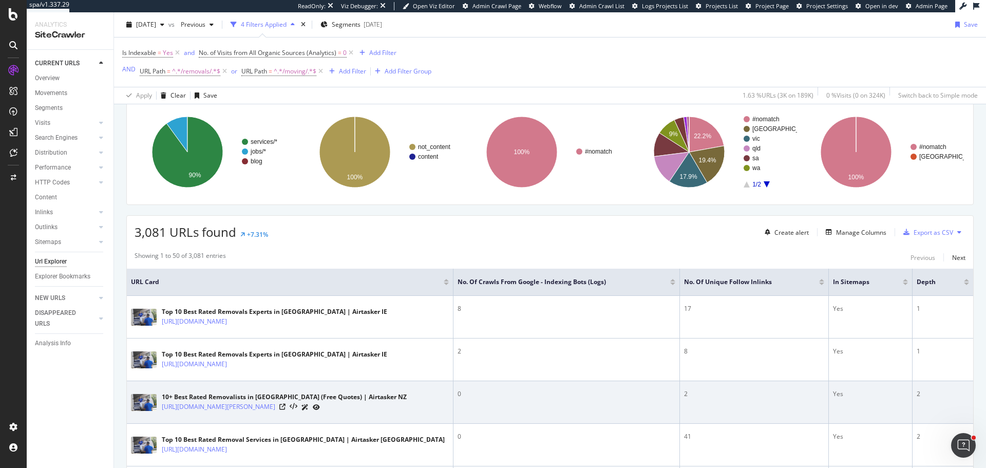
scroll to position [61, 0]
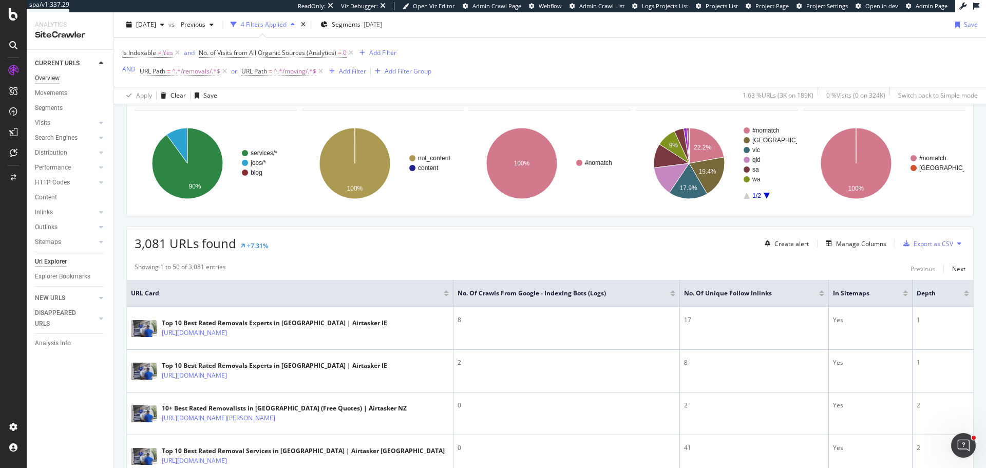
click at [37, 78] on div "Overview" at bounding box center [47, 78] width 25 height 11
click at [378, 54] on div "Add Filter" at bounding box center [382, 52] width 27 height 9
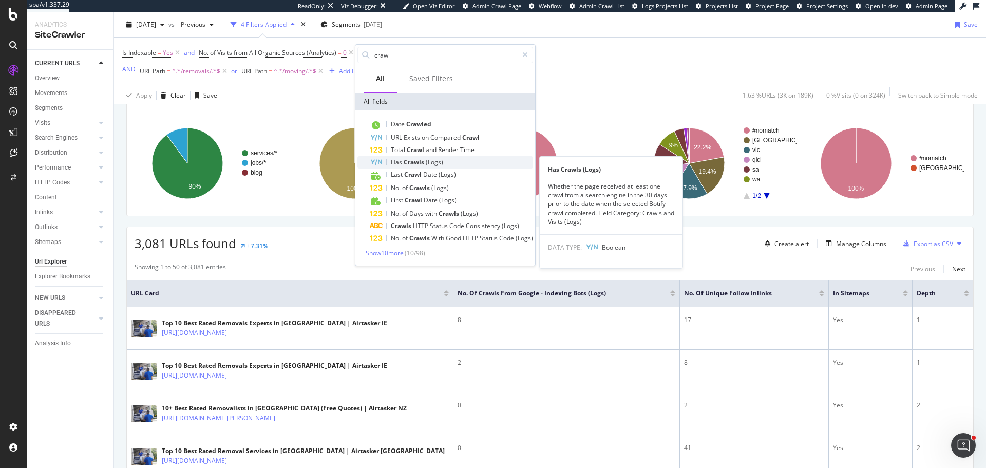
type input "crawl"
click at [417, 160] on span "Crawls" at bounding box center [415, 162] width 22 height 9
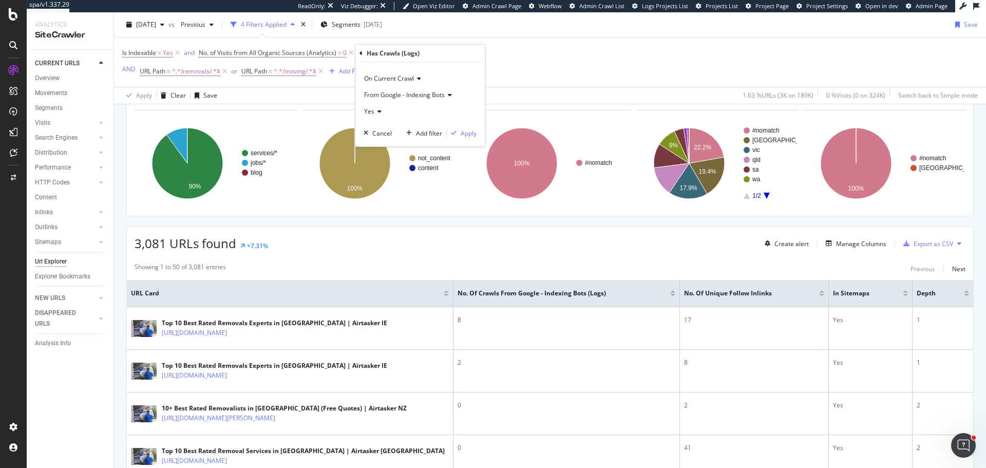
click at [371, 109] on span "Yes" at bounding box center [369, 111] width 10 height 9
click at [374, 150] on span "No" at bounding box center [373, 146] width 8 height 9
drag, startPoint x: 470, startPoint y: 135, endPoint x: 550, endPoint y: 102, distance: 86.4
click at [470, 134] on div "Apply" at bounding box center [468, 133] width 16 height 9
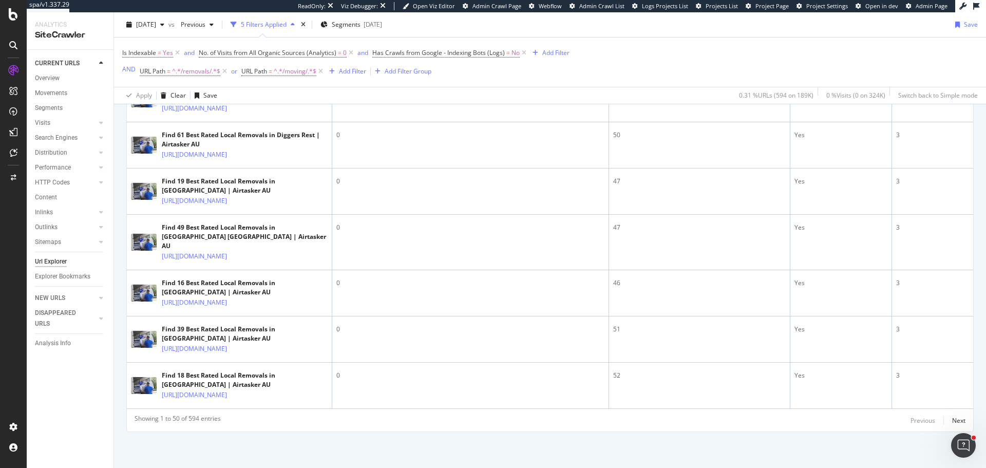
scroll to position [2679, 0]
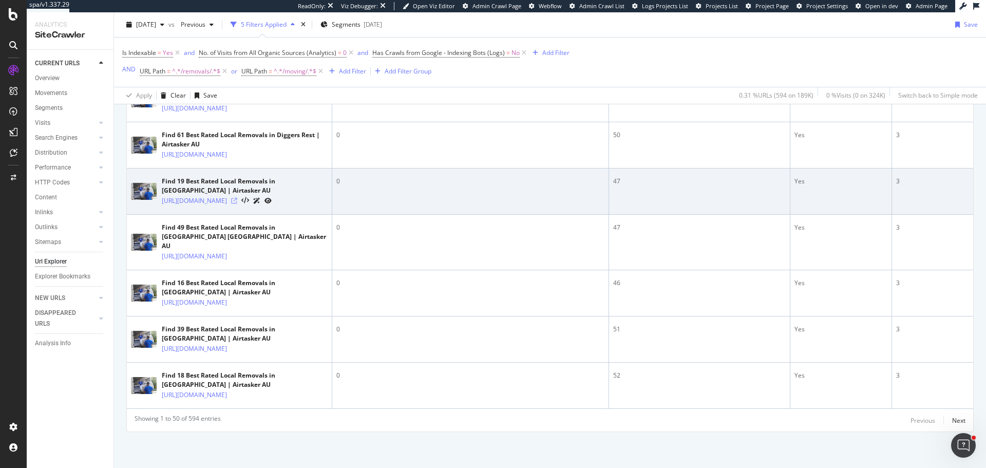
click at [237, 204] on icon at bounding box center [234, 201] width 6 height 6
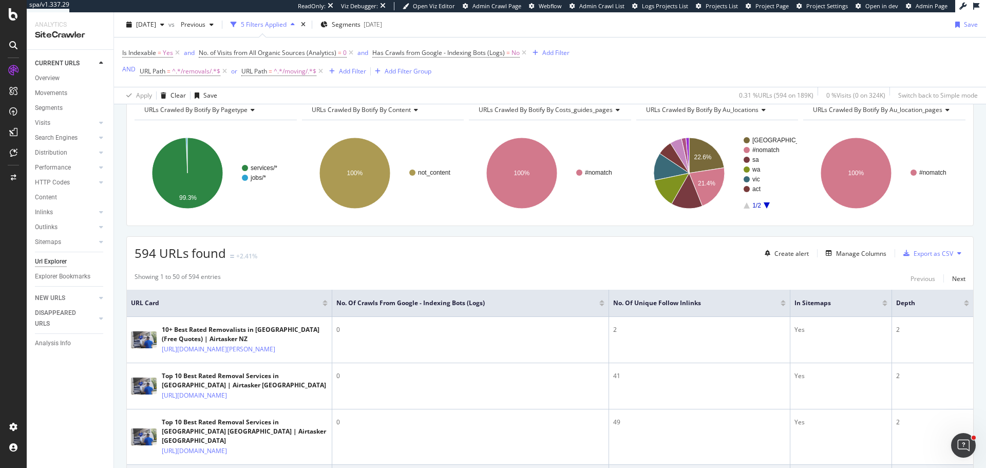
scroll to position [0, 0]
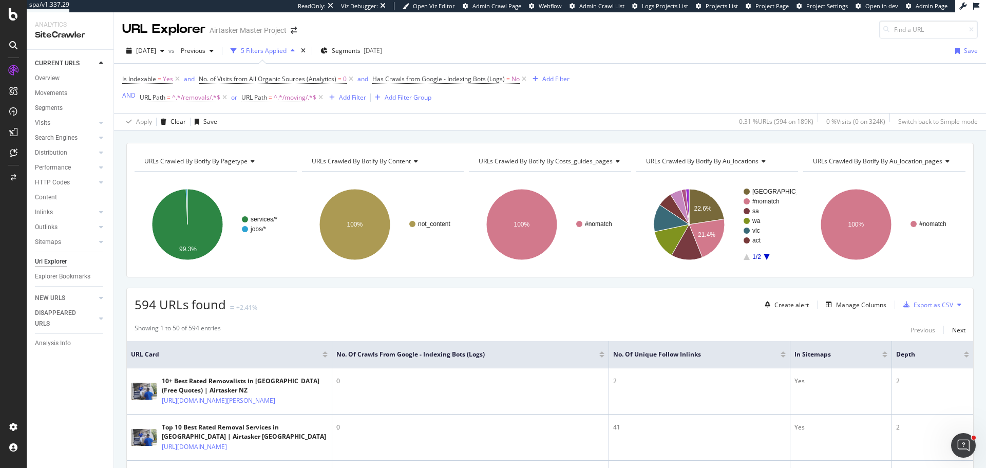
click at [782, 351] on div at bounding box center [782, 352] width 5 height 3
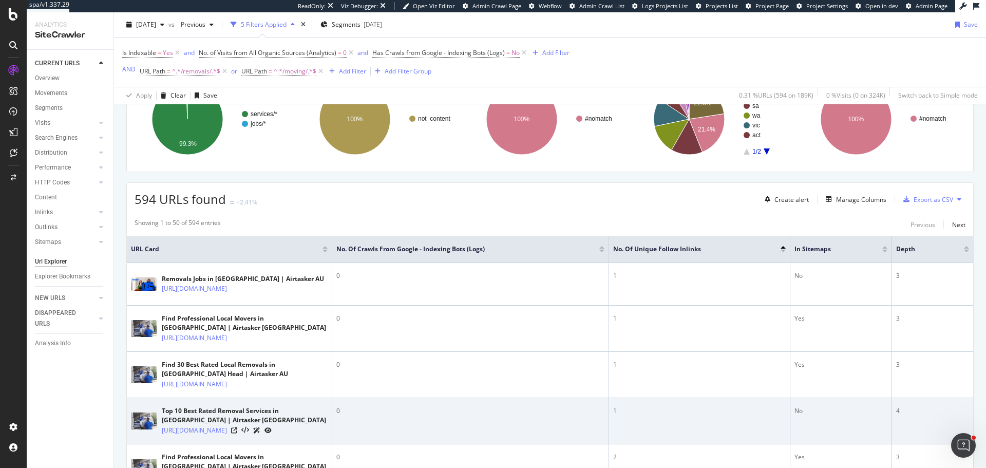
scroll to position [103, 0]
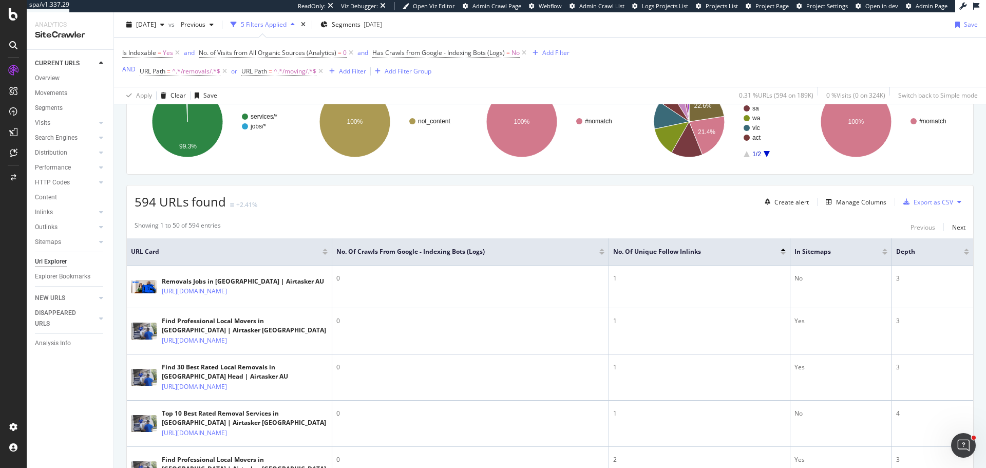
click at [781, 252] on div at bounding box center [782, 251] width 5 height 6
click at [783, 252] on div at bounding box center [782, 251] width 5 height 6
click at [781, 254] on div at bounding box center [782, 253] width 5 height 3
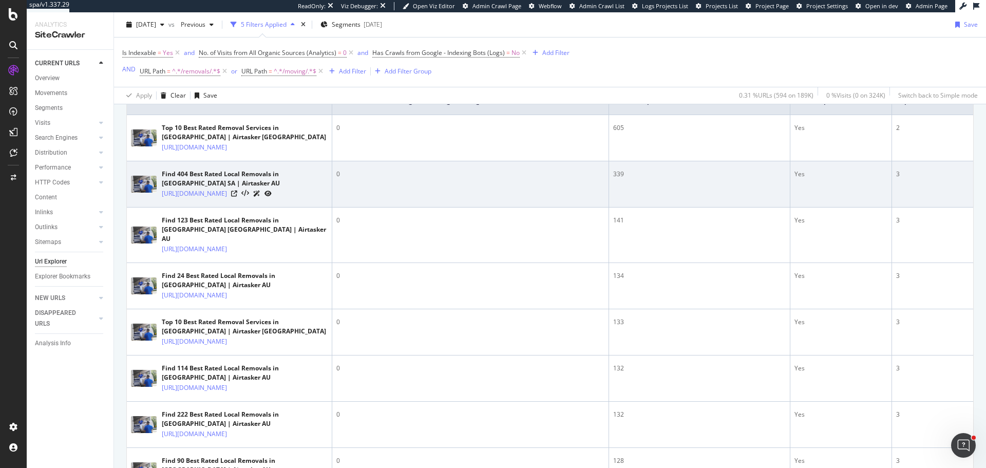
scroll to position [257, 0]
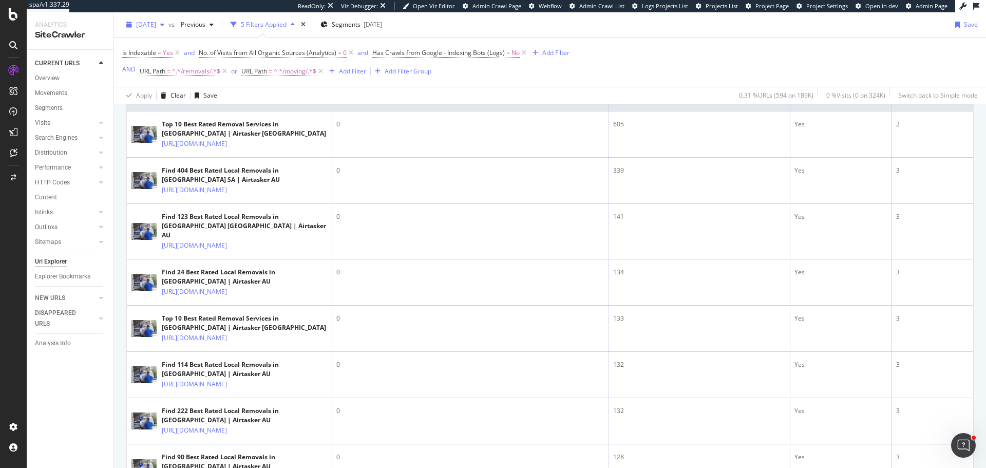
click at [168, 20] on div "[DATE]" at bounding box center [145, 24] width 46 height 15
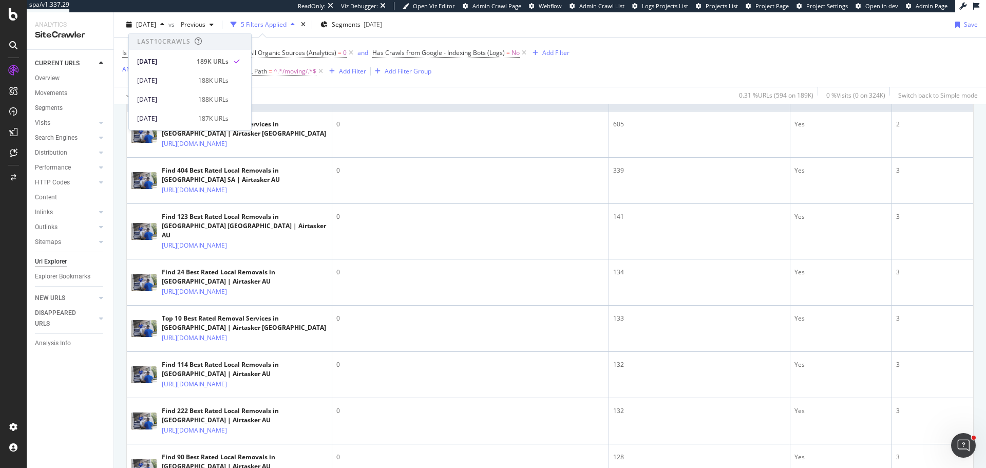
click at [604, 75] on div "Is Indexable = Yes and No. of Visits from All Organic Sources (Analytics) = 0 a…" at bounding box center [549, 61] width 855 height 49
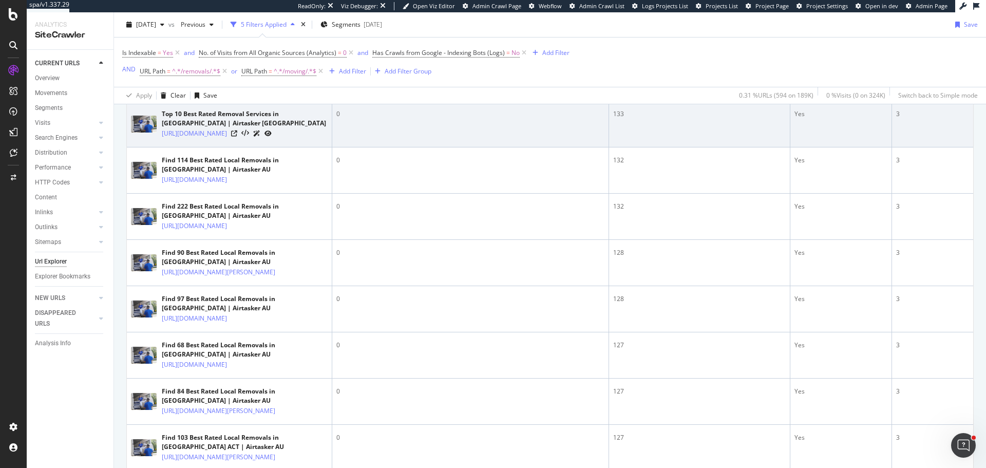
scroll to position [462, 0]
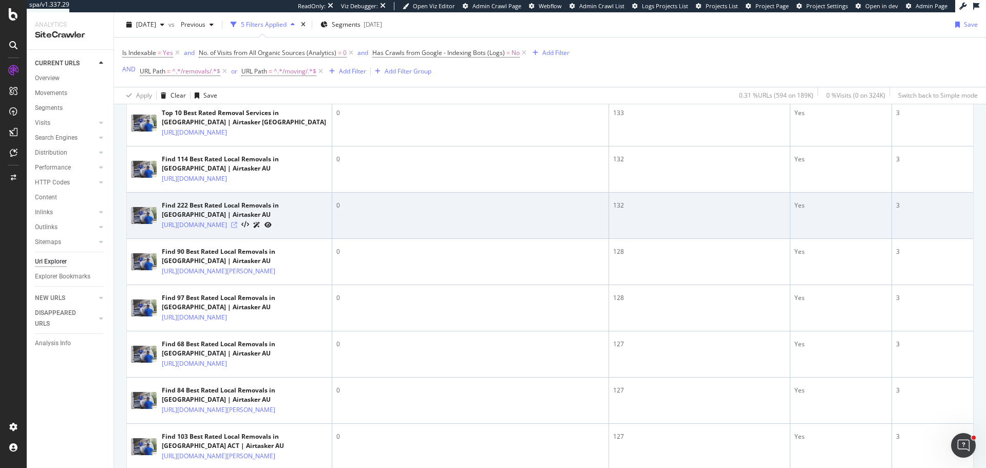
click at [237, 228] on icon at bounding box center [234, 225] width 6 height 6
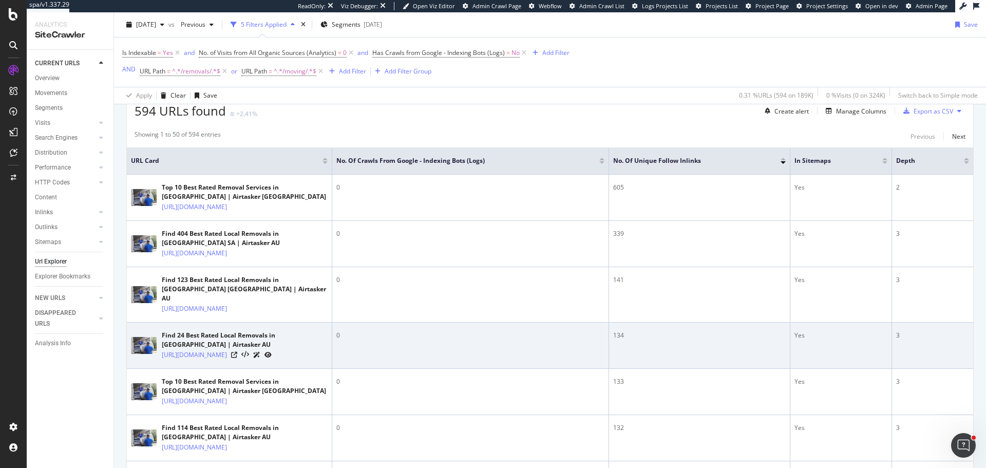
scroll to position [205, 0]
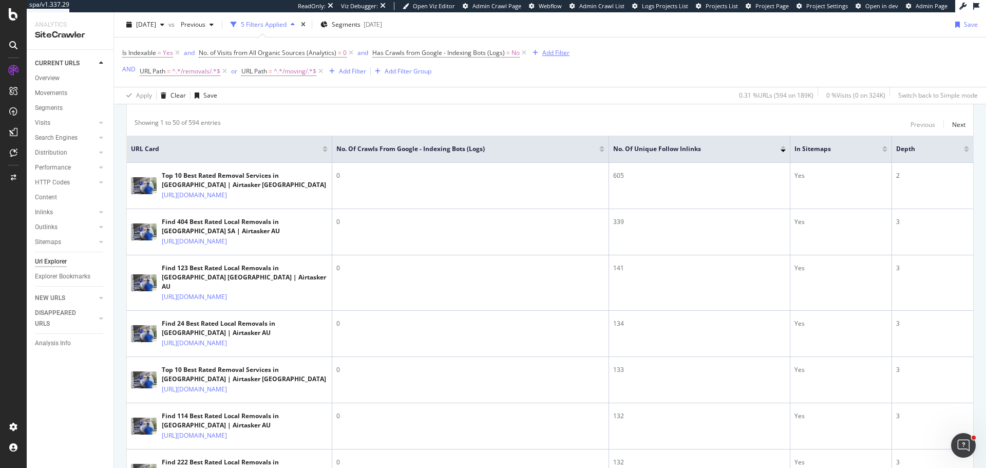
click at [555, 55] on div "Add Filter" at bounding box center [555, 52] width 27 height 9
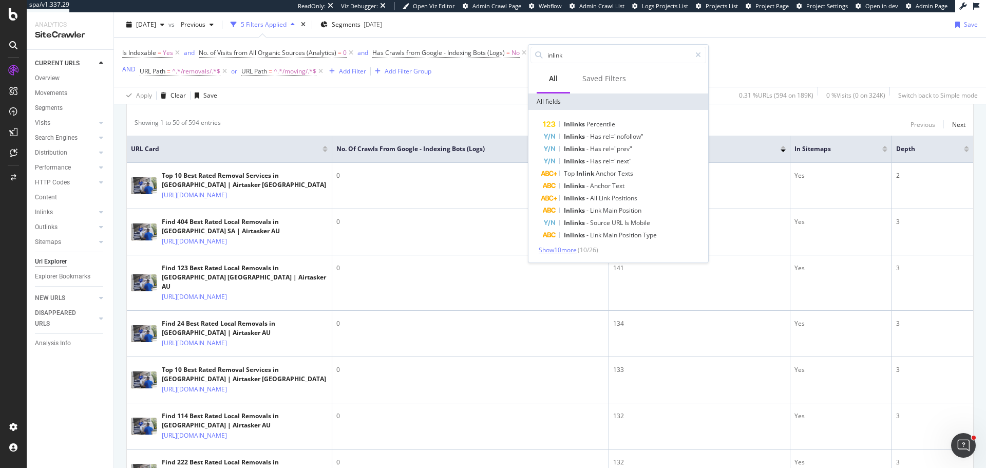
type input "inlink"
click at [559, 252] on span "Show 10 more" at bounding box center [558, 249] width 38 height 9
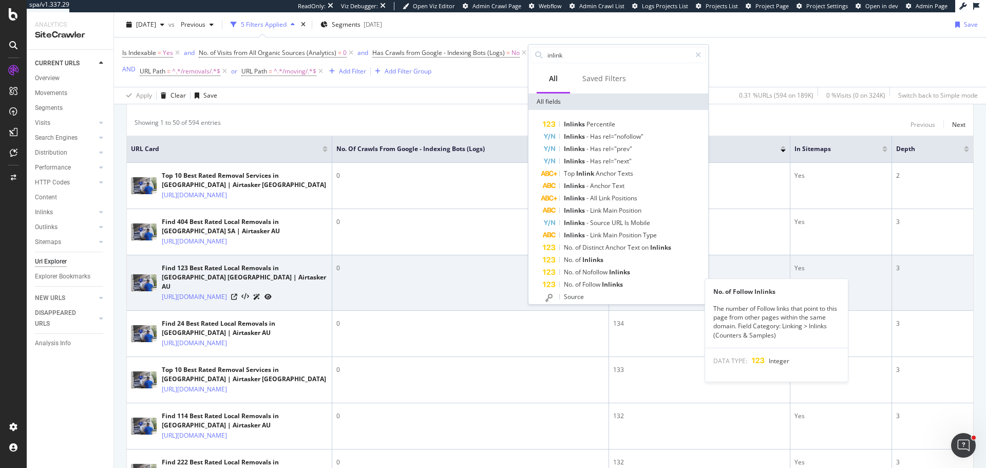
click at [593, 287] on span "Follow" at bounding box center [592, 284] width 20 height 9
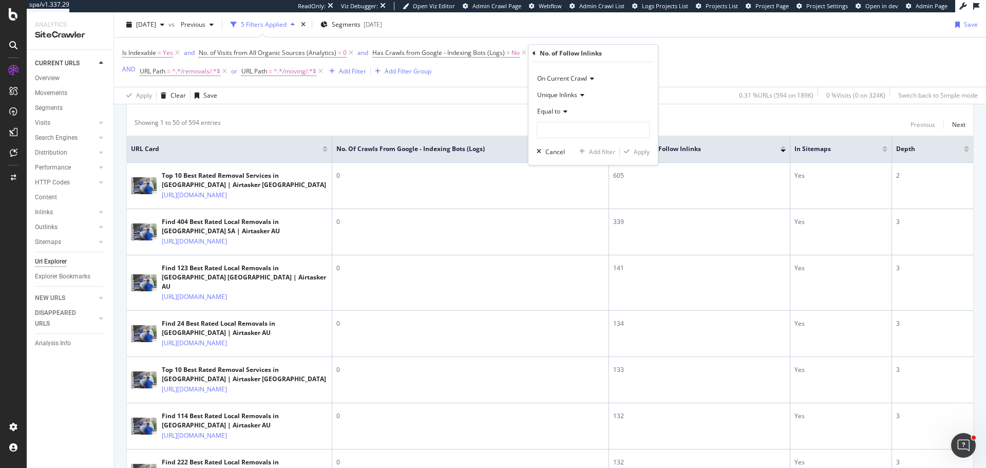
click at [565, 113] on icon at bounding box center [563, 111] width 7 height 6
click at [559, 164] on div "Less than" at bounding box center [594, 158] width 110 height 13
click at [564, 128] on input "number" at bounding box center [592, 130] width 113 height 16
type input "5"
click at [633, 152] on div "Apply" at bounding box center [641, 151] width 16 height 9
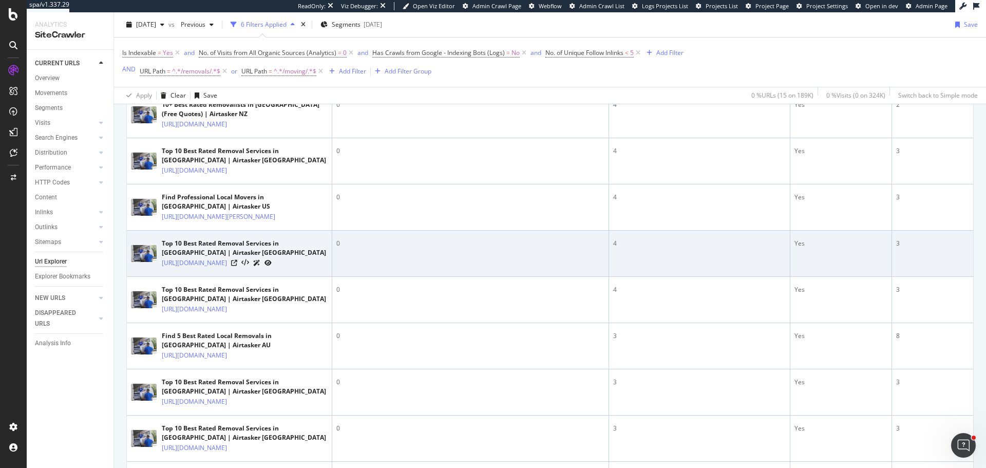
scroll to position [154, 0]
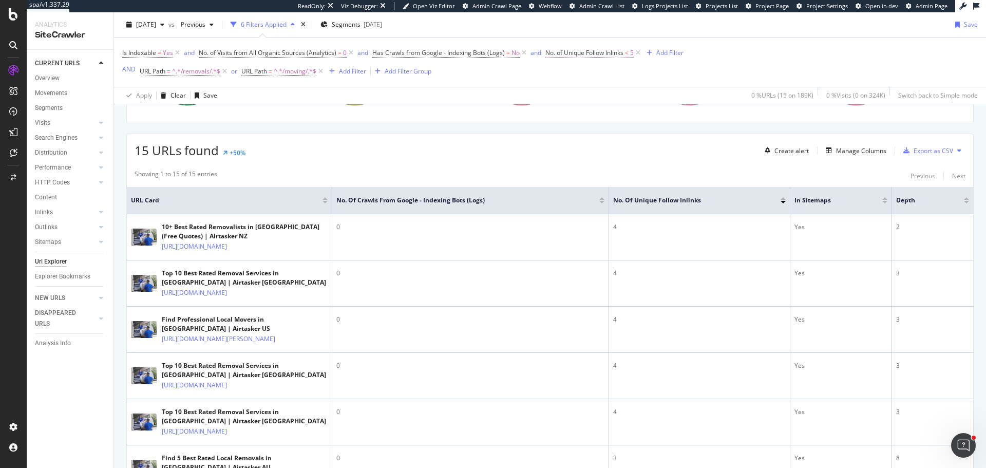
click at [605, 55] on span "No. of Unique Follow Inlinks" at bounding box center [584, 52] width 78 height 9
click at [581, 125] on input "5" at bounding box center [609, 128] width 113 height 16
click at [580, 125] on input "5" at bounding box center [609, 128] width 113 height 16
type input "10"
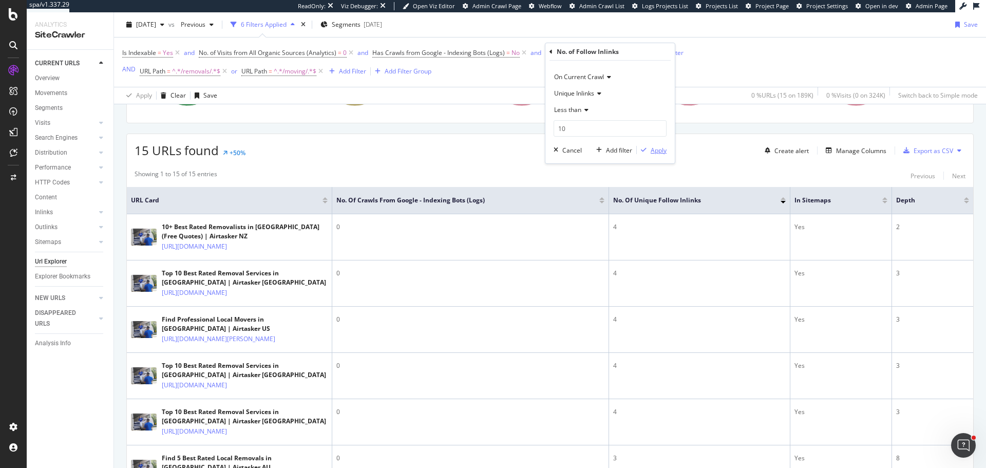
click at [656, 150] on div "Apply" at bounding box center [658, 150] width 16 height 9
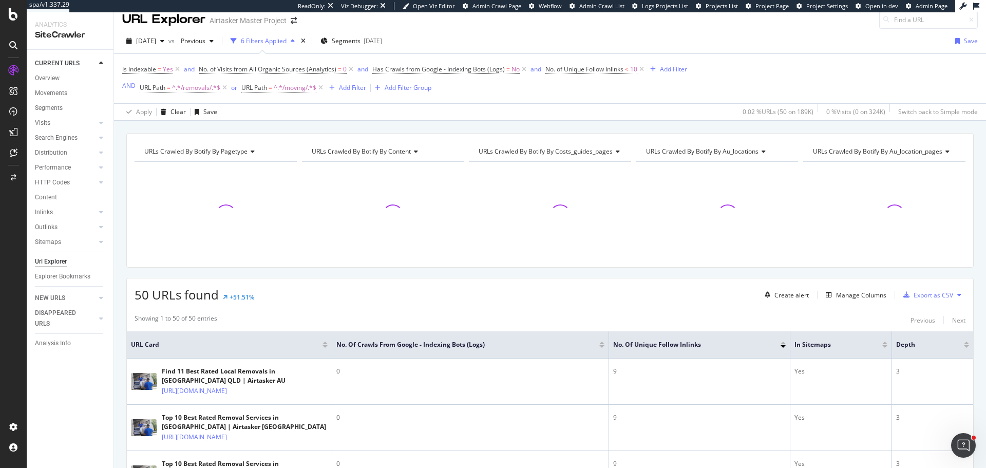
scroll to position [154, 0]
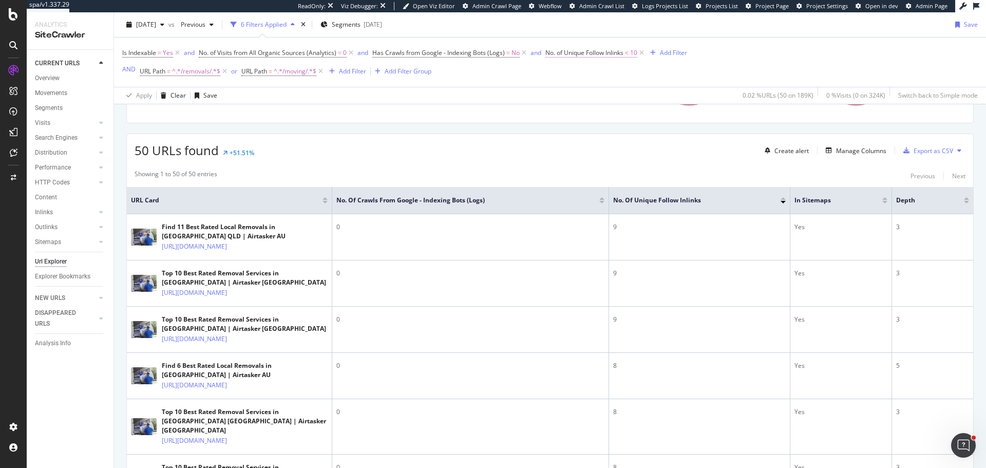
click at [598, 53] on span "No. of Unique Follow Inlinks" at bounding box center [584, 52] width 78 height 9
click at [549, 53] on icon at bounding box center [550, 52] width 3 height 6
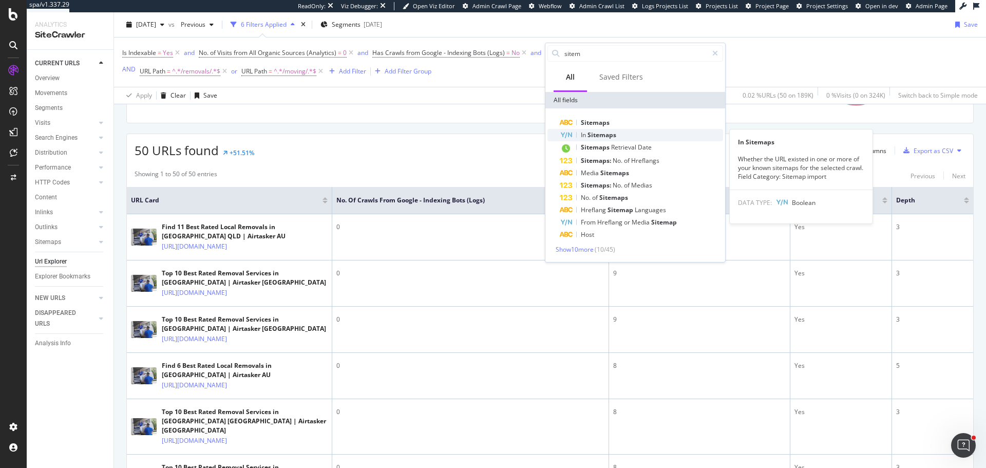
type input "sitem"
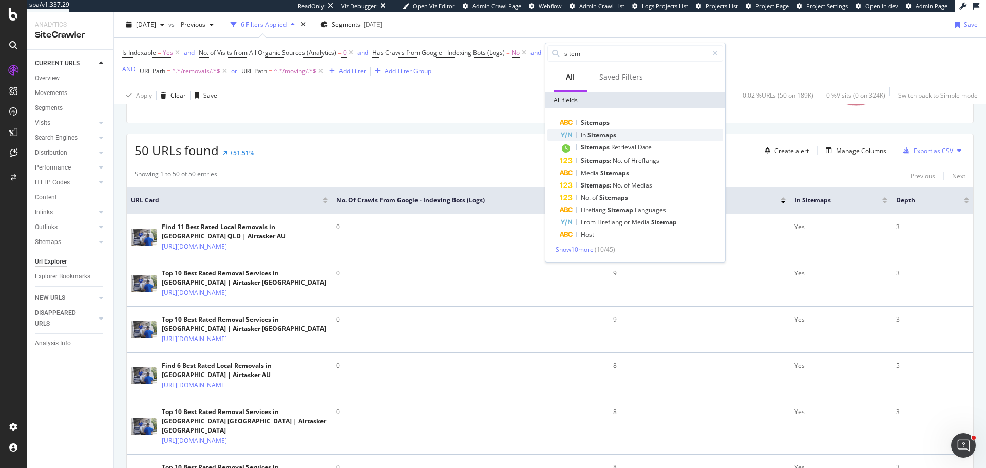
click at [592, 138] on span "Sitemaps" at bounding box center [601, 134] width 29 height 9
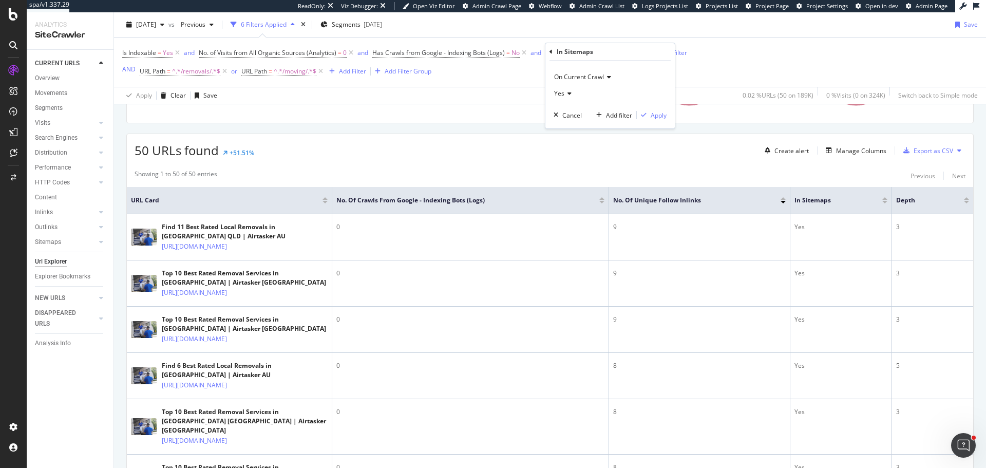
click at [562, 88] on div "Yes" at bounding box center [609, 93] width 113 height 16
click at [572, 128] on div "No" at bounding box center [611, 127] width 110 height 13
click at [662, 112] on div "Apply" at bounding box center [658, 115] width 16 height 9
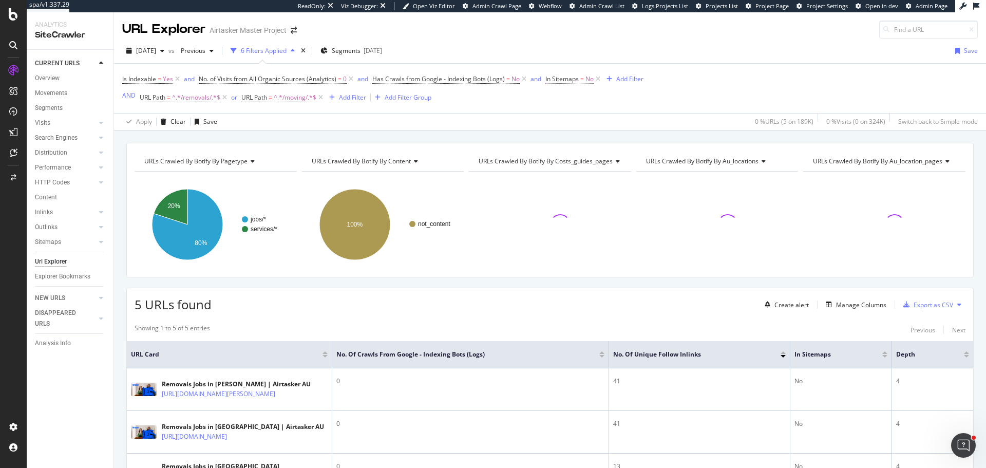
click at [567, 78] on span "In Sitemaps" at bounding box center [561, 78] width 33 height 9
click at [551, 78] on icon at bounding box center [550, 78] width 3 height 6
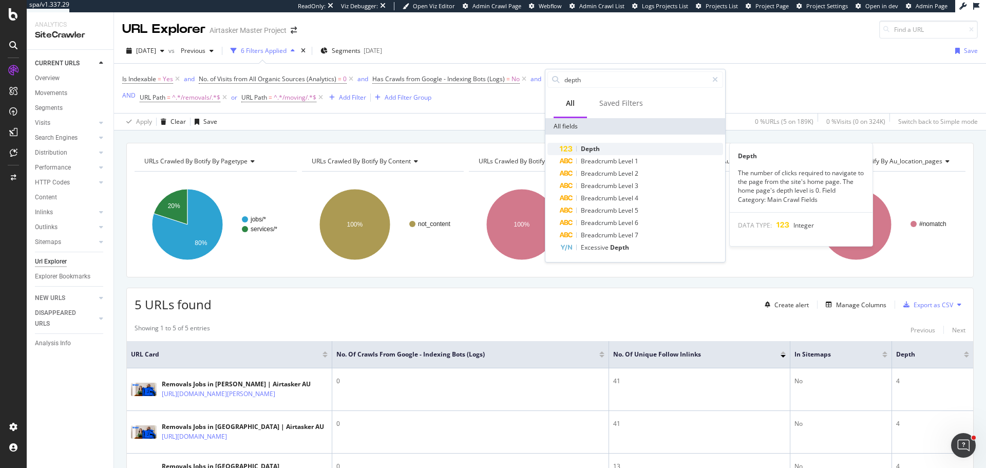
type input "depth"
click at [589, 149] on span "Depth" at bounding box center [590, 148] width 19 height 9
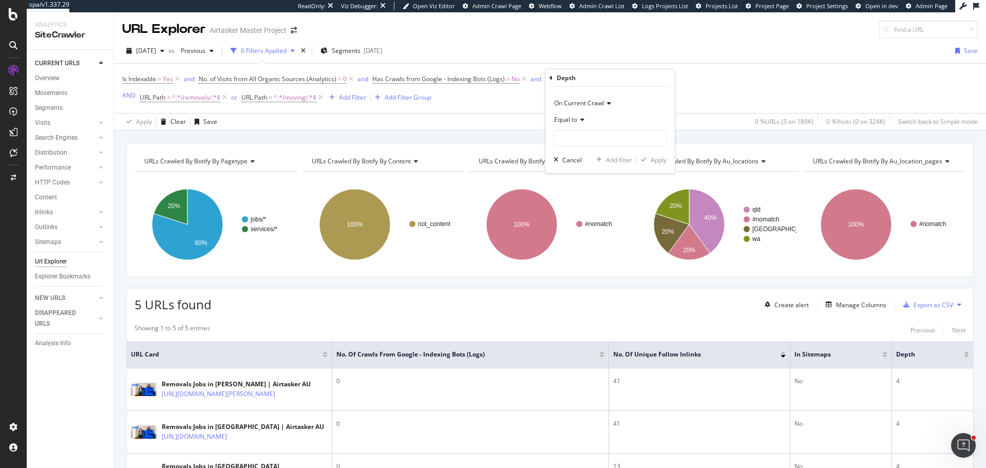
click at [569, 124] on div "Equal to" at bounding box center [609, 119] width 113 height 16
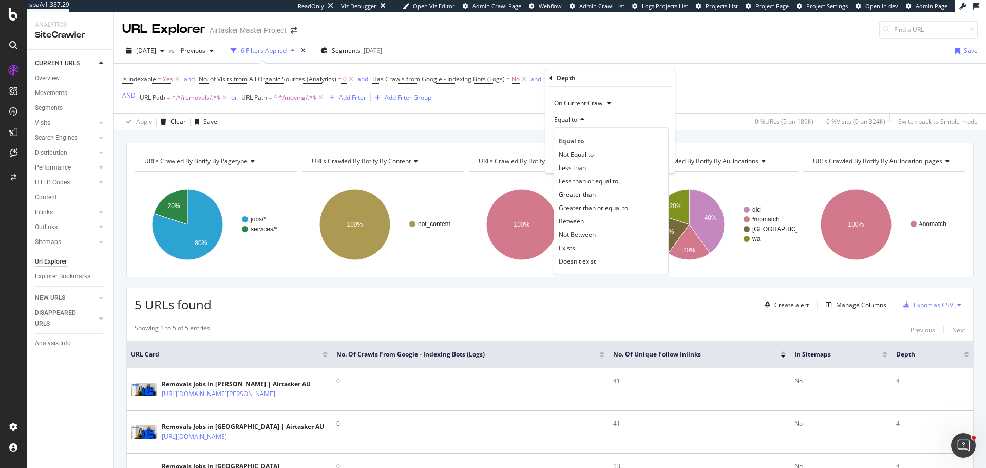
click at [578, 199] on div "Greater than" at bounding box center [611, 193] width 110 height 13
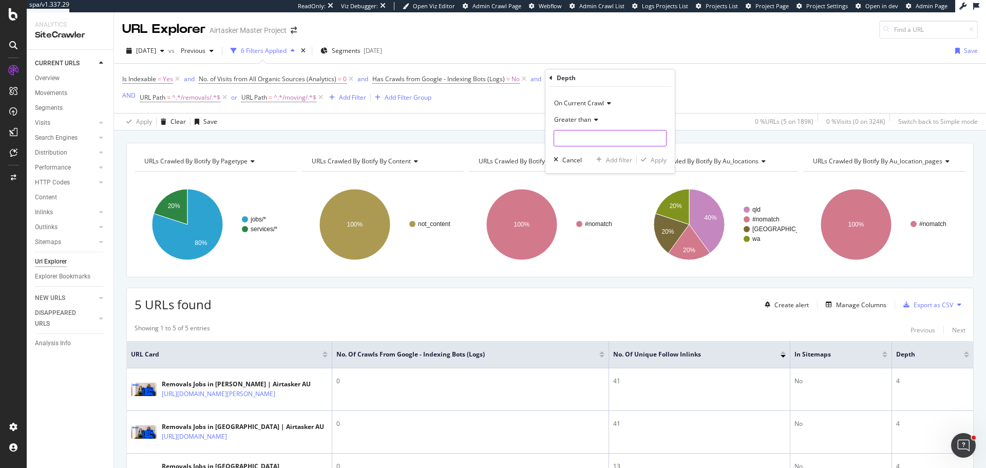
click at [575, 140] on input "number" at bounding box center [609, 138] width 113 height 16
click at [585, 120] on span "Greater than" at bounding box center [572, 119] width 37 height 9
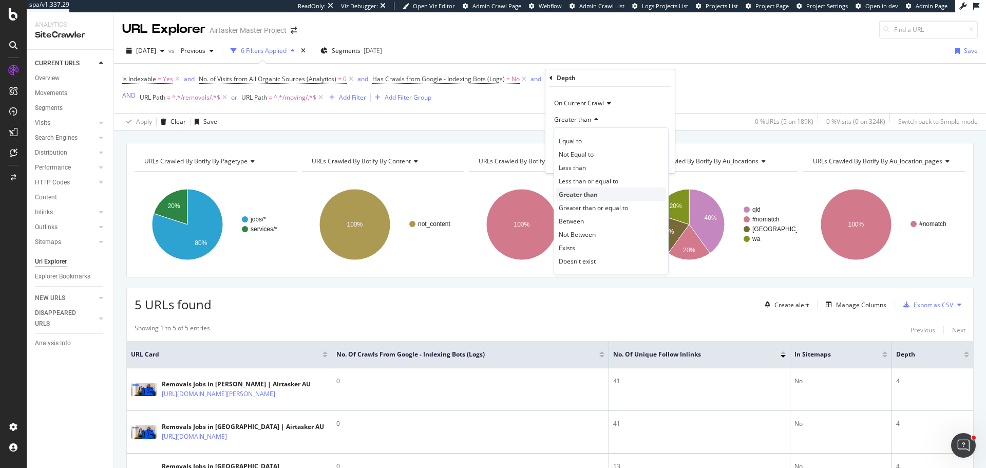
click at [574, 195] on span "Greater than" at bounding box center [578, 194] width 39 height 9
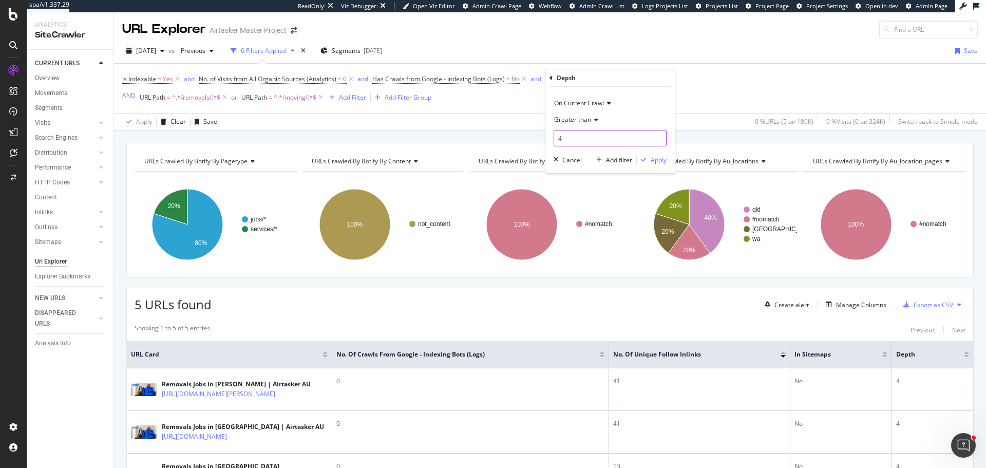
click at [571, 139] on input "4" at bounding box center [609, 138] width 113 height 16
type input "3"
click at [657, 157] on div "Apply" at bounding box center [658, 160] width 16 height 9
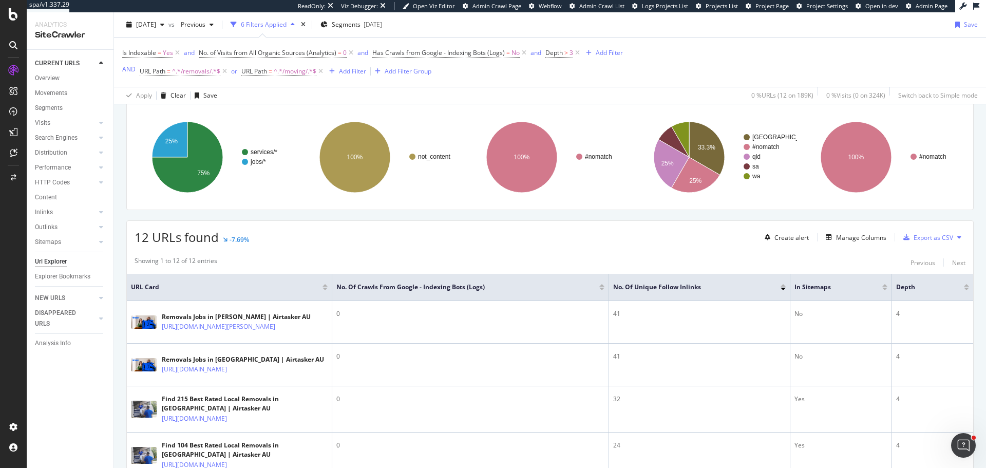
scroll to position [39, 0]
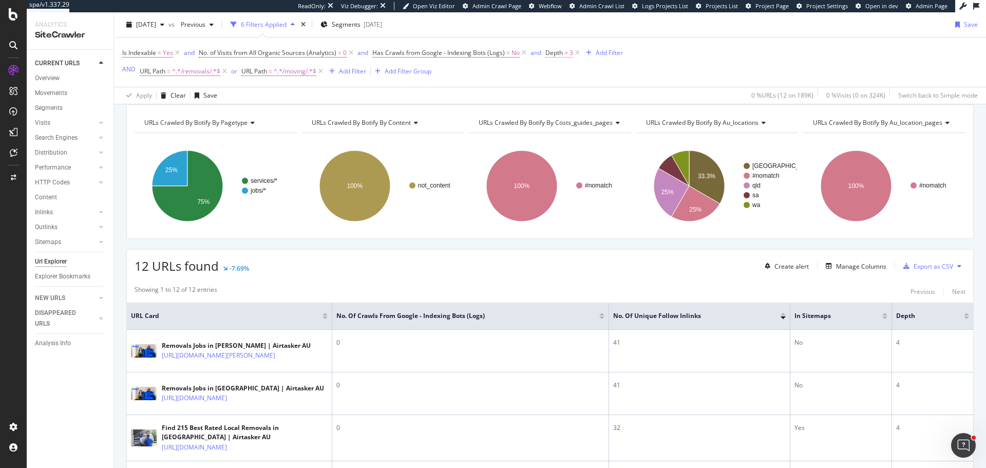
click at [557, 54] on span "Depth" at bounding box center [553, 52] width 17 height 9
click at [570, 92] on span "Greater than" at bounding box center [572, 93] width 37 height 9
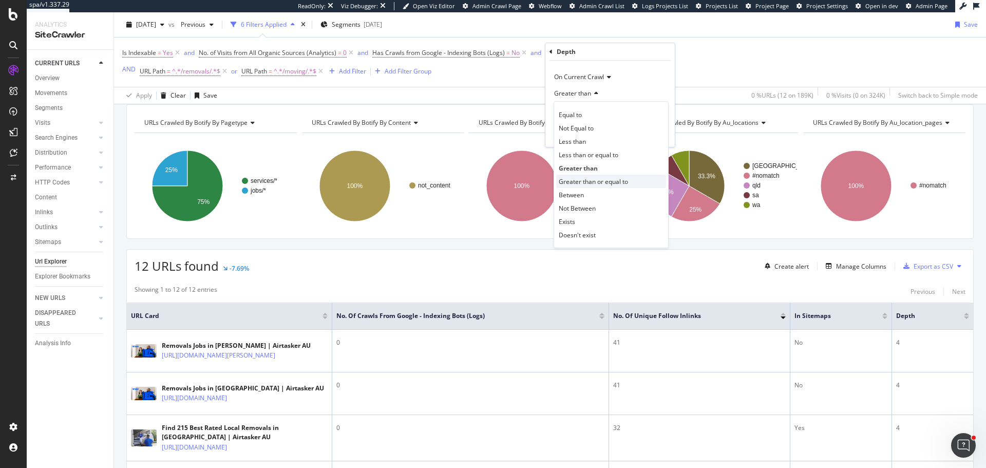
click at [580, 185] on span "Greater than or equal to" at bounding box center [593, 181] width 69 height 9
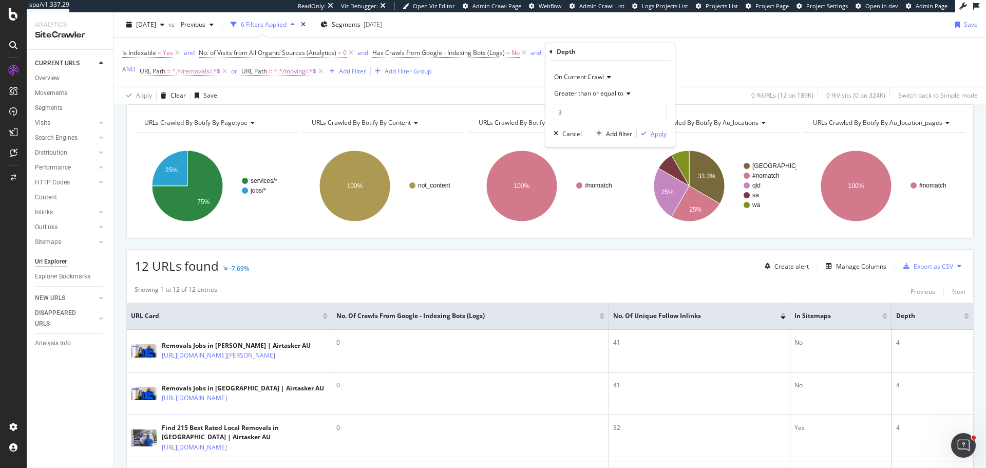
click at [660, 132] on div "Apply" at bounding box center [658, 133] width 16 height 9
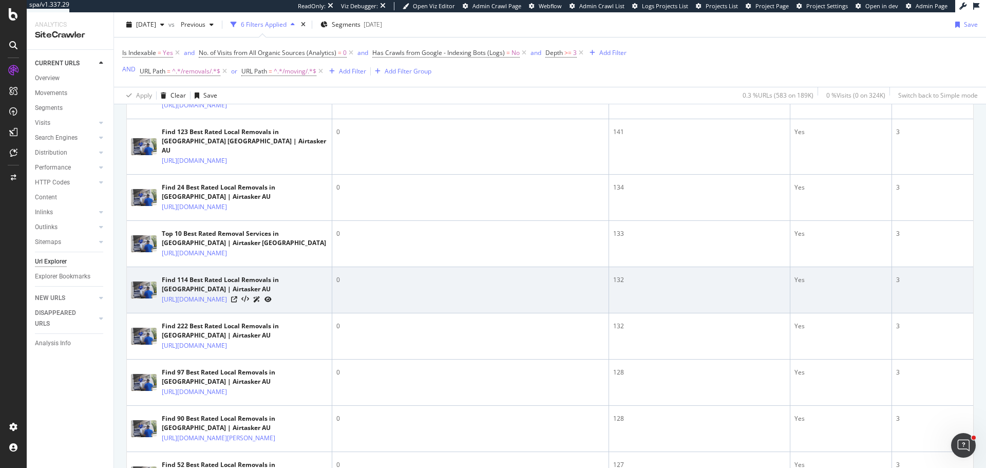
scroll to position [90, 0]
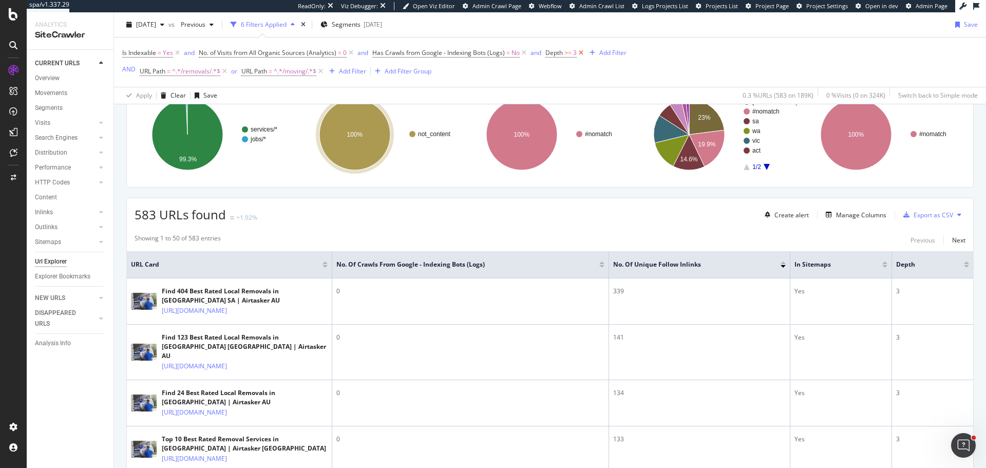
click at [580, 50] on icon at bounding box center [581, 53] width 9 height 10
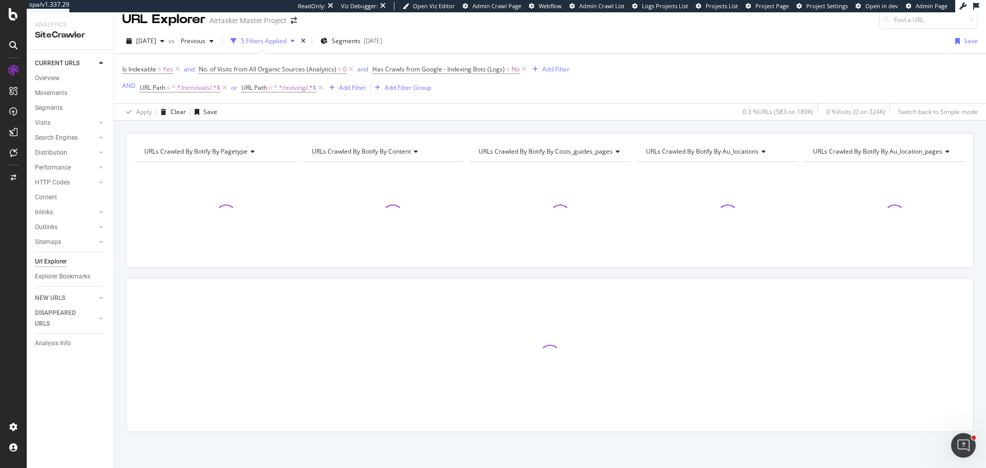
scroll to position [10, 0]
click at [564, 65] on div "Add Filter" at bounding box center [555, 69] width 27 height 9
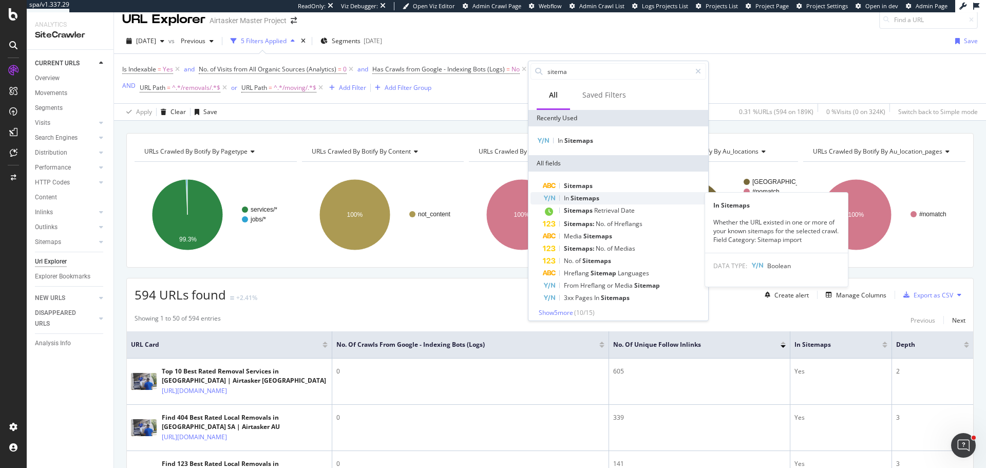
type input "sitema"
click at [589, 202] on div "In Sitemaps" at bounding box center [624, 198] width 163 height 12
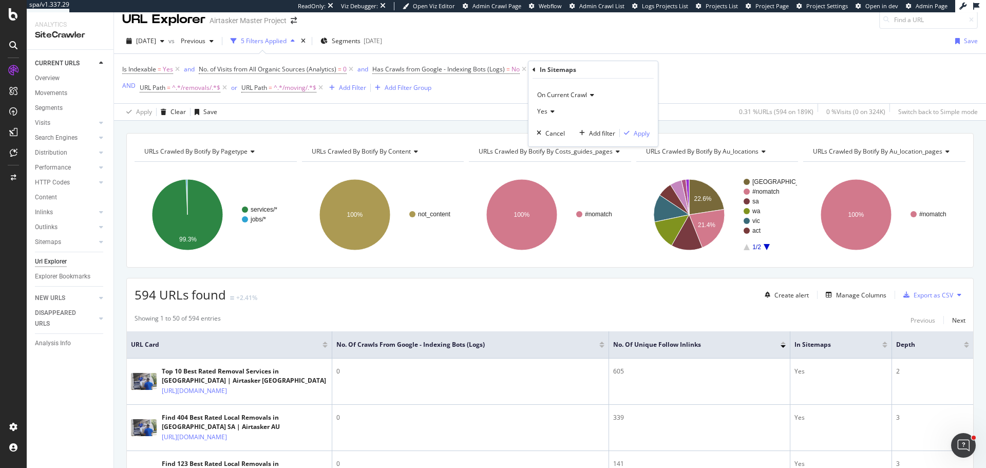
click at [552, 113] on icon at bounding box center [550, 111] width 7 height 6
click at [559, 151] on div "No" at bounding box center [594, 145] width 110 height 13
click at [637, 136] on div "Apply" at bounding box center [641, 133] width 16 height 9
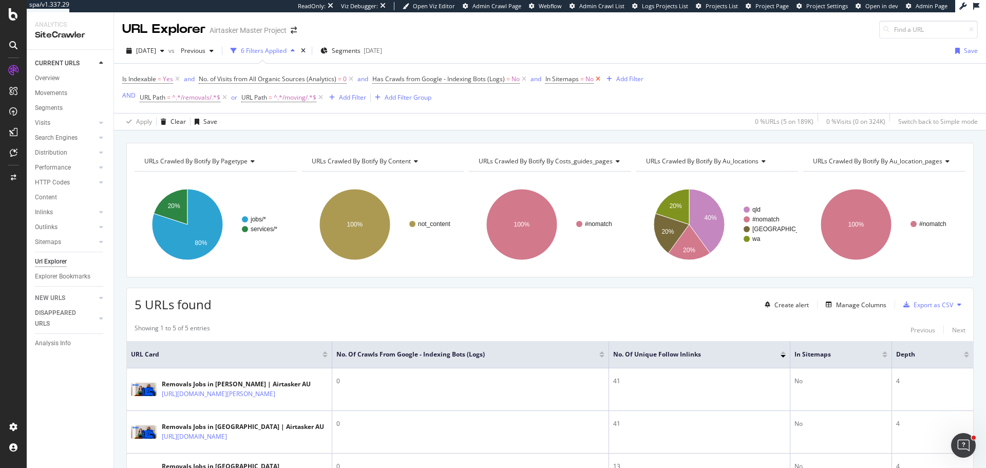
click at [601, 80] on icon at bounding box center [597, 79] width 9 height 10
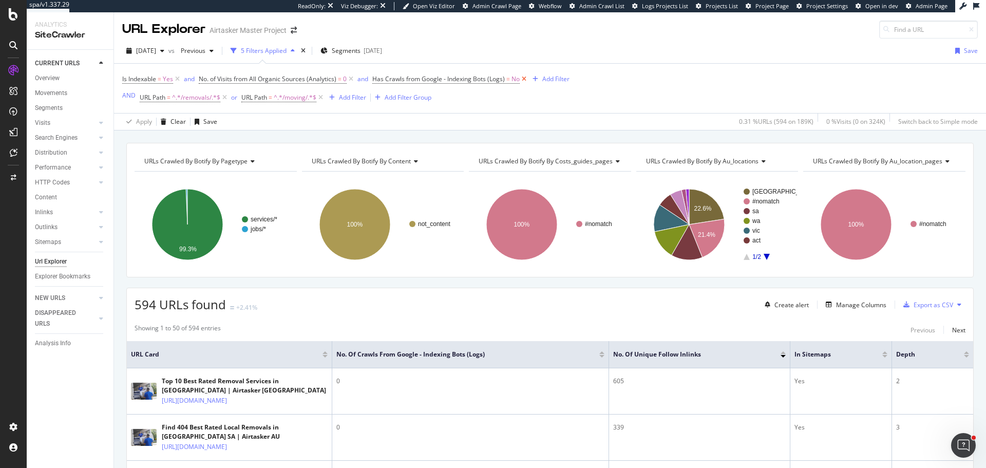
click at [524, 79] on icon at bounding box center [524, 79] width 9 height 10
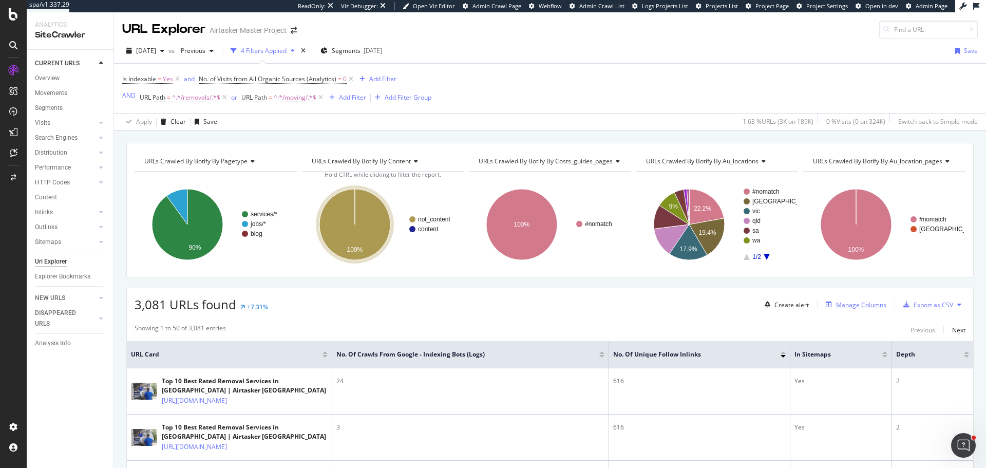
click at [851, 306] on div "Manage Columns" at bounding box center [861, 304] width 50 height 9
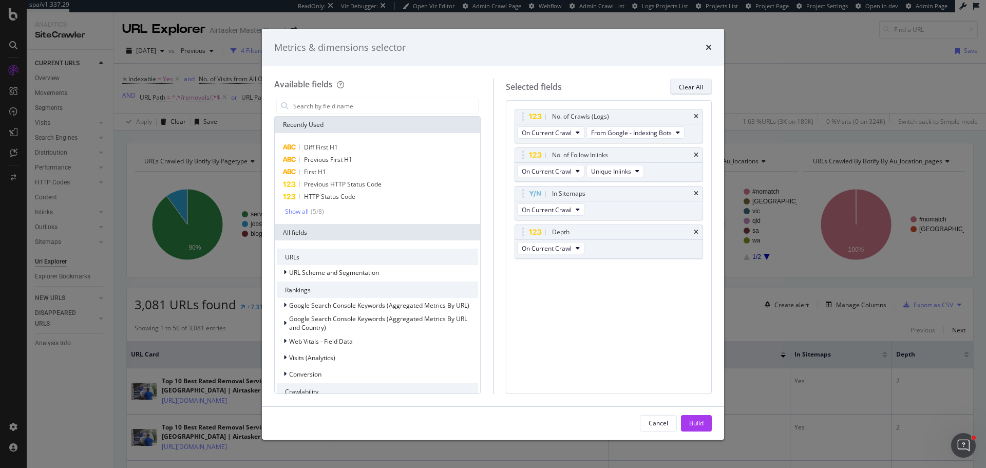
click at [687, 86] on div "Clear All" at bounding box center [691, 87] width 24 height 9
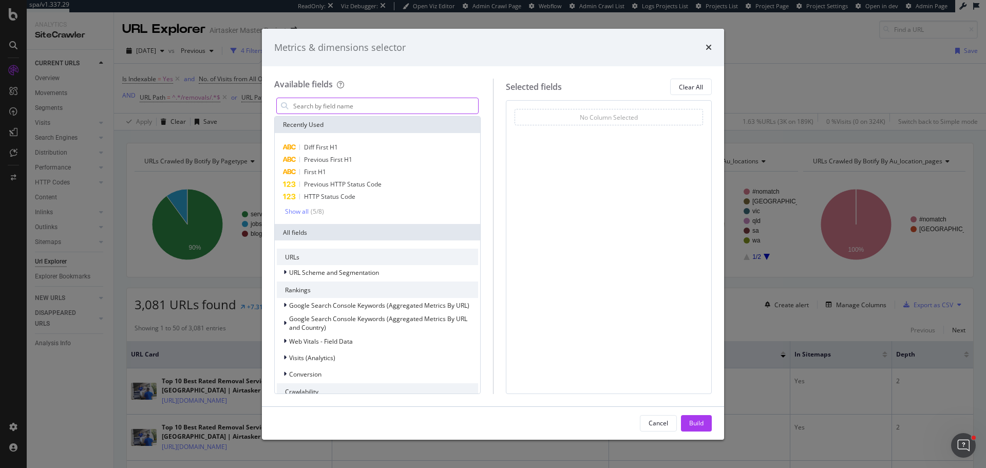
click at [367, 108] on input "modal" at bounding box center [385, 105] width 186 height 15
type input "s"
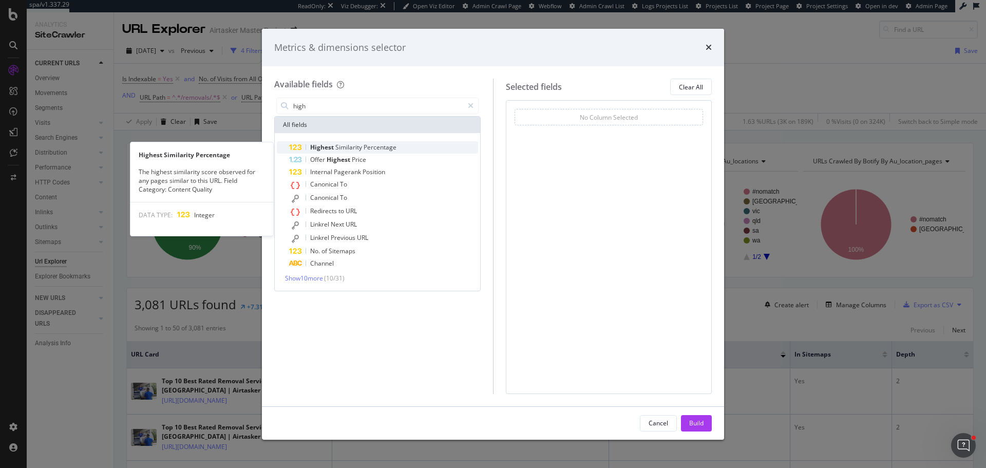
click at [360, 143] on span "Similarity" at bounding box center [349, 147] width 28 height 9
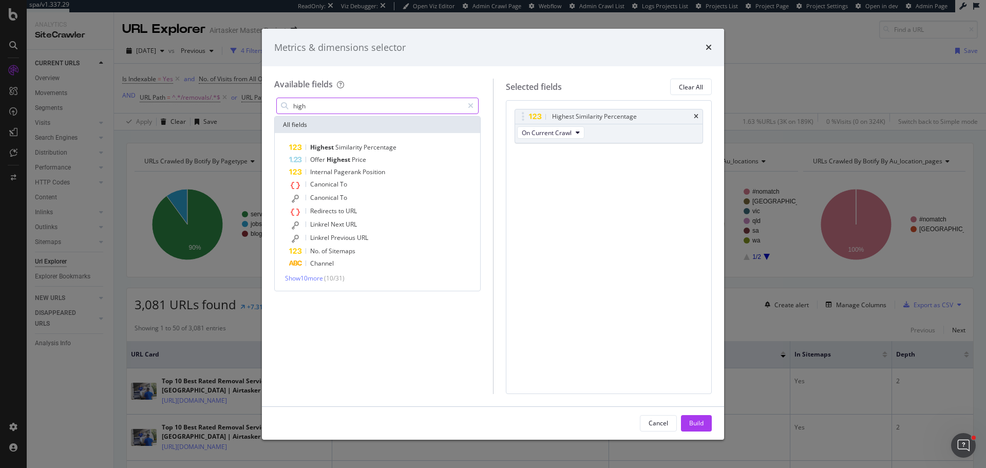
click at [324, 111] on input "high" at bounding box center [377, 105] width 171 height 15
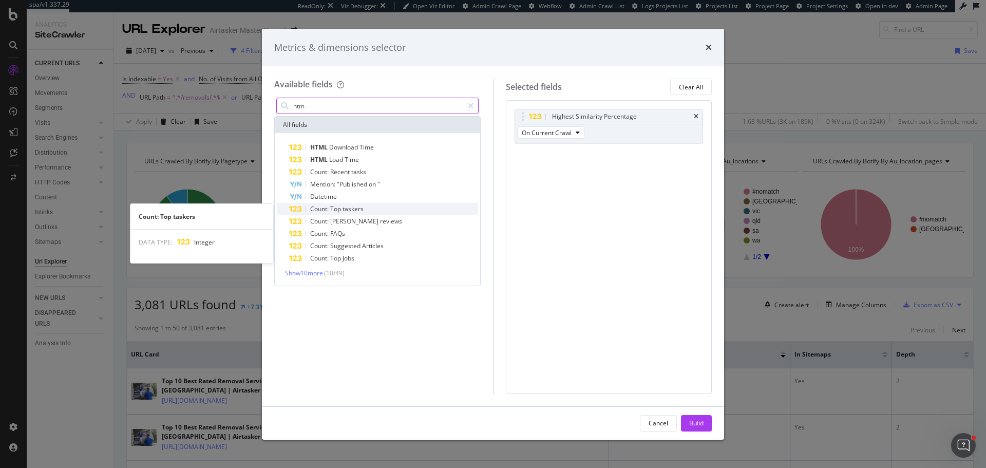
type input "htm"
click at [371, 212] on div "Count: Top taskers" at bounding box center [383, 209] width 189 height 12
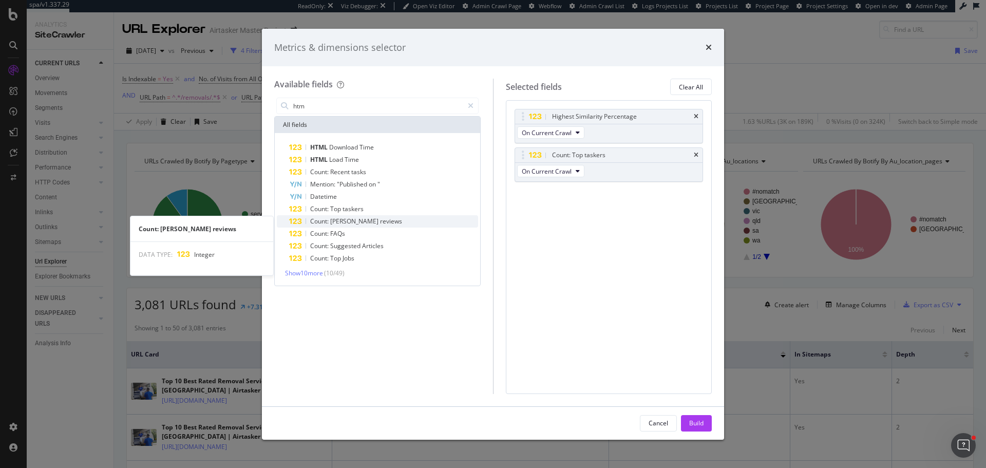
click at [380, 221] on span "reviews" at bounding box center [391, 221] width 22 height 9
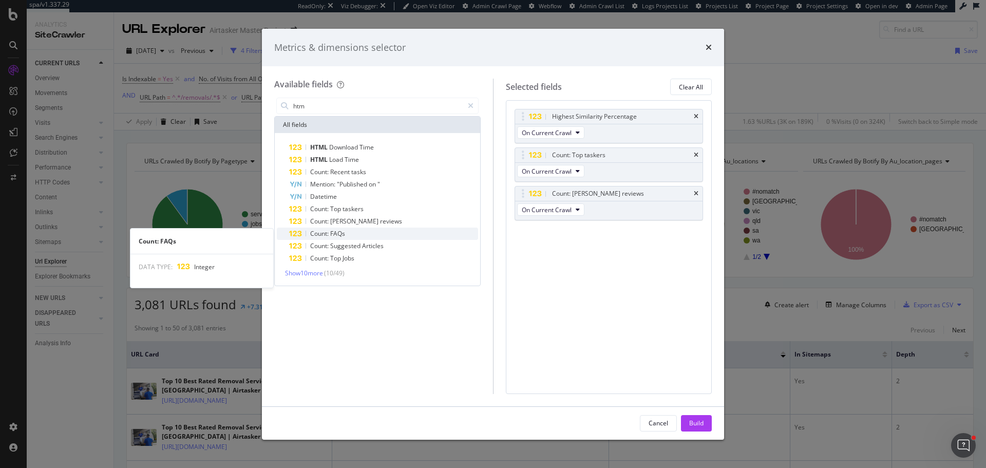
click at [362, 233] on div "Count: FAQs" at bounding box center [383, 233] width 189 height 12
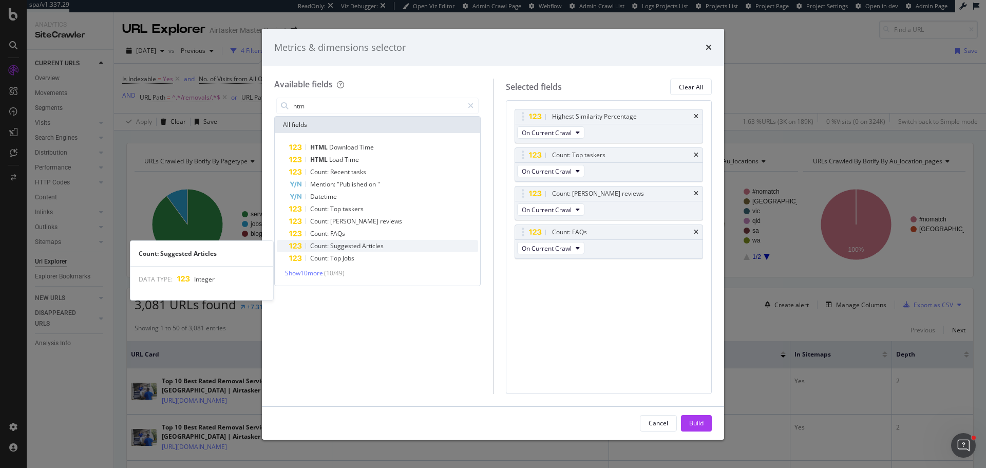
click at [373, 245] on span "Articles" at bounding box center [373, 245] width 22 height 9
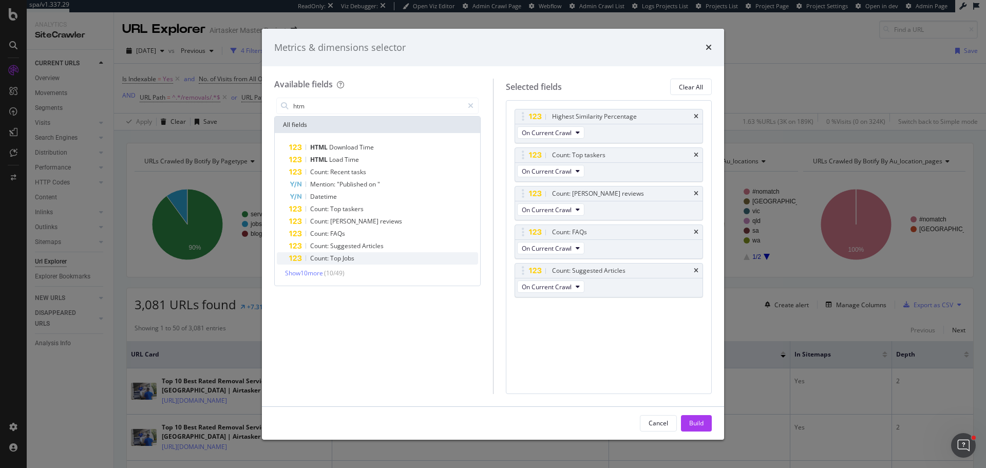
click at [356, 261] on div "Count: Top Jobs" at bounding box center [383, 258] width 189 height 12
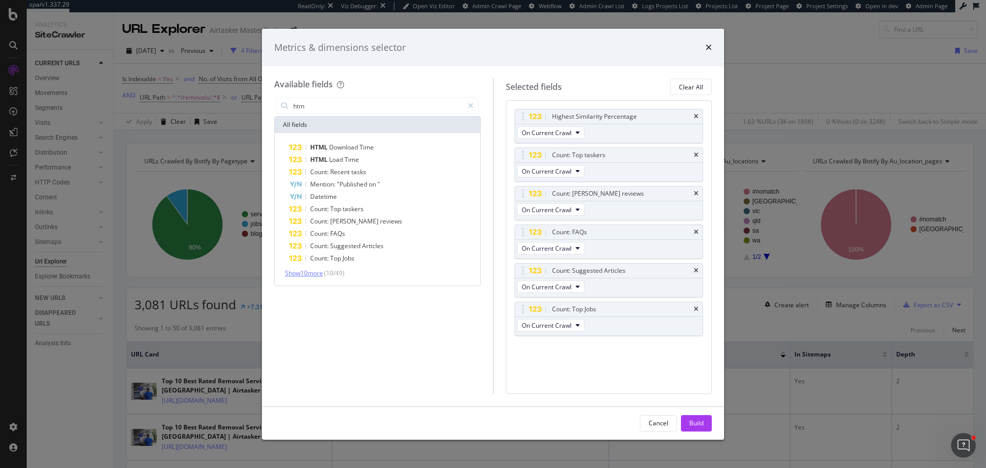
click at [312, 274] on span "Show 10 more" at bounding box center [304, 272] width 38 height 9
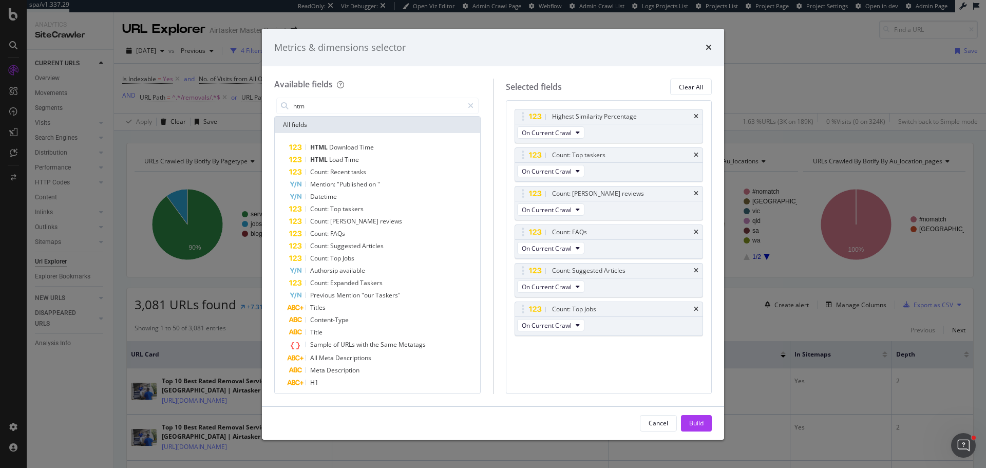
click at [696, 414] on div "Cancel Build" at bounding box center [493, 423] width 462 height 33
click at [696, 420] on div "Build" at bounding box center [696, 422] width 14 height 9
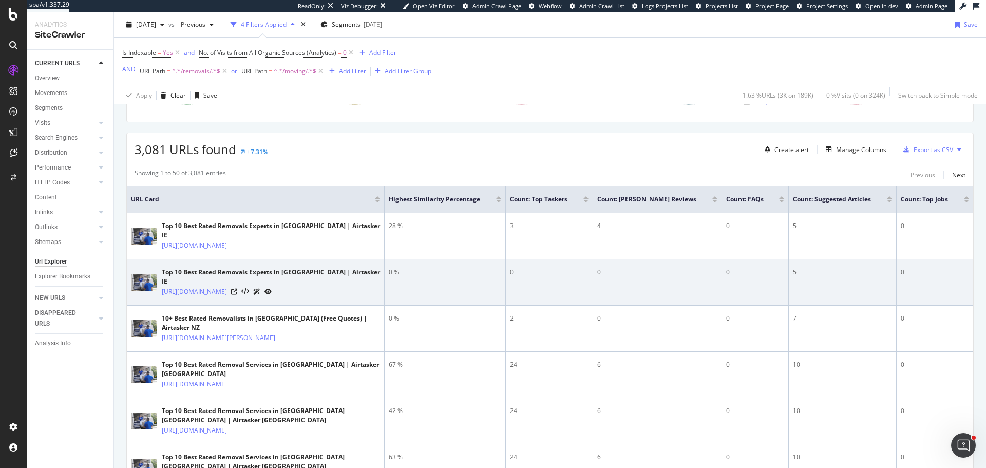
scroll to position [154, 0]
click at [237, 290] on icon at bounding box center [234, 293] width 6 height 6
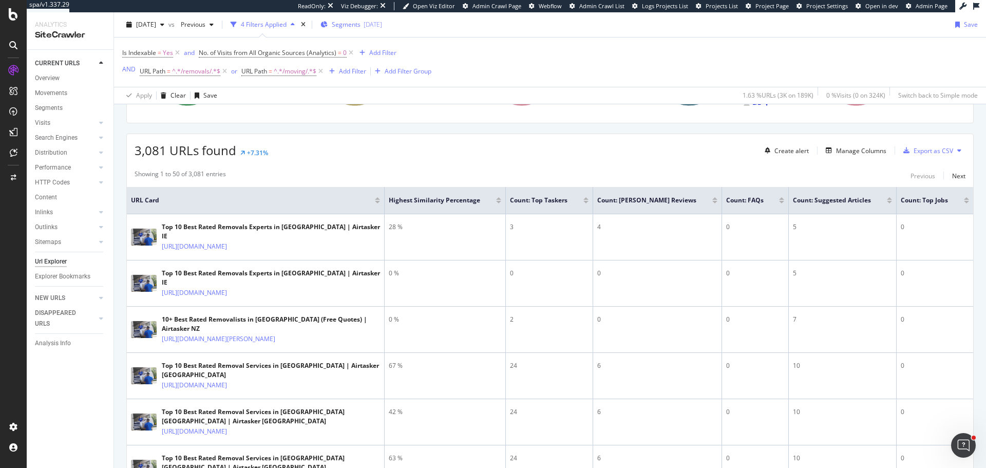
click at [364, 17] on div "Segments 2025-09-12" at bounding box center [351, 24] width 62 height 15
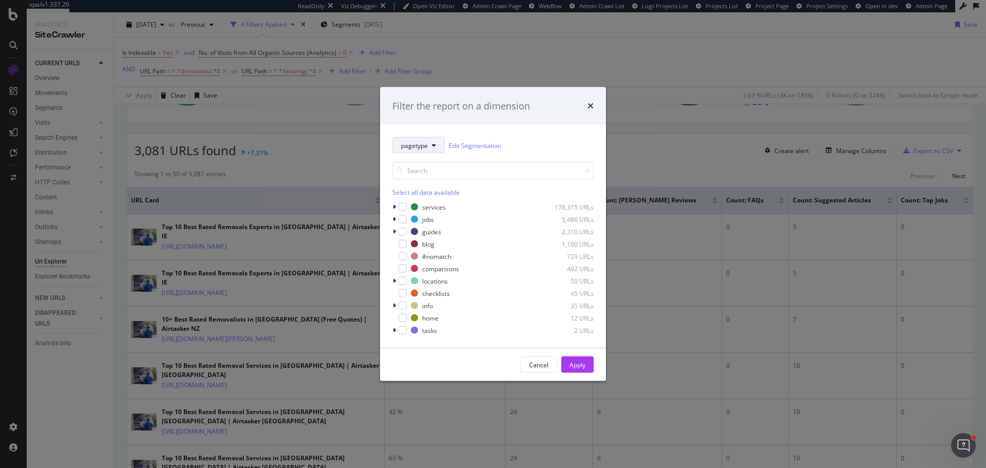
click at [424, 146] on span "pagetype" at bounding box center [414, 145] width 27 height 9
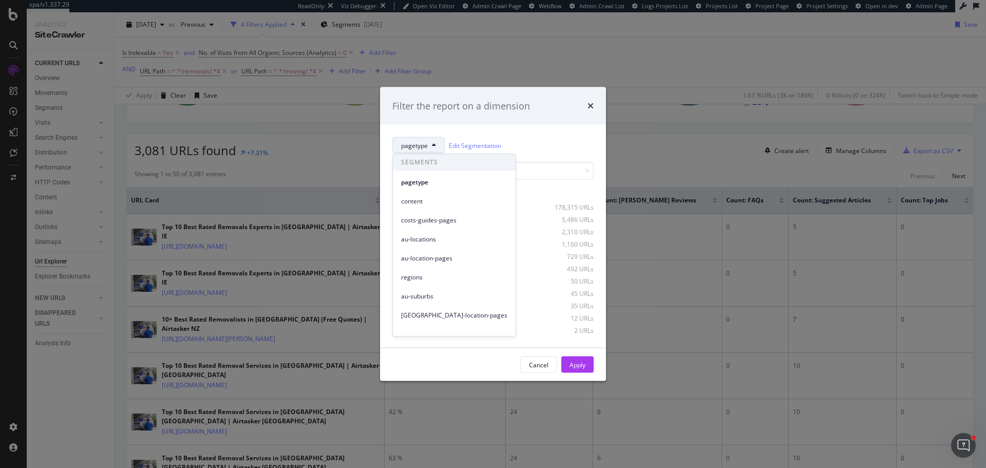
click at [422, 279] on span "regions" at bounding box center [454, 277] width 106 height 9
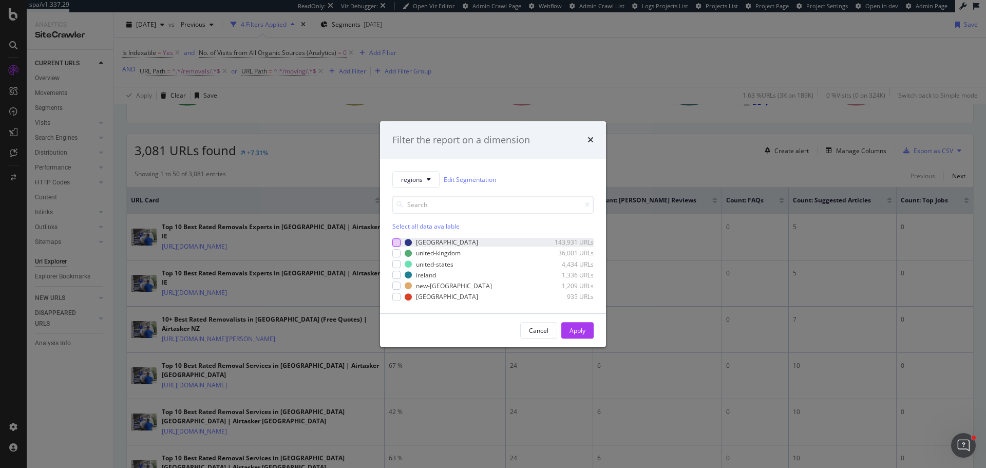
click at [394, 241] on div "modal" at bounding box center [396, 242] width 8 height 8
click at [394, 253] on div "modal" at bounding box center [396, 253] width 8 height 8
click at [396, 264] on div "modal" at bounding box center [396, 264] width 8 height 8
click at [583, 332] on div "Apply" at bounding box center [577, 330] width 16 height 9
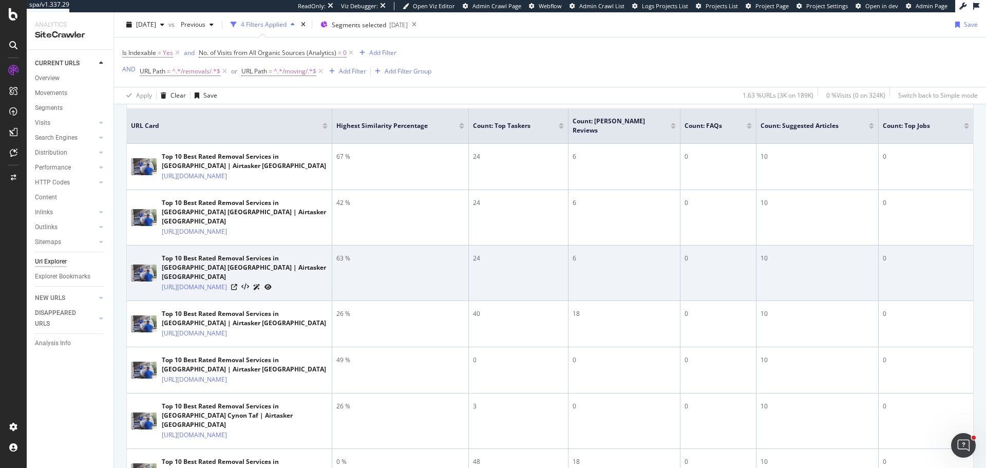
scroll to position [318, 0]
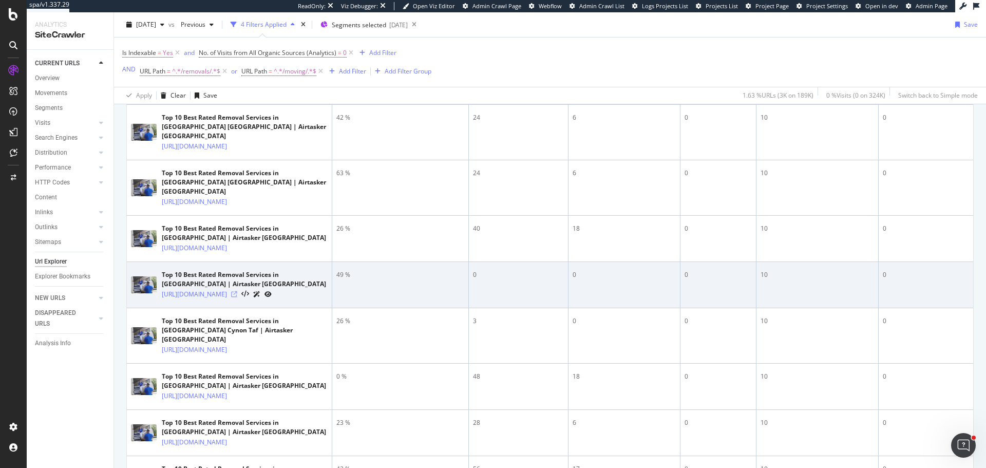
click at [237, 297] on icon at bounding box center [234, 294] width 6 height 6
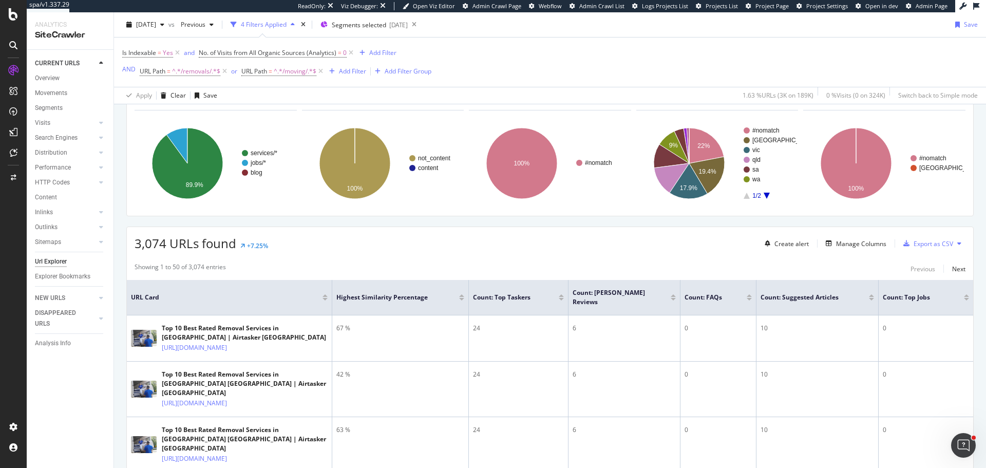
scroll to position [0, 0]
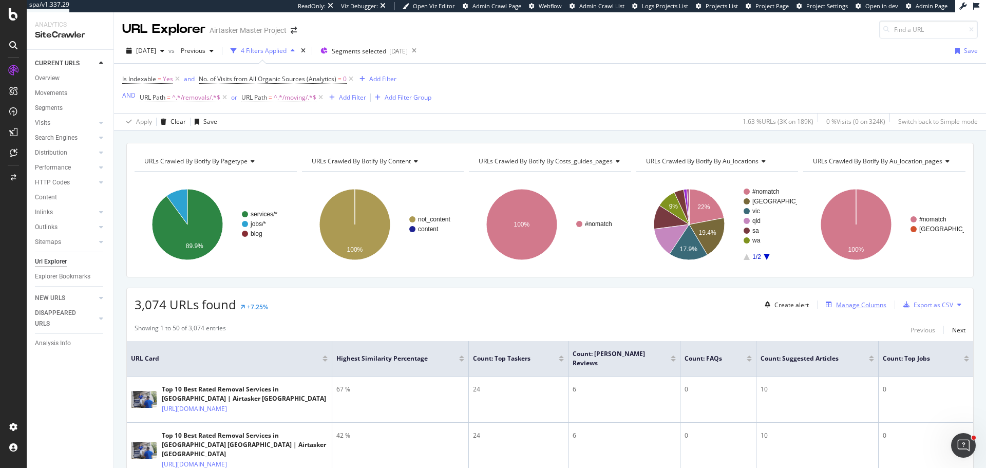
click at [852, 308] on div "Manage Columns" at bounding box center [861, 304] width 50 height 9
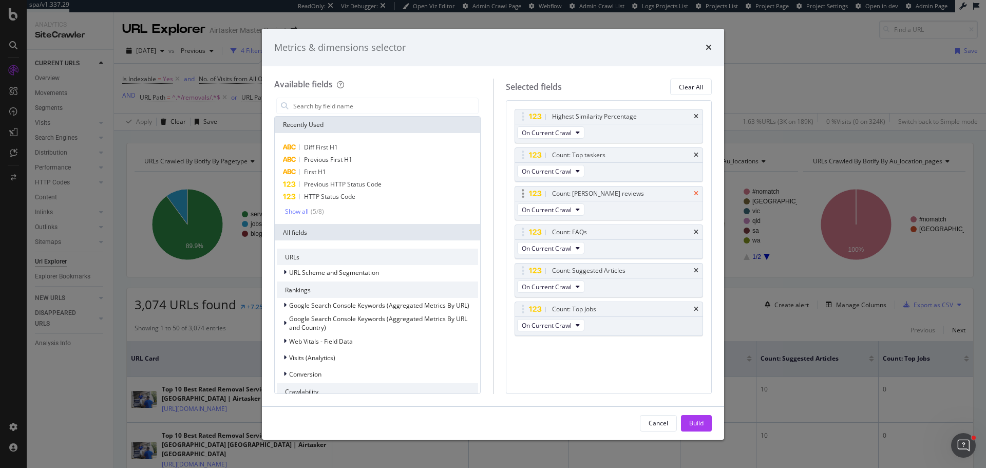
click at [695, 195] on icon "times" at bounding box center [696, 193] width 5 height 6
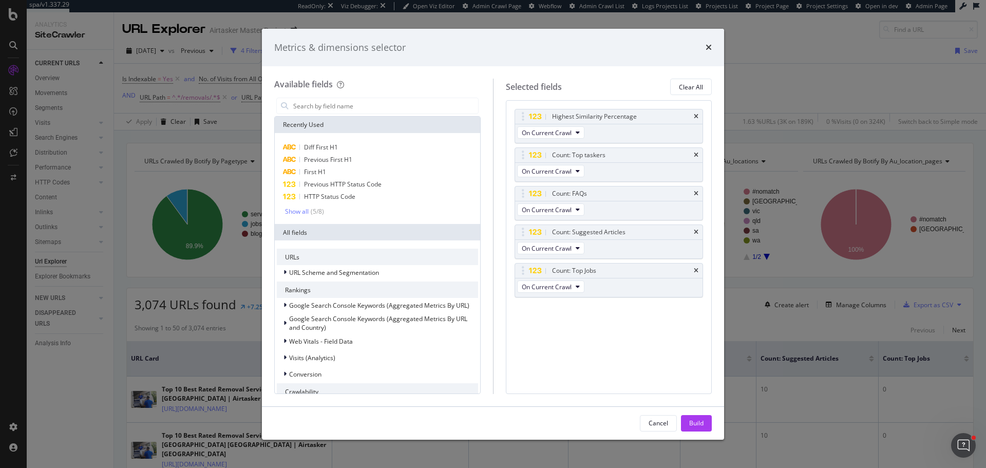
click at [695, 195] on icon "times" at bounding box center [696, 193] width 5 height 6
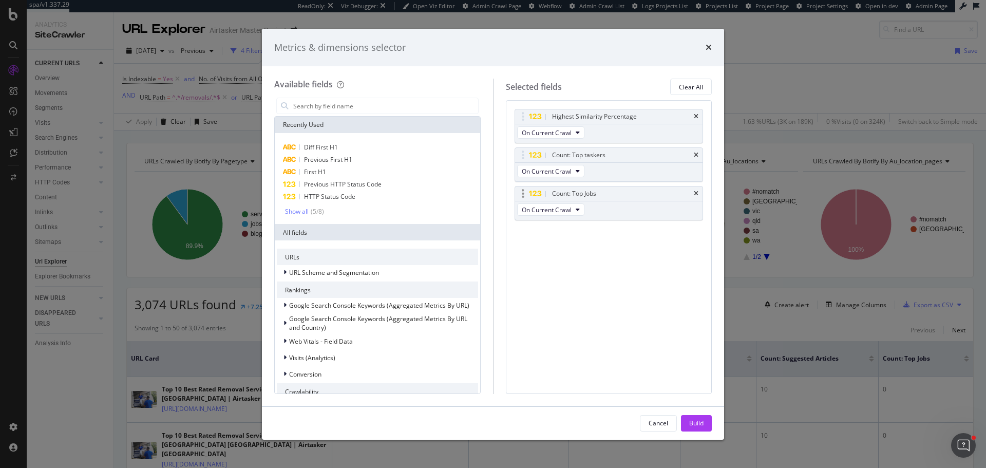
click at [698, 189] on div "Count: Top Jobs" at bounding box center [609, 193] width 188 height 14
click at [695, 191] on icon "times" at bounding box center [696, 193] width 5 height 6
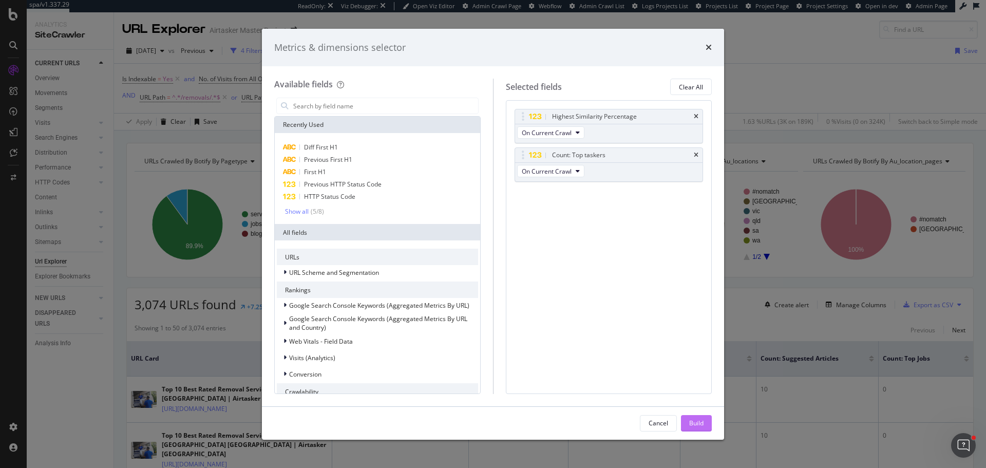
click at [706, 419] on button "Build" at bounding box center [696, 423] width 31 height 16
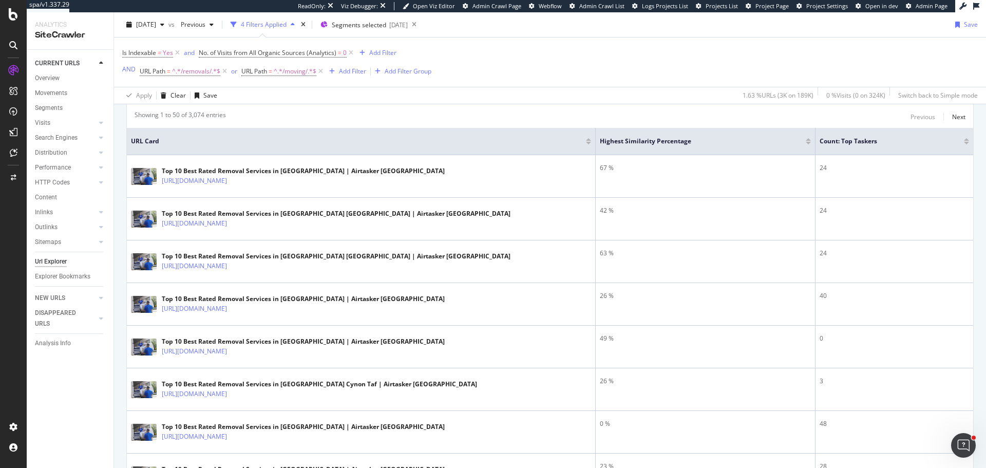
scroll to position [215, 0]
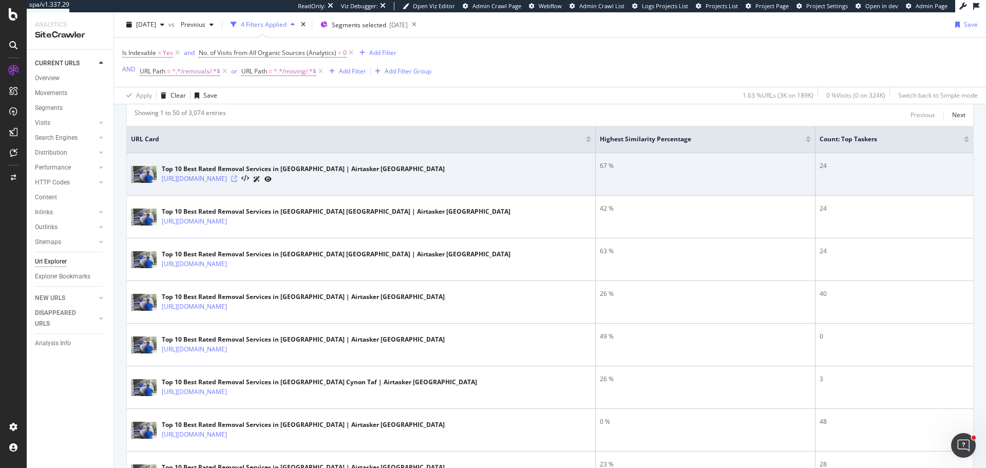
click at [237, 177] on icon at bounding box center [234, 179] width 6 height 6
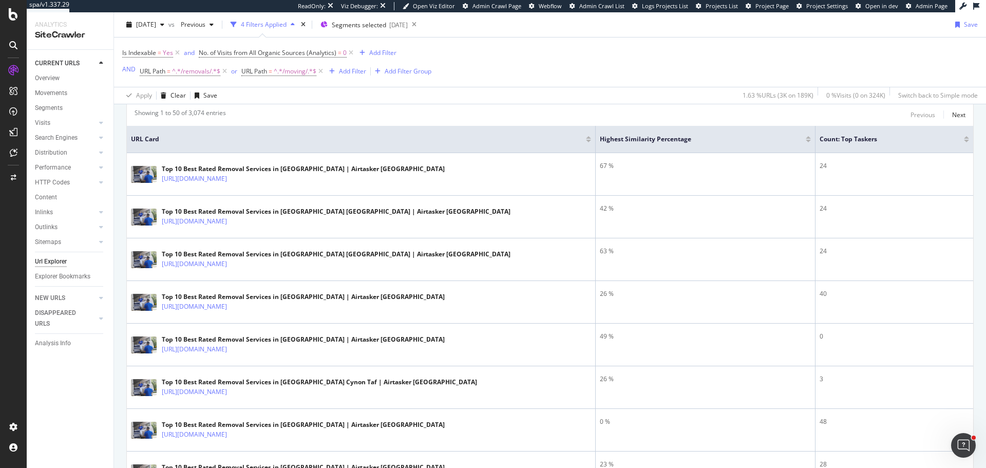
click at [805, 141] on div at bounding box center [807, 141] width 5 height 3
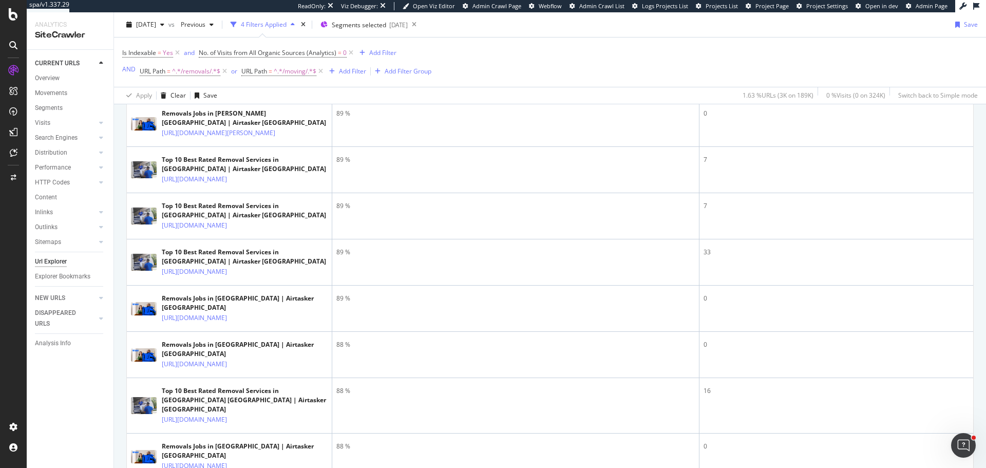
scroll to position [898, 0]
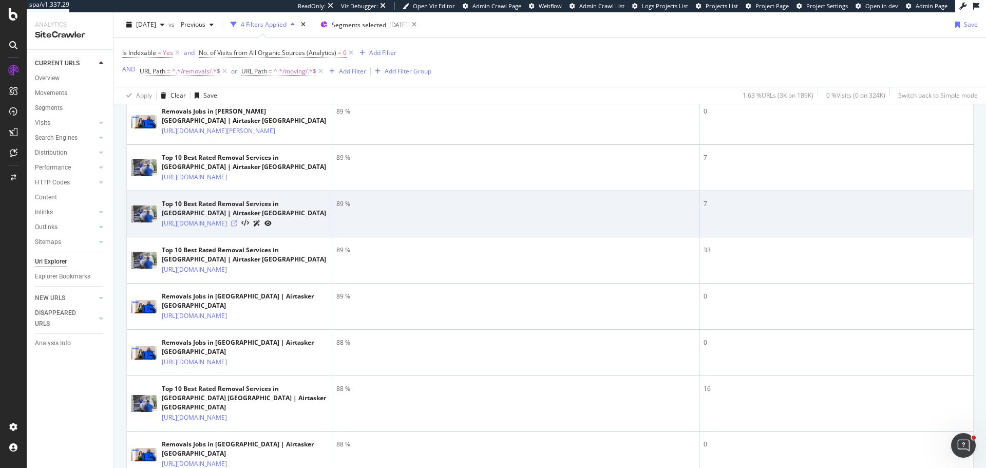
click at [237, 226] on icon at bounding box center [234, 223] width 6 height 6
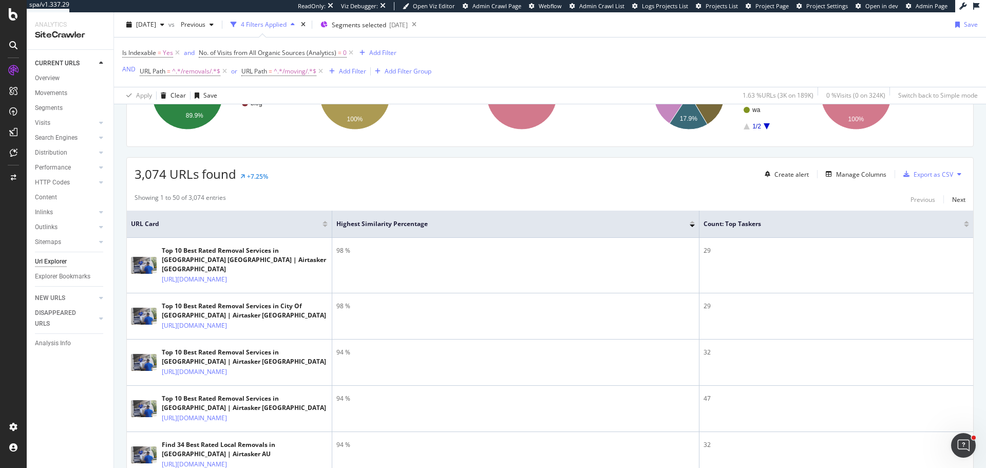
scroll to position [128, 0]
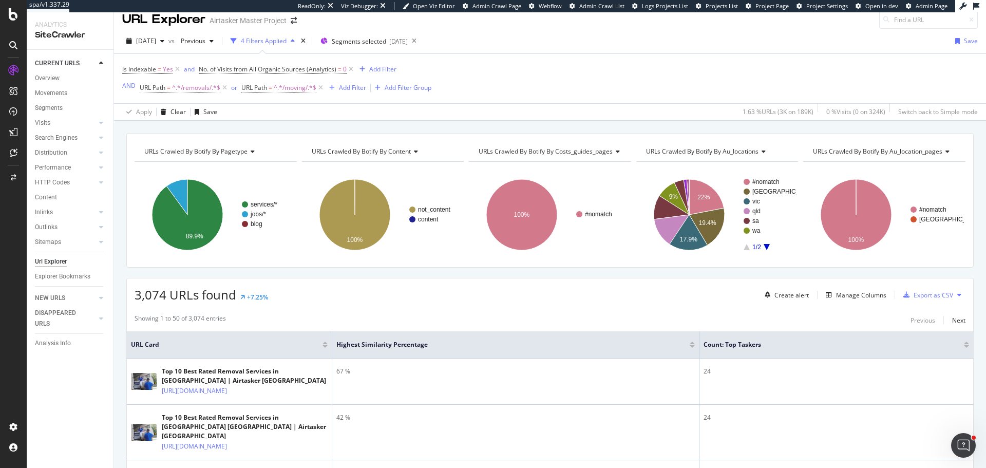
scroll to position [128, 0]
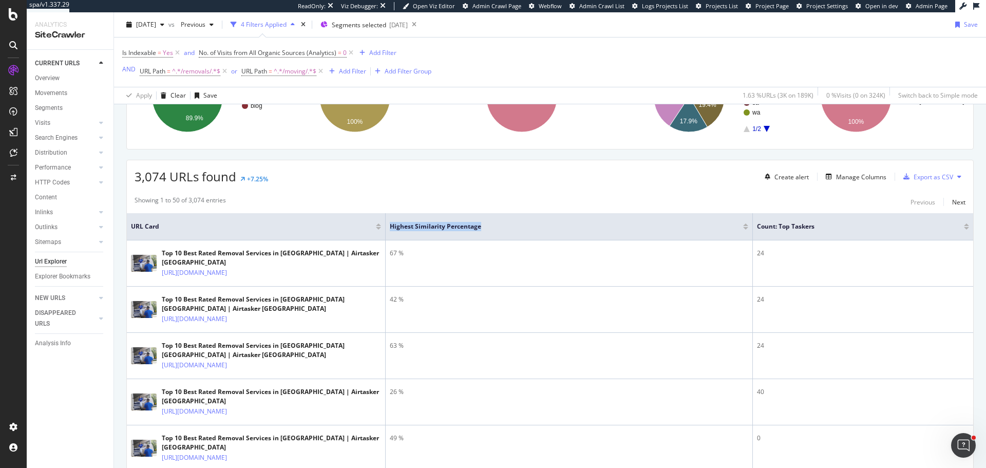
click at [587, 232] on tr "URL Card Highest Similarity Percentage Count: Top taskers" at bounding box center [550, 226] width 846 height 27
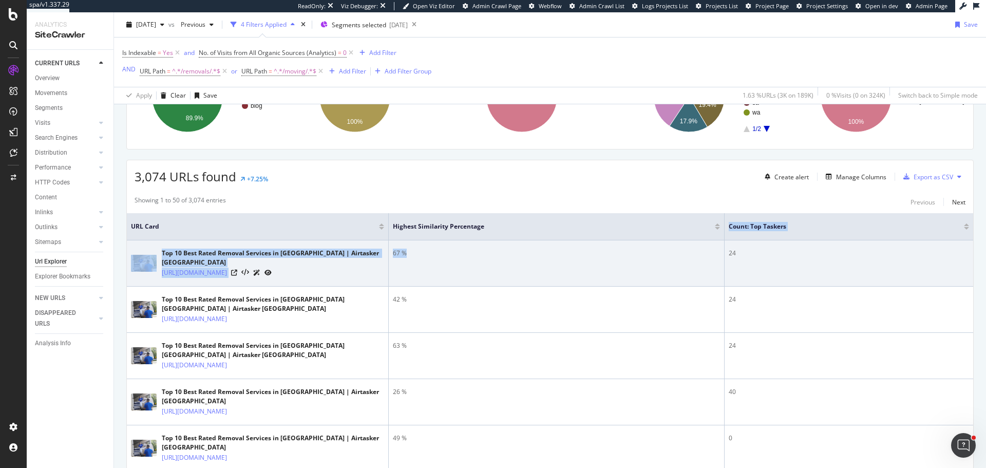
drag, startPoint x: 753, startPoint y: 234, endPoint x: 505, endPoint y: 252, distance: 248.6
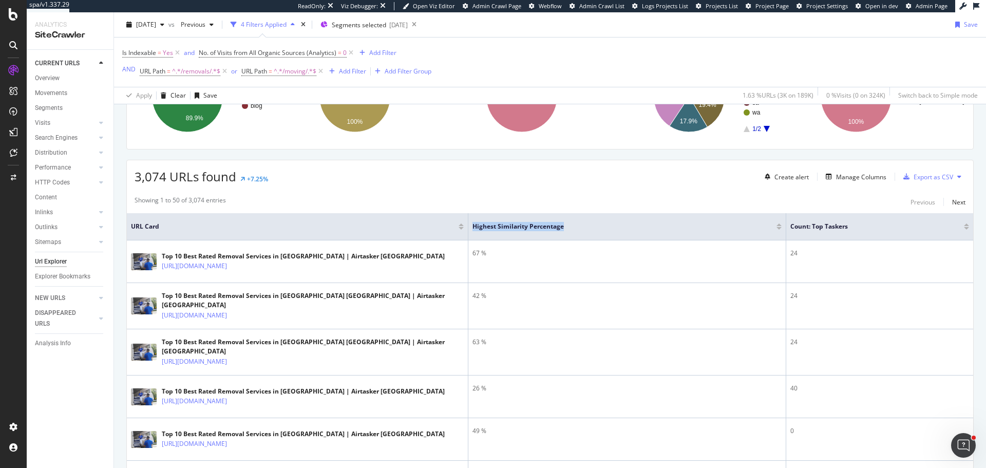
drag, startPoint x: 388, startPoint y: 232, endPoint x: 833, endPoint y: 239, distance: 444.6
click at [833, 239] on tr "URL Card Highest Similarity Percentage Count: Top taskers" at bounding box center [550, 226] width 846 height 27
drag, startPoint x: 787, startPoint y: 236, endPoint x: 372, endPoint y: 239, distance: 415.3
click at [372, 239] on tr "URL Card Highest Similarity Percentage Count: Top taskers" at bounding box center [550, 226] width 846 height 27
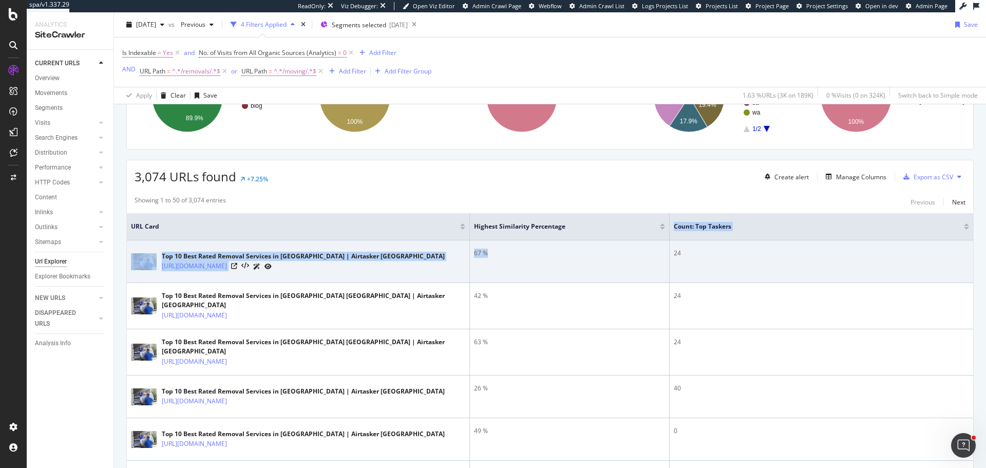
drag, startPoint x: 706, startPoint y: 231, endPoint x: 522, endPoint y: 244, distance: 184.8
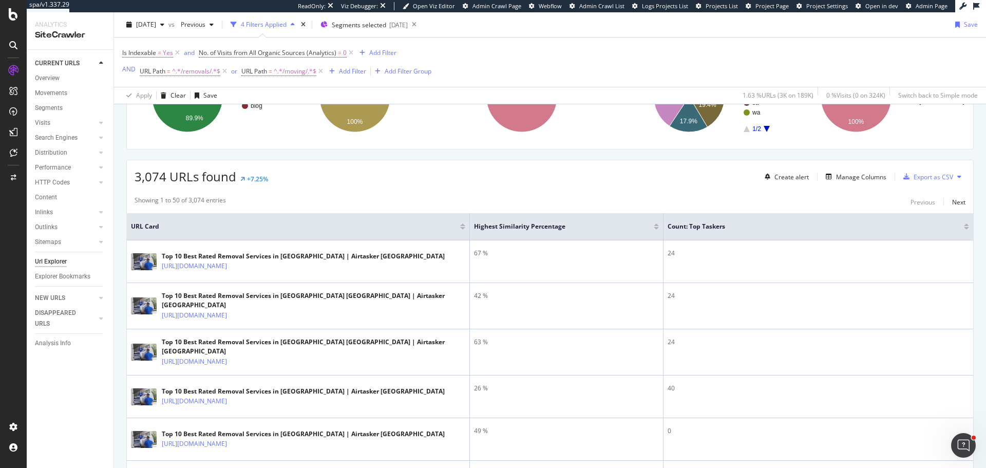
click at [640, 178] on div "3,074 URLs found +7.25% Create alert Manage Columns Export as CSV" at bounding box center [550, 172] width 846 height 25
click at [386, 53] on div "Add Filter" at bounding box center [382, 52] width 27 height 9
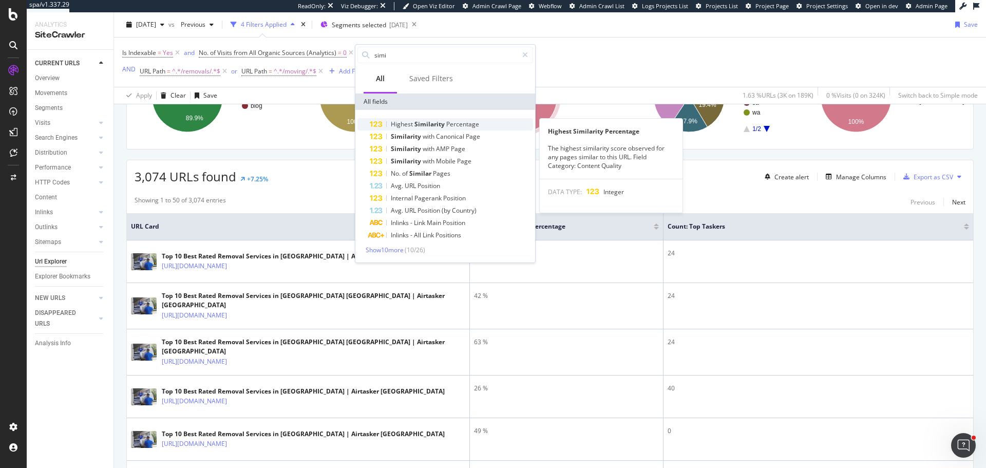
type input "simi"
click at [466, 123] on span "Percentage" at bounding box center [462, 124] width 33 height 9
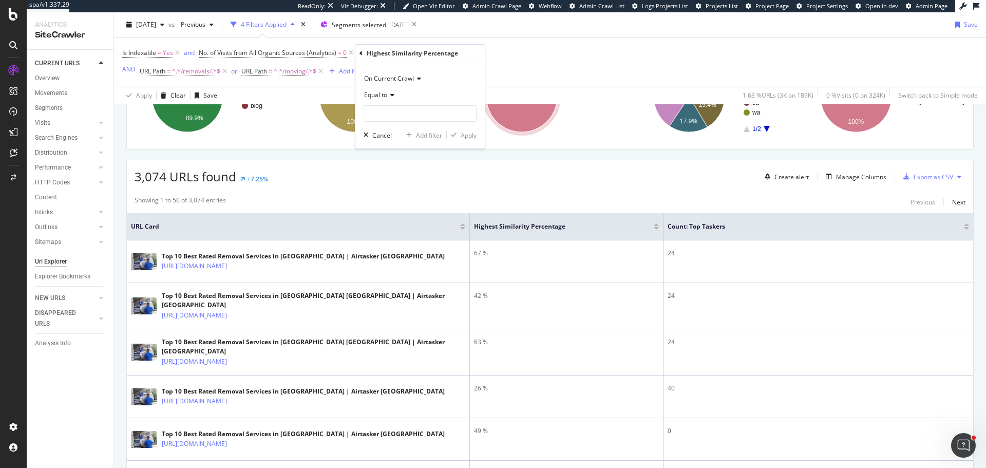
click at [374, 93] on span "Equal to" at bounding box center [375, 94] width 23 height 9
click at [401, 169] on span "Greater than" at bounding box center [387, 169] width 37 height 9
click at [387, 109] on input "number" at bounding box center [419, 113] width 113 height 16
type input "75"
click at [468, 133] on div "Apply" at bounding box center [468, 135] width 16 height 9
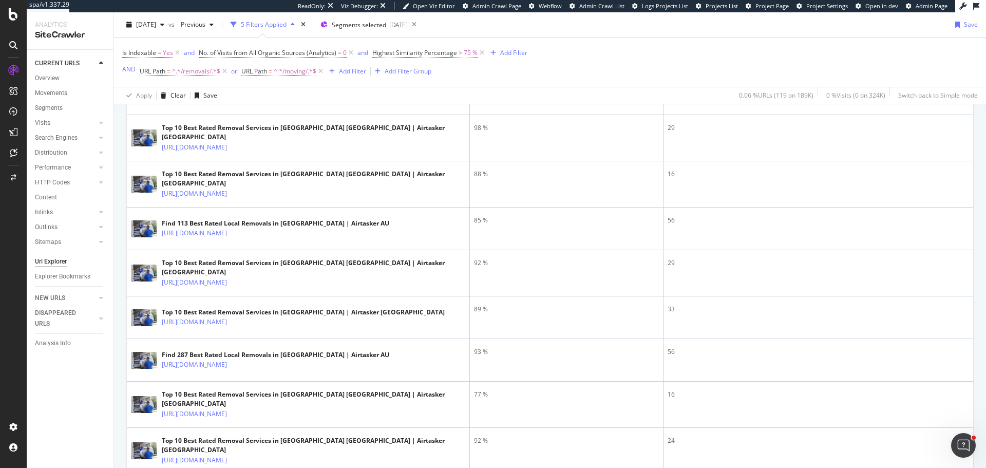
scroll to position [128, 0]
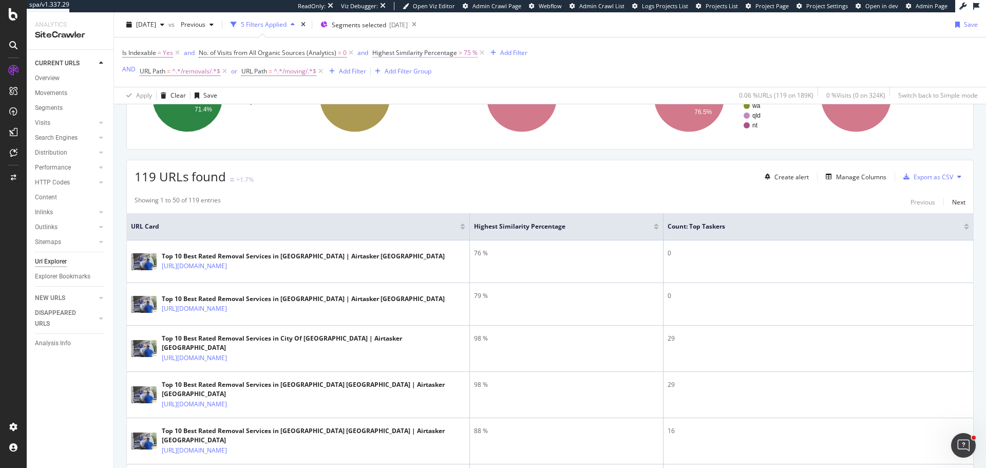
click at [440, 53] on span "Highest Similarity Percentage" at bounding box center [414, 52] width 85 height 9
click at [378, 53] on icon at bounding box center [378, 52] width 3 height 6
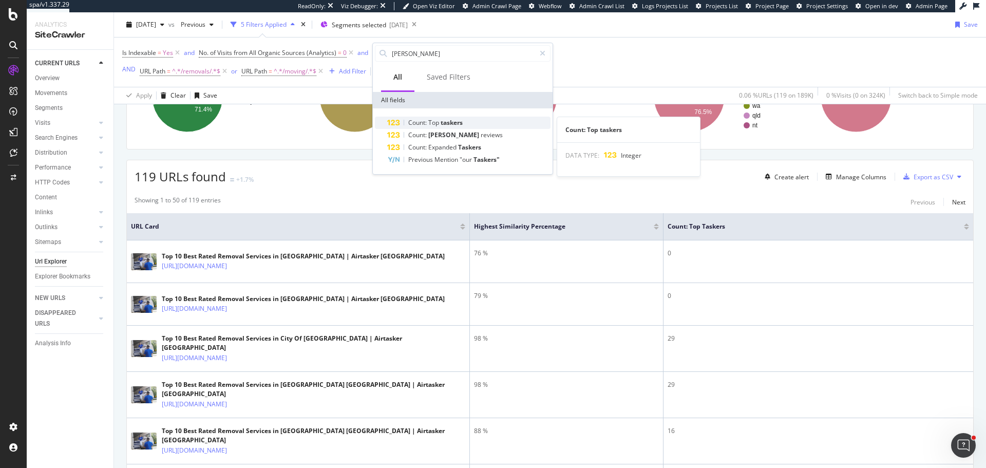
type input "tasker"
click at [438, 125] on span "Top" at bounding box center [434, 122] width 12 height 9
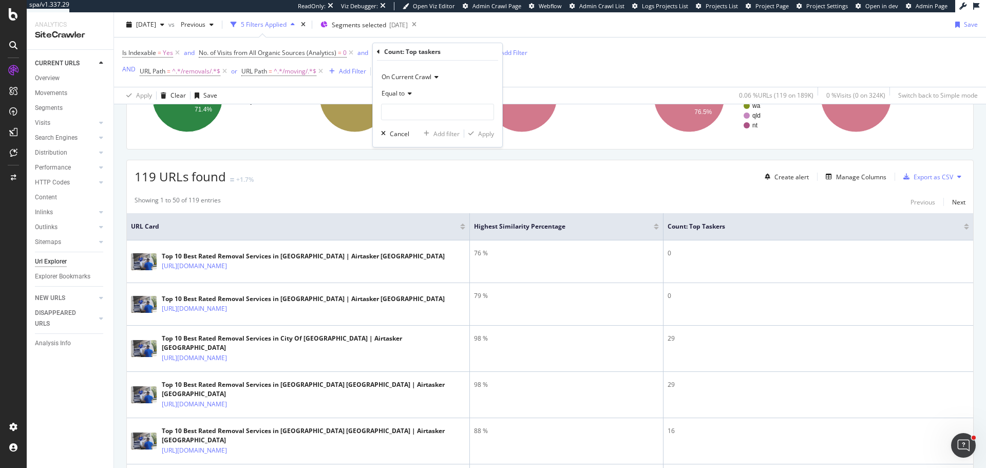
click at [405, 94] on icon at bounding box center [408, 93] width 7 height 6
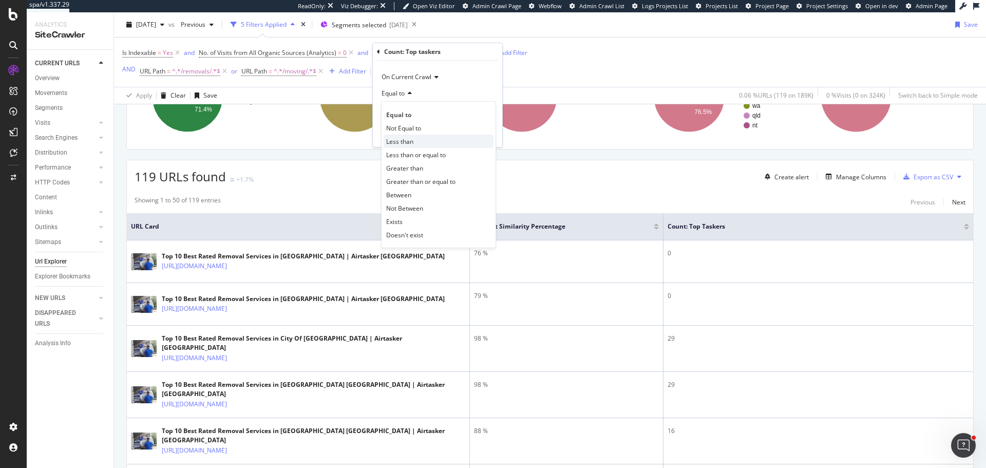
click at [403, 142] on span "Less than" at bounding box center [399, 141] width 27 height 9
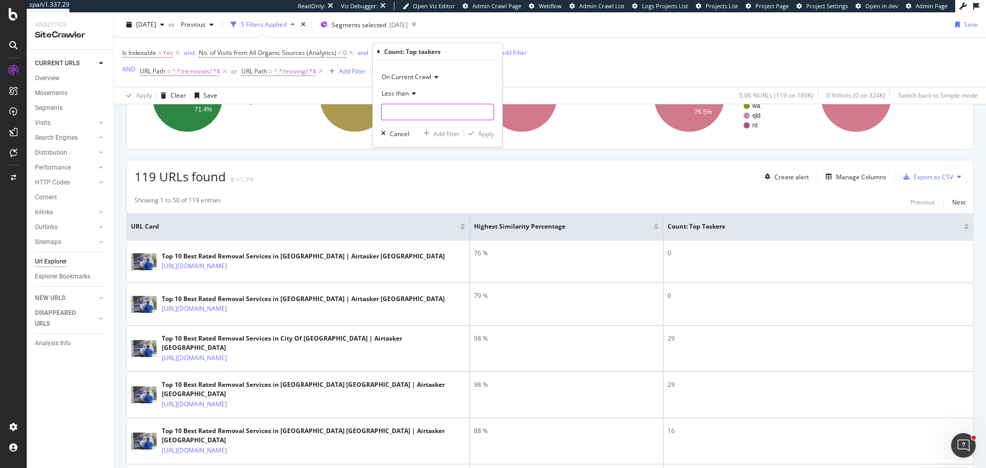
click at [400, 117] on input "number" at bounding box center [437, 112] width 113 height 16
type input "3"
click at [479, 131] on div "Apply" at bounding box center [486, 133] width 16 height 9
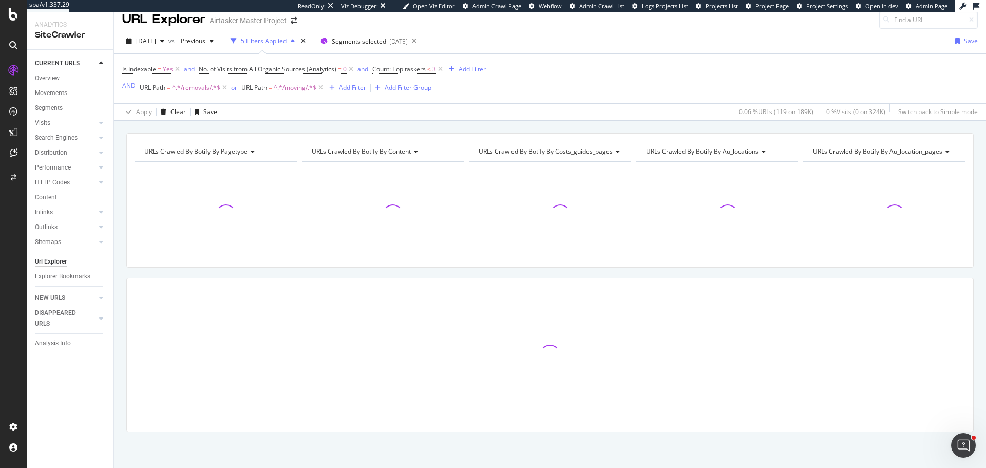
scroll to position [10, 0]
click at [409, 68] on span "Count: Top taskers" at bounding box center [398, 69] width 53 height 9
click at [415, 110] on icon at bounding box center [412, 110] width 7 height 6
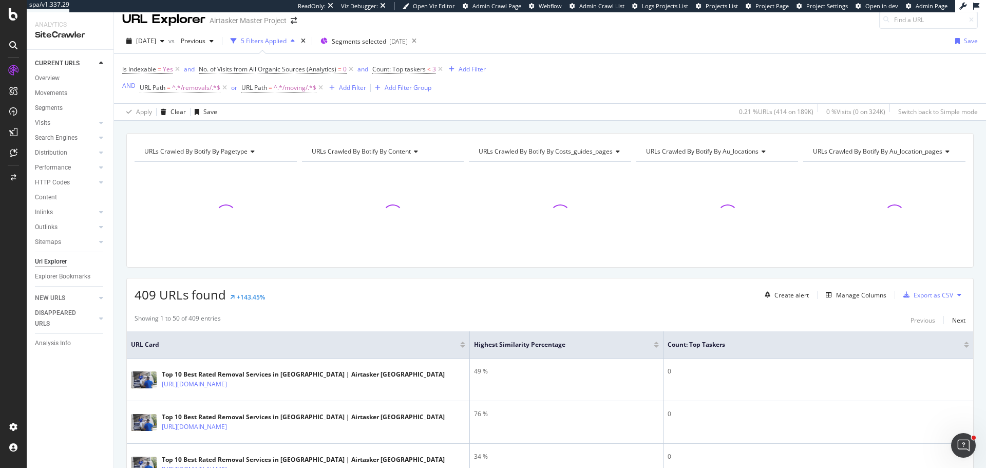
scroll to position [128, 0]
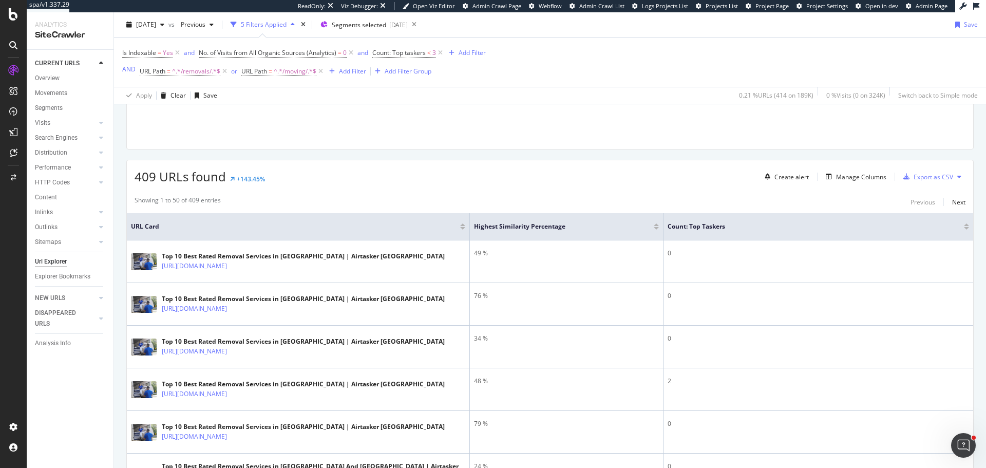
click at [429, 171] on div "409 URLs found +143.45% Create alert Manage Columns Export as CSV" at bounding box center [550, 172] width 846 height 25
click at [419, 52] on span "Count: Top taskers" at bounding box center [398, 52] width 53 height 9
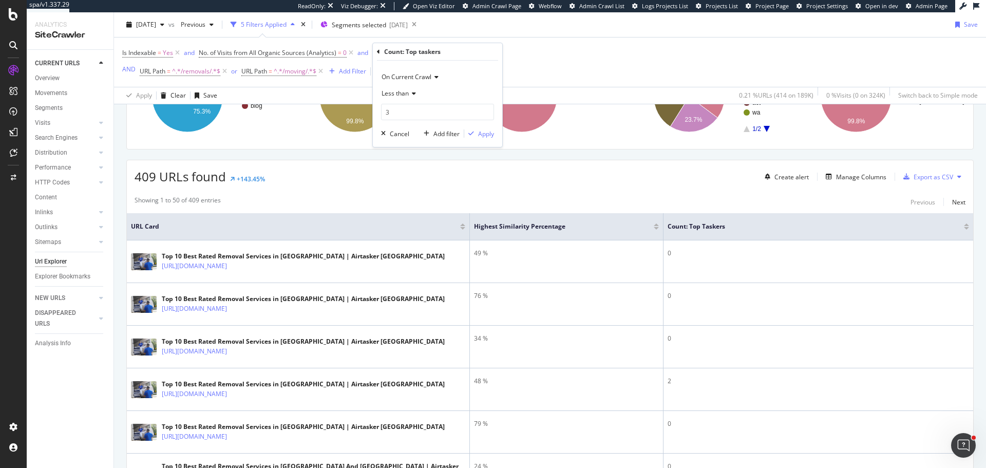
click at [401, 93] on span "Less than" at bounding box center [394, 93] width 27 height 9
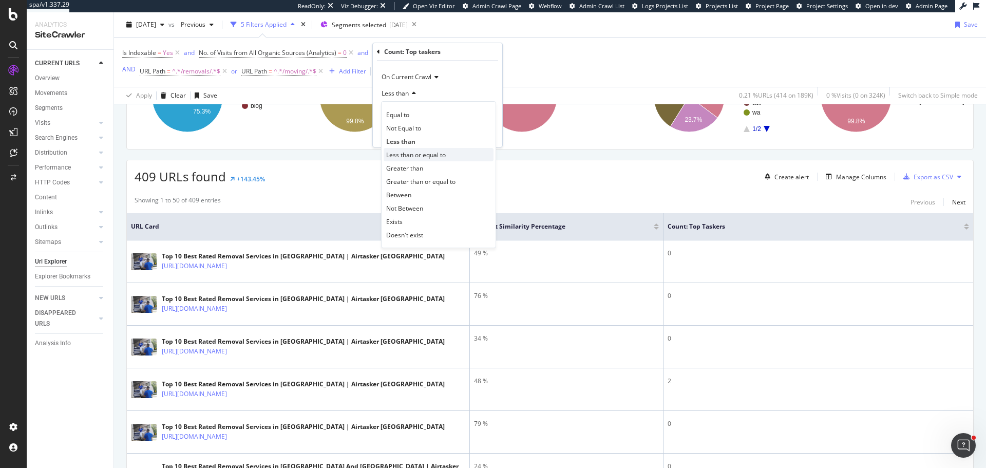
click at [422, 157] on span "Less than or equal to" at bounding box center [416, 154] width 60 height 9
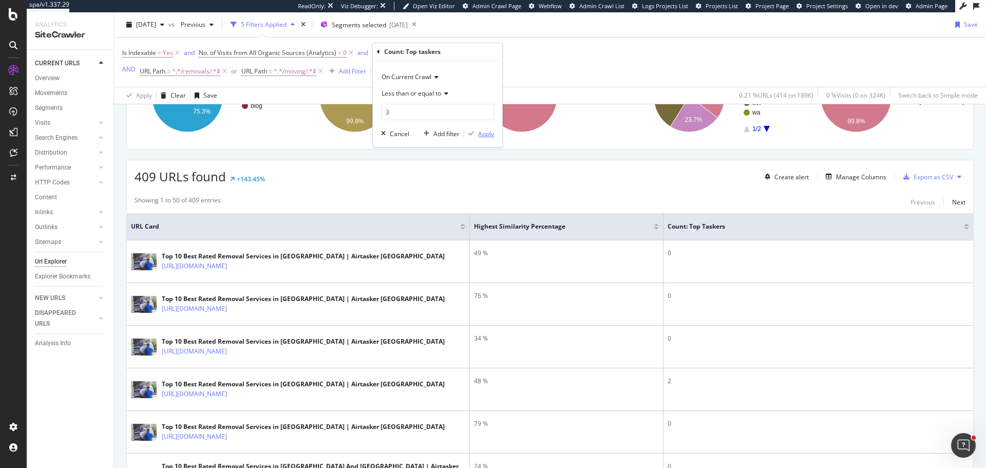
click at [484, 135] on div "Apply" at bounding box center [486, 133] width 16 height 9
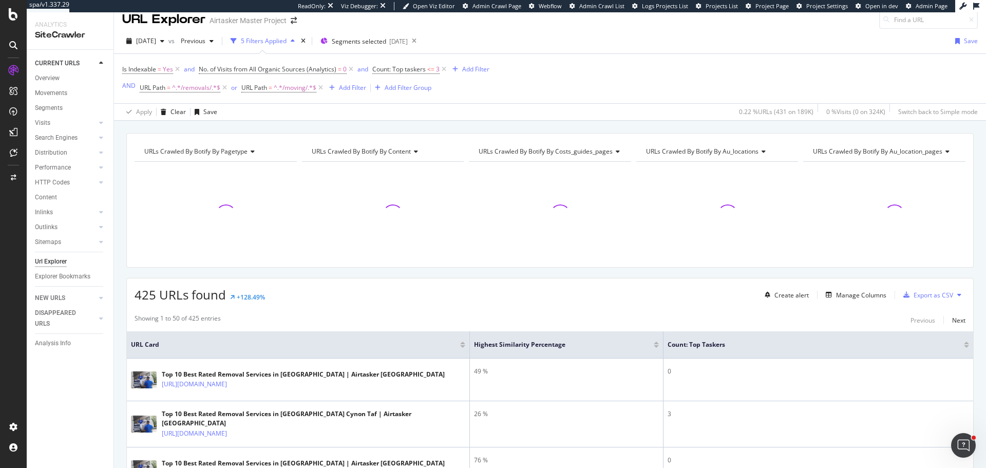
scroll to position [128, 0]
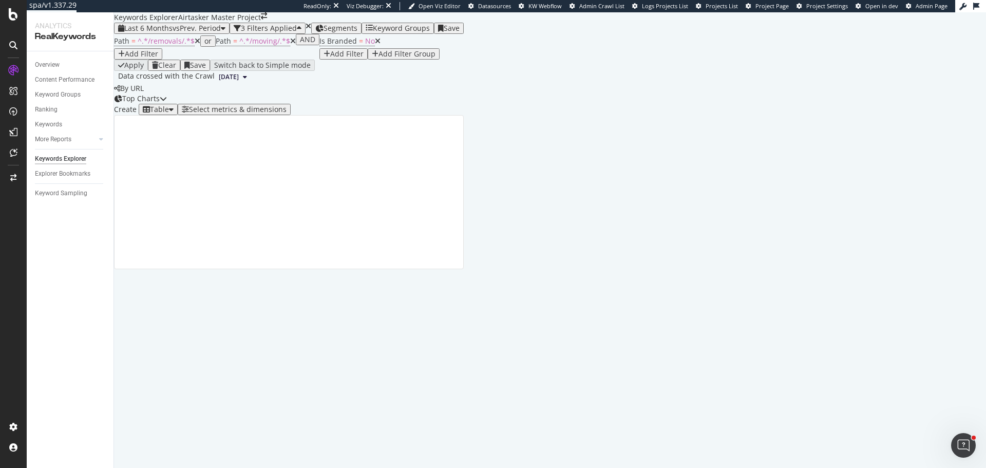
click at [286, 113] on div "Select metrics & dimensions" at bounding box center [238, 109] width 98 height 8
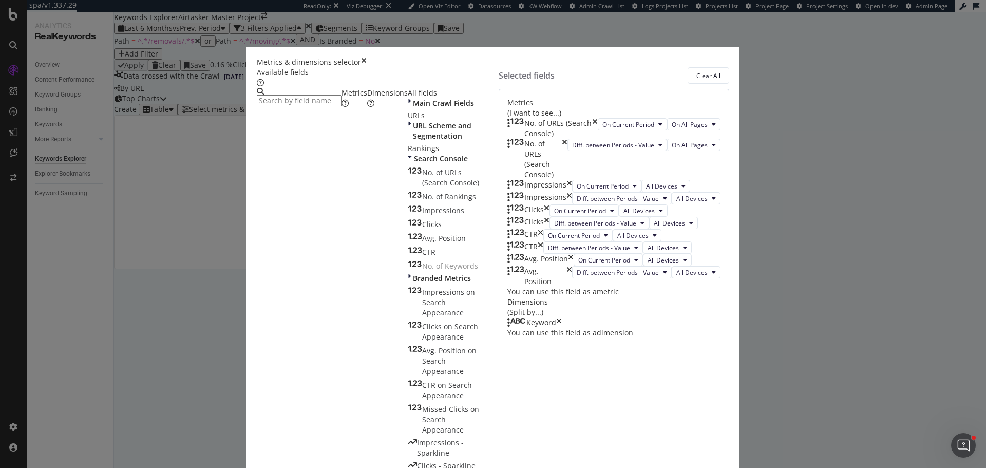
click at [367, 57] on div "times" at bounding box center [364, 62] width 6 height 10
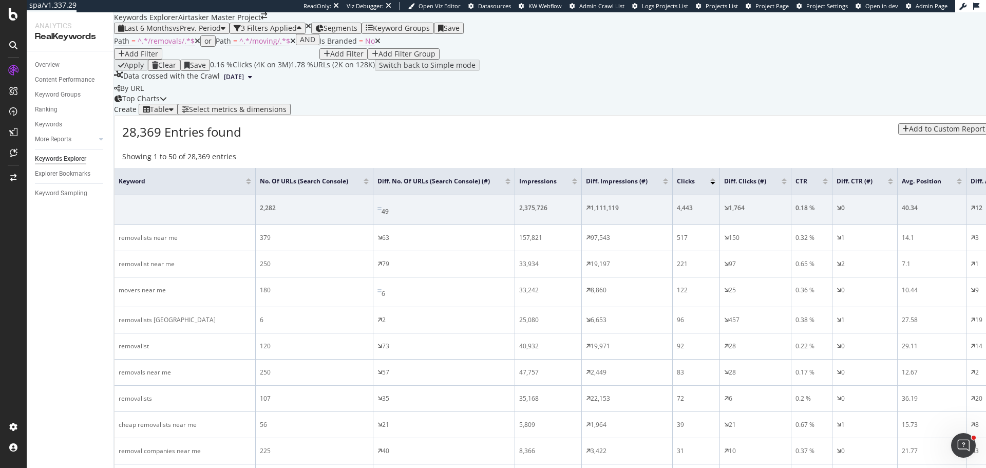
scroll to position [154, 0]
click at [330, 58] on div "Add Filter" at bounding box center [346, 54] width 33 height 8
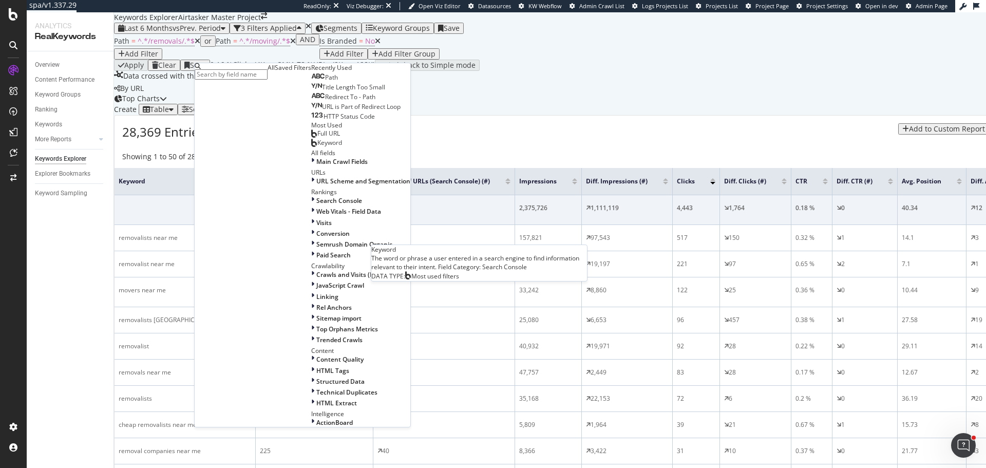
click at [317, 147] on span "Keyword" at bounding box center [329, 142] width 25 height 9
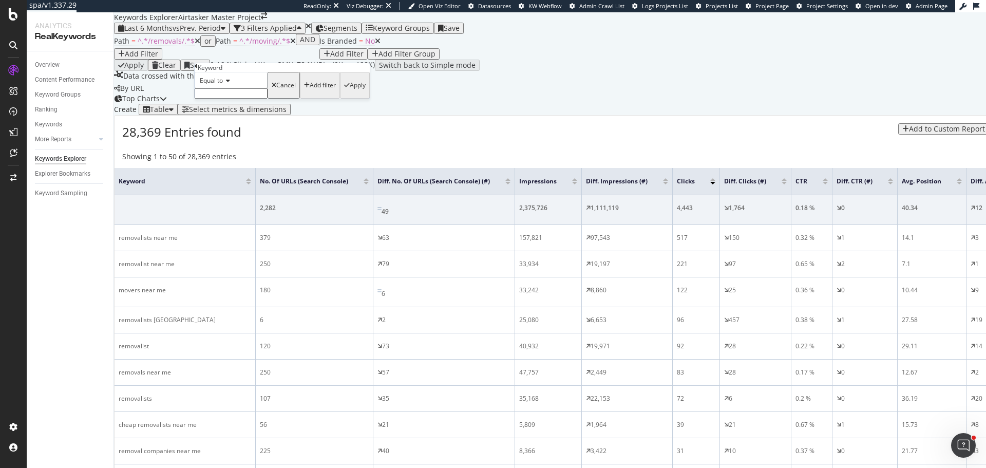
click at [223, 85] on span "Equal to" at bounding box center [211, 80] width 23 height 9
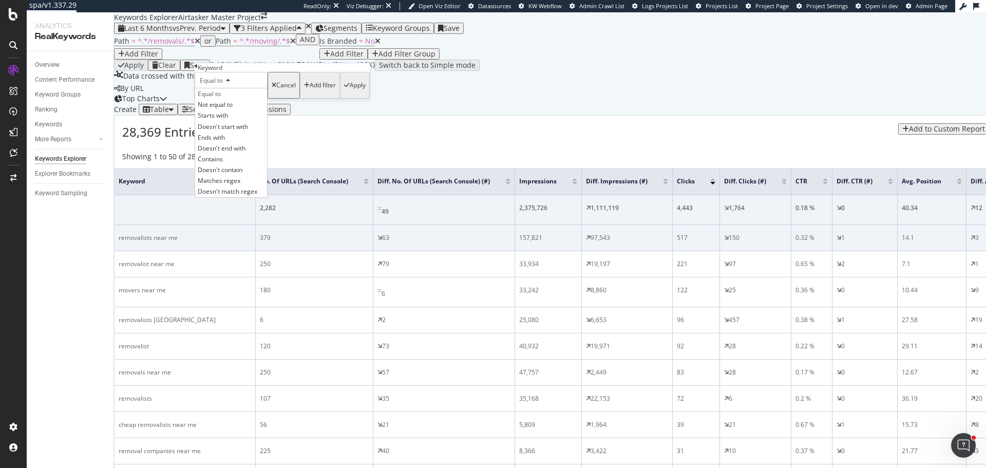
click at [223, 163] on span "Contains" at bounding box center [210, 159] width 25 height 9
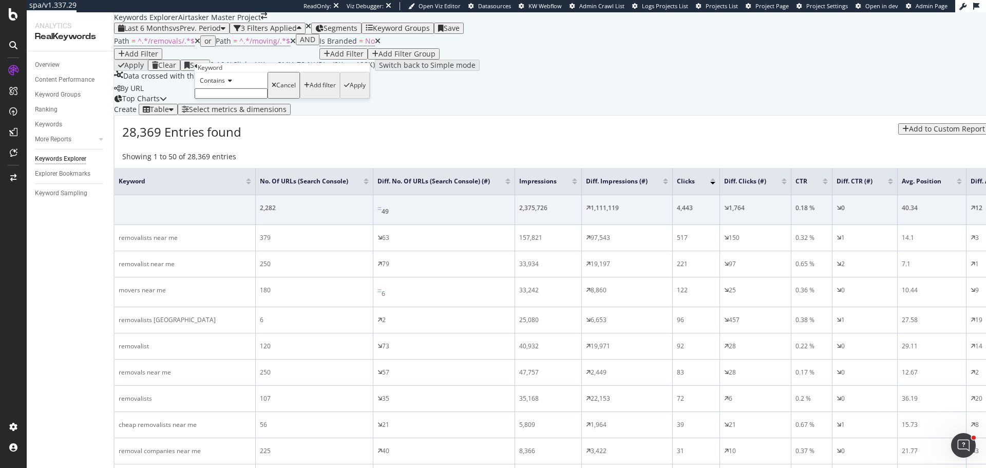
click at [223, 99] on input "text" at bounding box center [231, 93] width 73 height 10
type input "near me"
click at [350, 92] on div "Apply" at bounding box center [358, 88] width 16 height 7
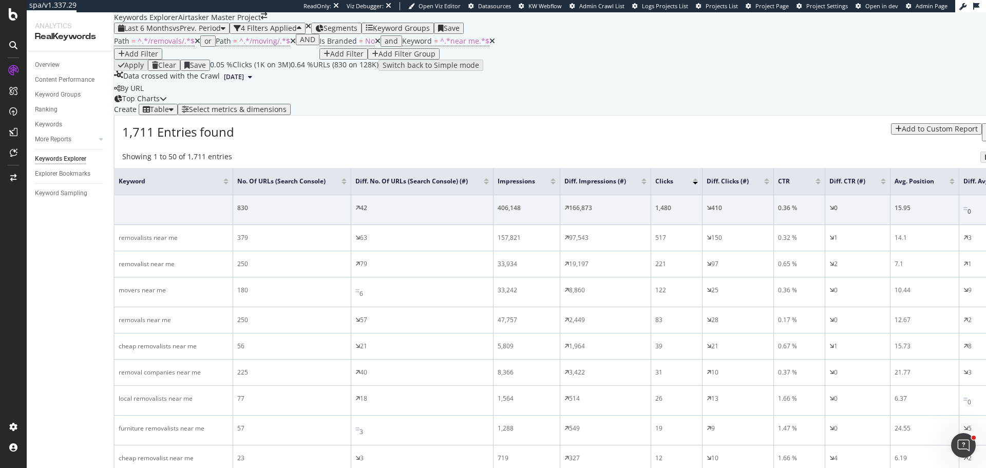
click at [489, 45] on icon at bounding box center [492, 40] width 6 height 7
click at [769, 182] on div at bounding box center [766, 183] width 5 height 3
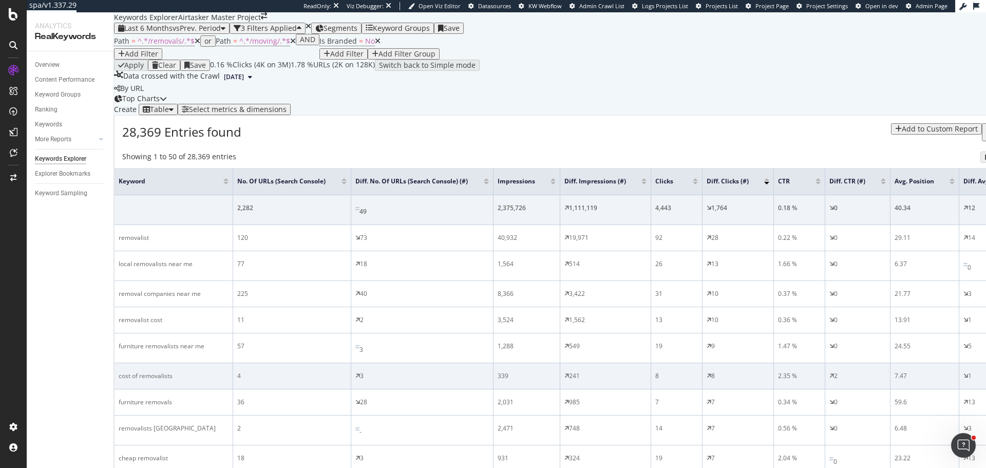
scroll to position [154, 0]
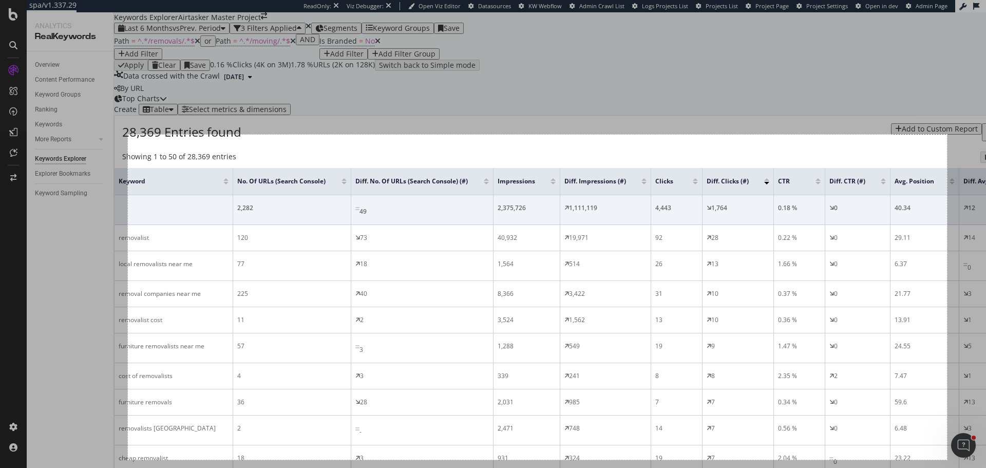
drag, startPoint x: 128, startPoint y: 135, endPoint x: 947, endPoint y: 459, distance: 880.9
click at [947, 459] on div "1595 X 633" at bounding box center [493, 234] width 986 height 468
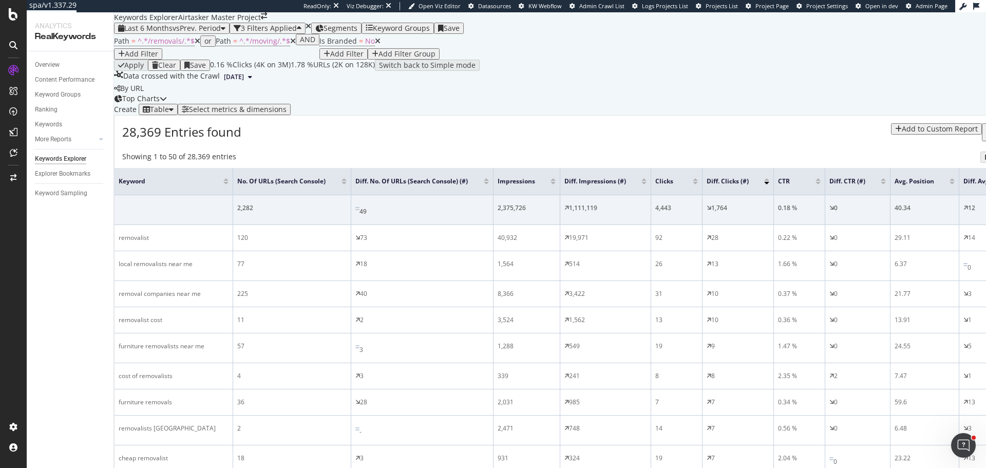
click at [698, 178] on div at bounding box center [695, 179] width 5 height 3
click at [698, 184] on div at bounding box center [695, 183] width 5 height 3
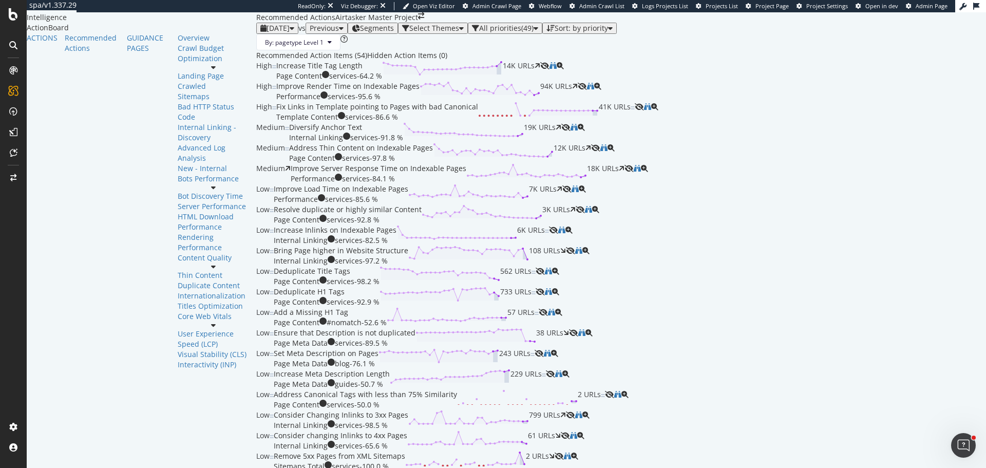
click at [360, 33] on span "Segments" at bounding box center [377, 28] width 34 height 10
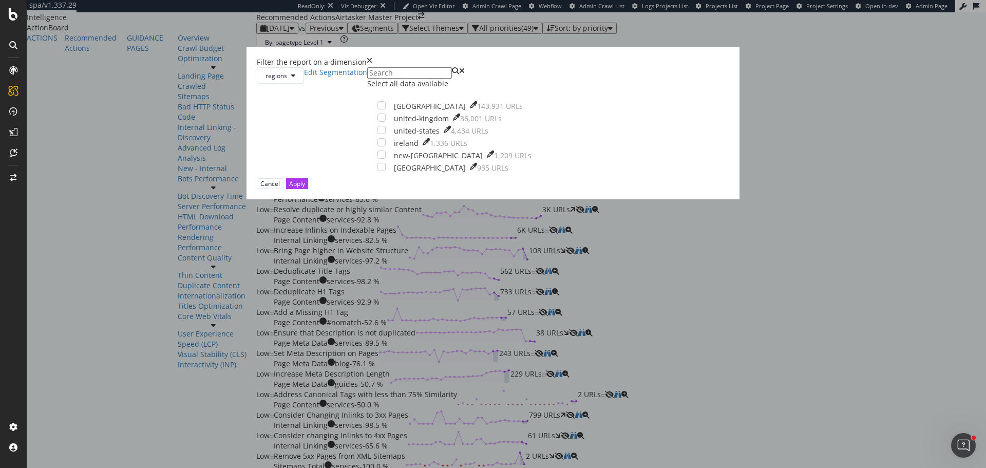
click at [611, 59] on div "Filter the report on a dimension regions Edit Segmentation Select all data avai…" at bounding box center [493, 234] width 986 height 468
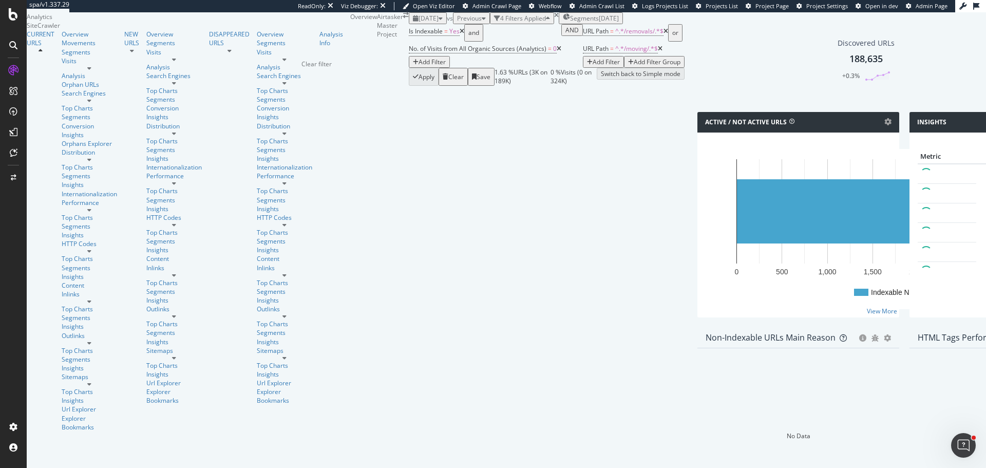
click at [554, 18] on div "times" at bounding box center [556, 15] width 5 height 6
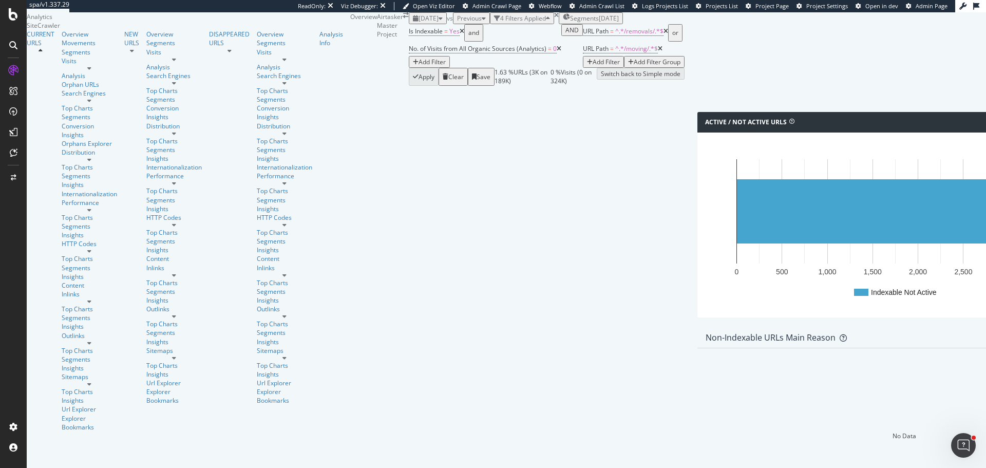
click at [459, 34] on icon at bounding box center [461, 31] width 5 height 6
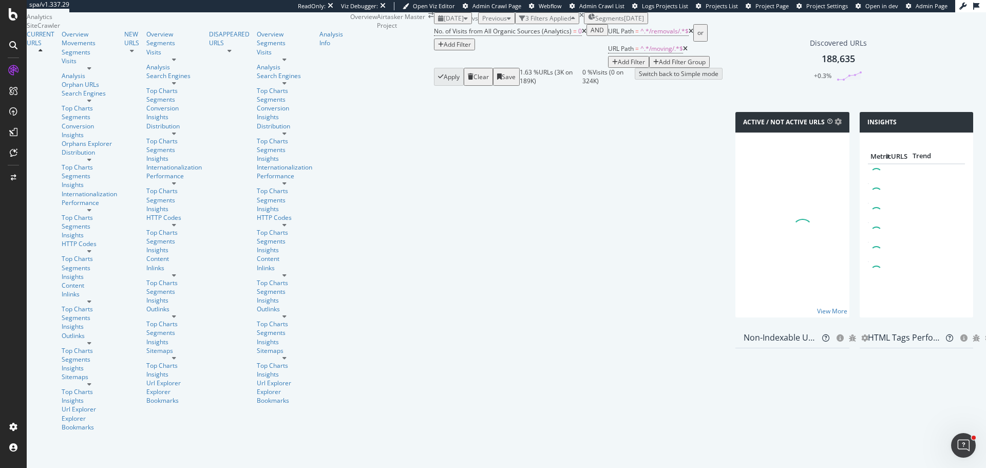
click at [582, 34] on icon at bounding box center [584, 31] width 5 height 6
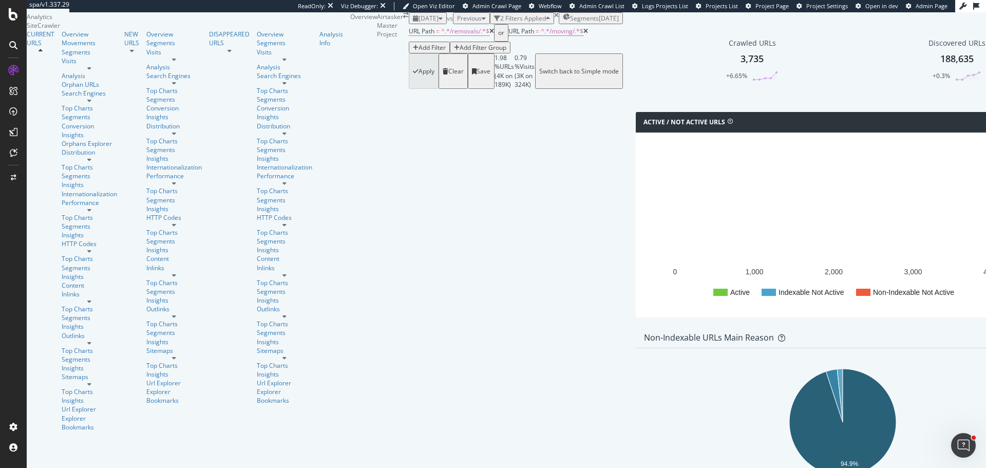
scroll to position [103, 0]
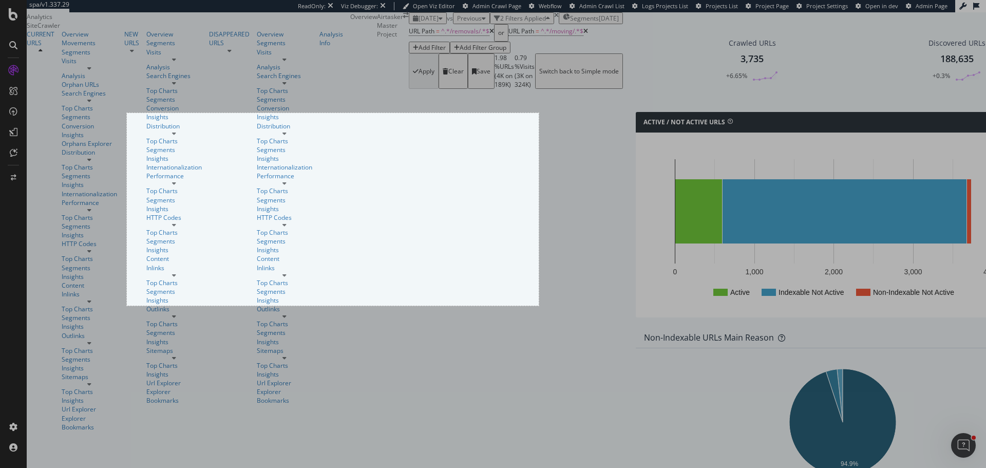
drag, startPoint x: 127, startPoint y: 113, endPoint x: 539, endPoint y: 305, distance: 454.5
click at [539, 305] on div "802 X 375" at bounding box center [493, 234] width 986 height 468
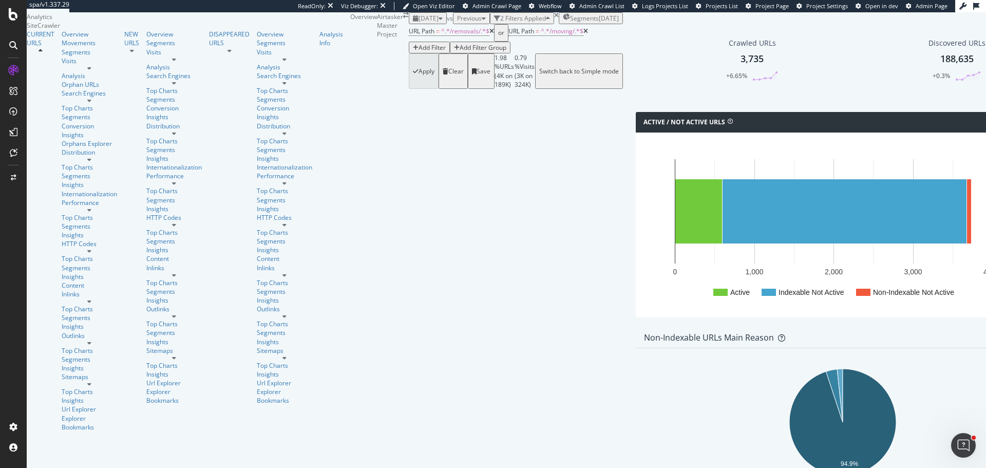
scroll to position [0, 0]
click at [740, 66] on div "3,735" at bounding box center [751, 58] width 23 height 13
click at [722, 243] on rect "A chart." at bounding box center [844, 211] width 244 height 64
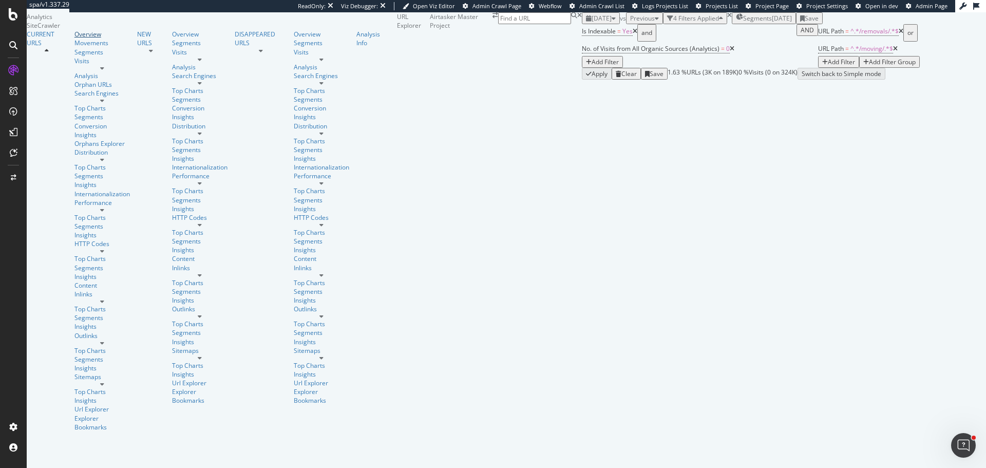
click at [74, 39] on div "Overview" at bounding box center [101, 34] width 55 height 9
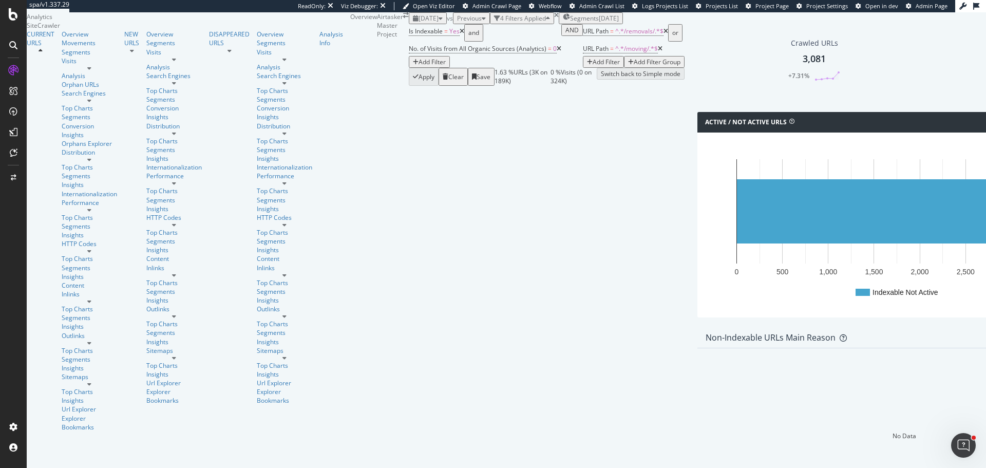
click at [556, 52] on icon at bounding box center [558, 49] width 5 height 6
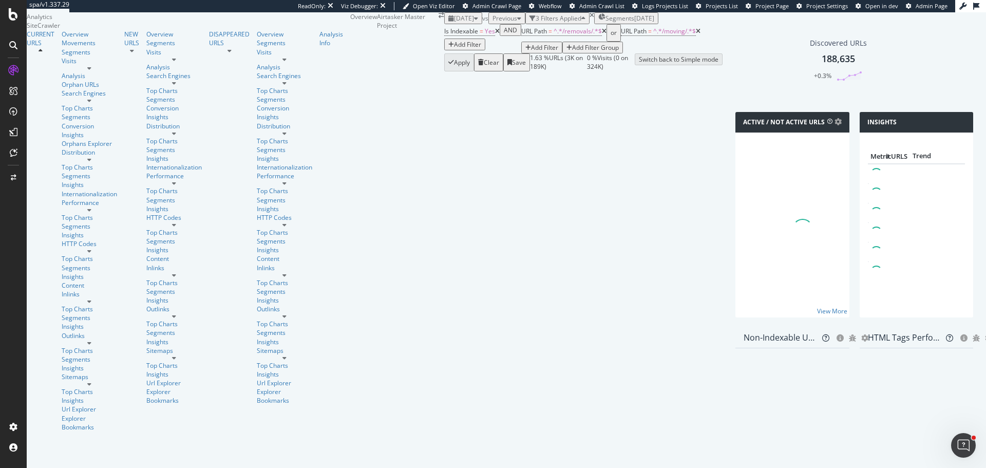
click at [495, 34] on icon at bounding box center [497, 31] width 5 height 6
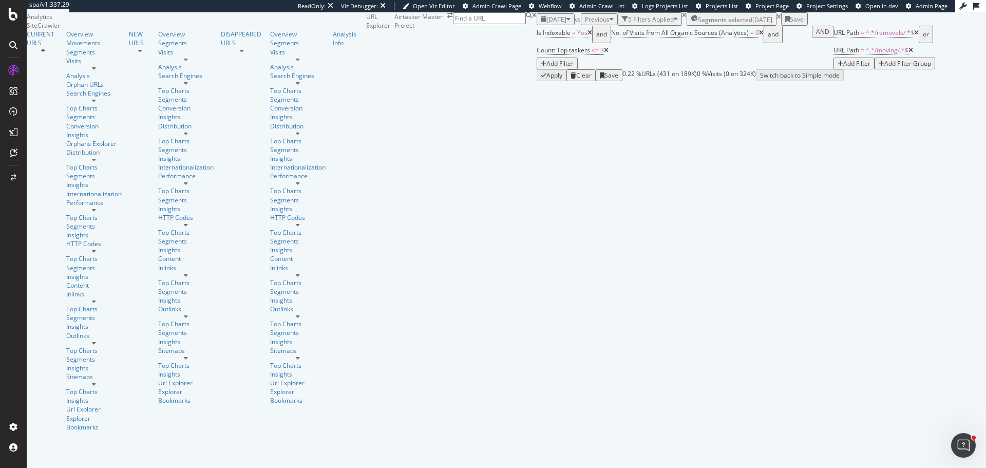
scroll to position [154, 0]
click at [536, 53] on span "Count: Top taskers" at bounding box center [562, 50] width 53 height 9
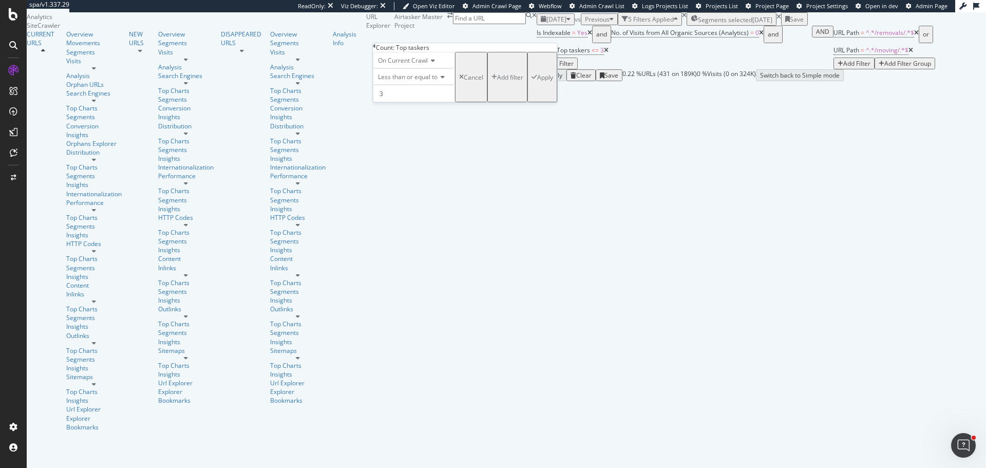
click at [404, 85] on div "Less than or equal to" at bounding box center [414, 76] width 82 height 16
click at [399, 94] on span "Equal to" at bounding box center [387, 90] width 23 height 9
click at [401, 102] on input "3" at bounding box center [414, 93] width 82 height 17
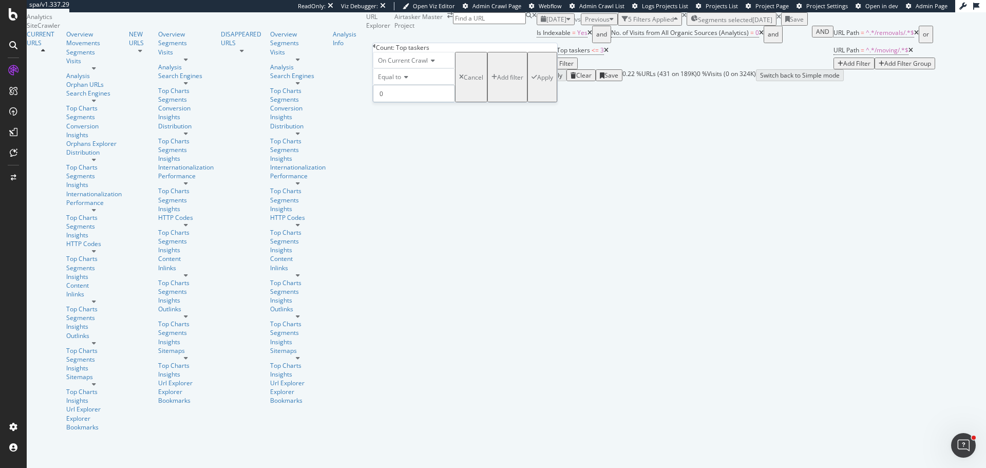
type input "0"
click at [537, 82] on div "Apply" at bounding box center [545, 77] width 16 height 9
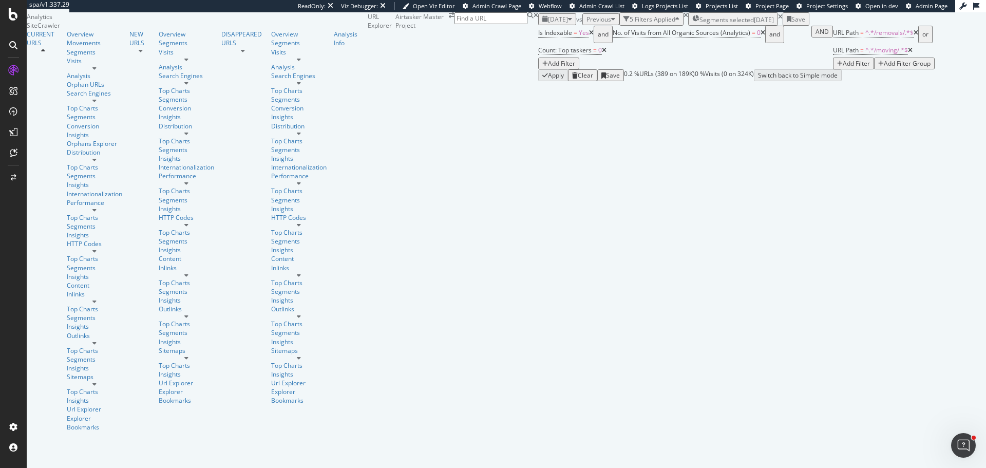
click at [778, 20] on icon at bounding box center [780, 17] width 5 height 6
click at [538, 24] on div "[DATE] vs Previous 5 Filters Applied Segments [DATE] Save" at bounding box center [762, 18] width 448 height 12
click at [602, 52] on icon at bounding box center [604, 49] width 5 height 6
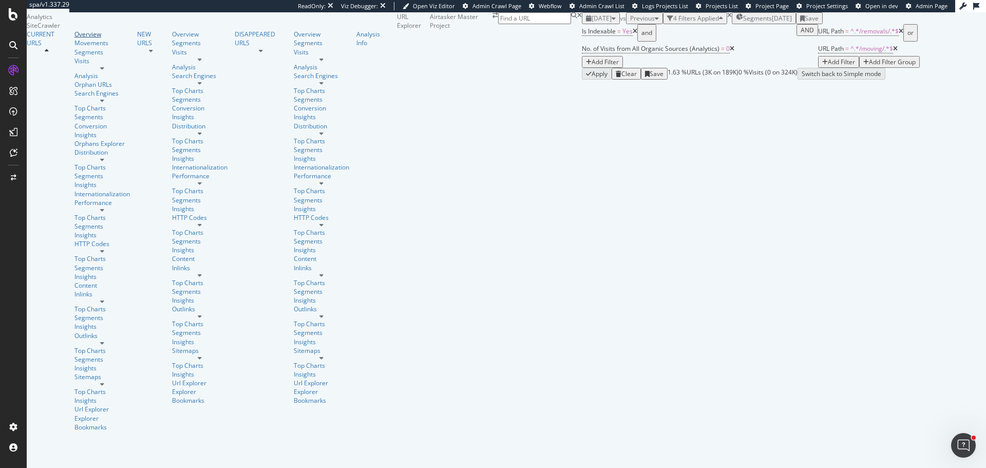
click at [74, 39] on div "Overview" at bounding box center [101, 34] width 55 height 9
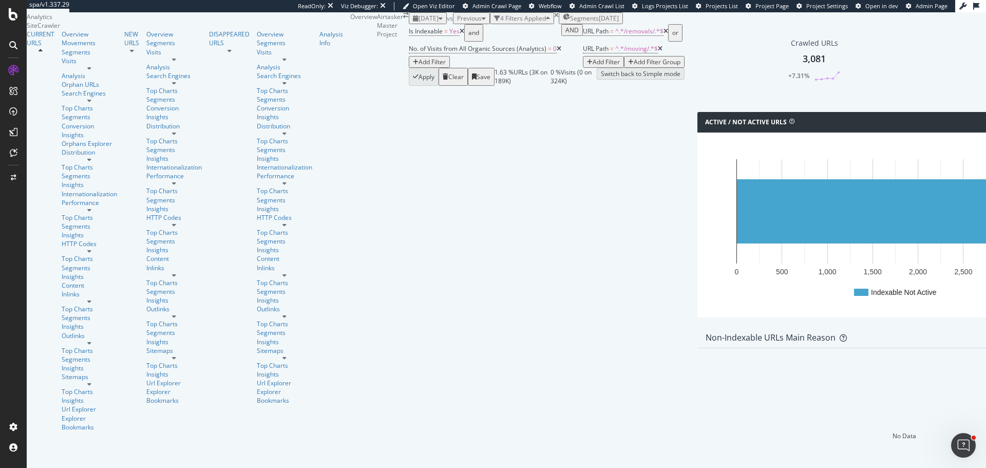
click at [459, 34] on icon at bounding box center [461, 31] width 5 height 6
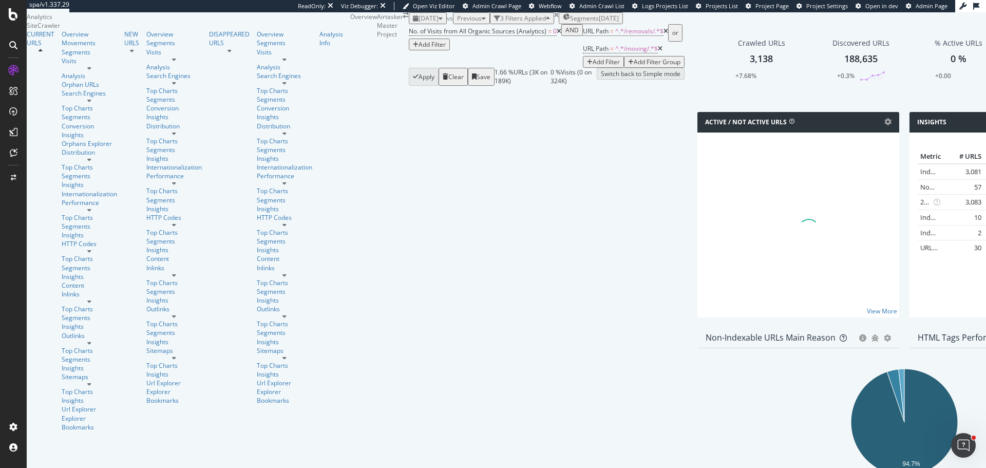
click at [556, 34] on icon at bounding box center [558, 31] width 5 height 6
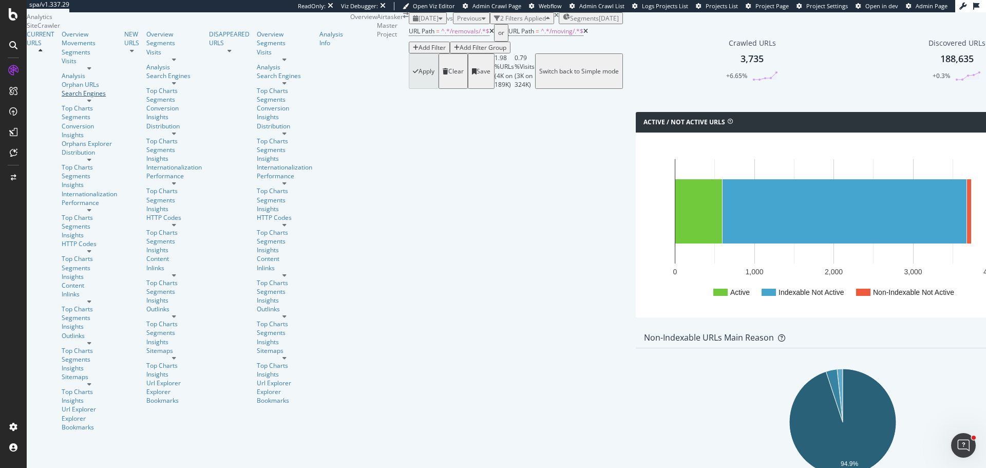
click at [62, 98] on div "Search Engines" at bounding box center [89, 93] width 55 height 9
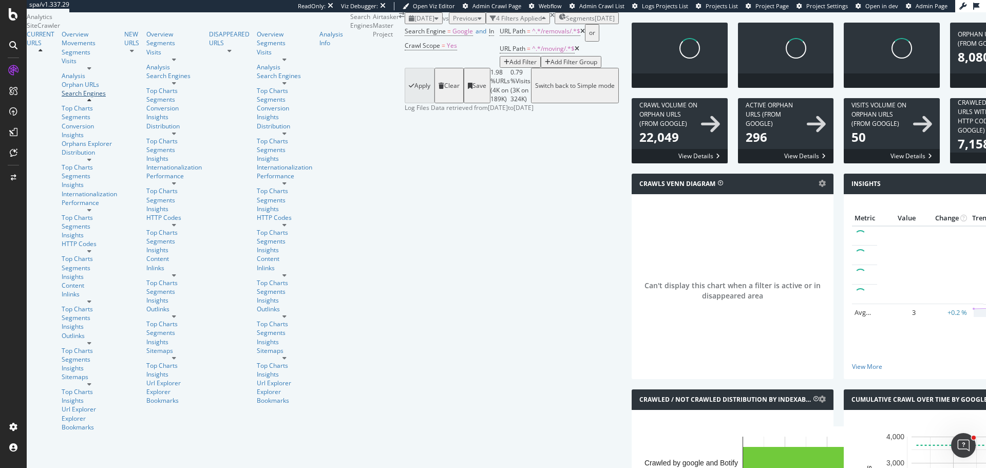
scroll to position [1174, 0]
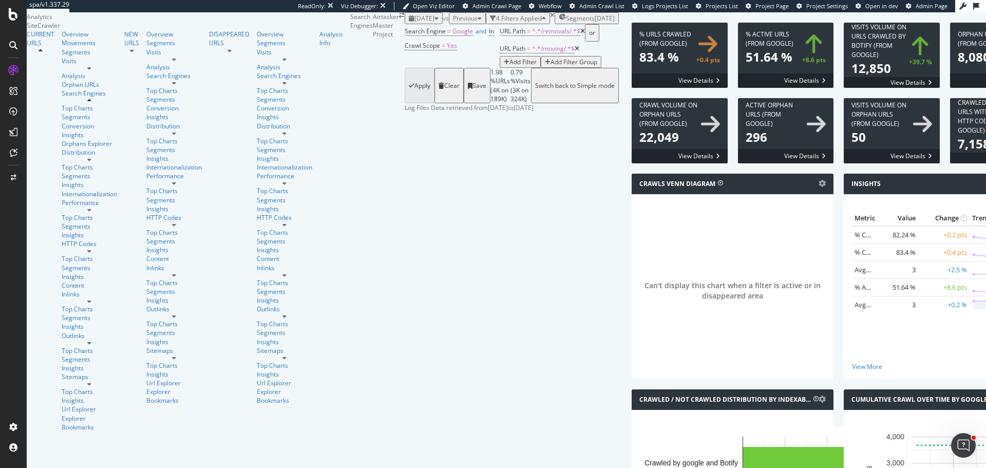
click at [550, 66] on div "Add Filter Group" at bounding box center [573, 61] width 47 height 9
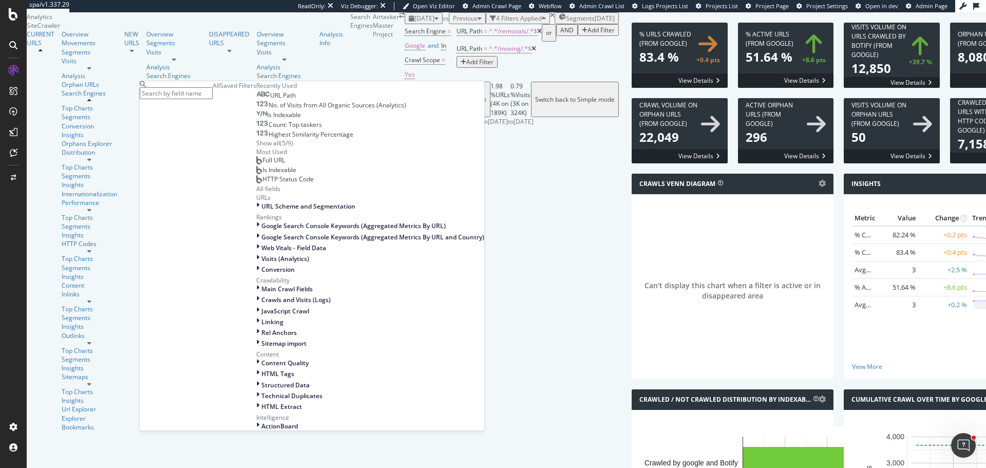
scroll to position [985, 0]
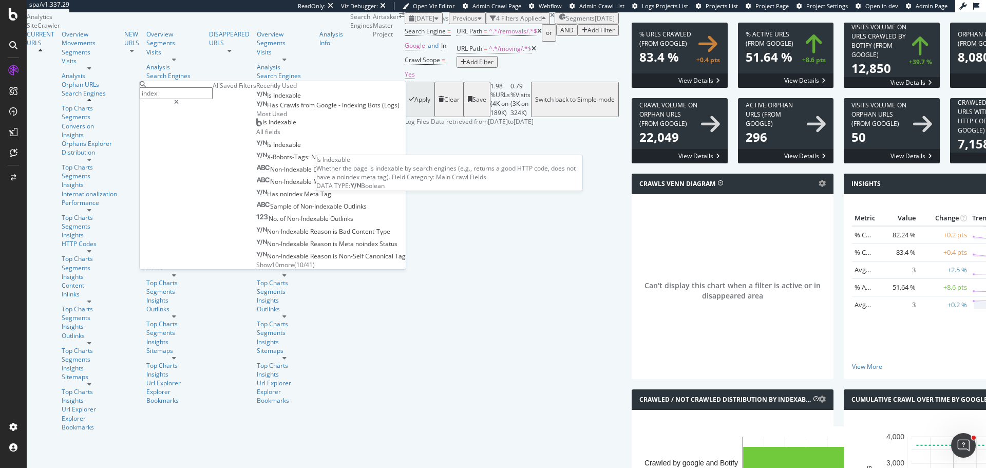
type input "index"
click at [273, 100] on span "Indexable" at bounding box center [287, 95] width 28 height 9
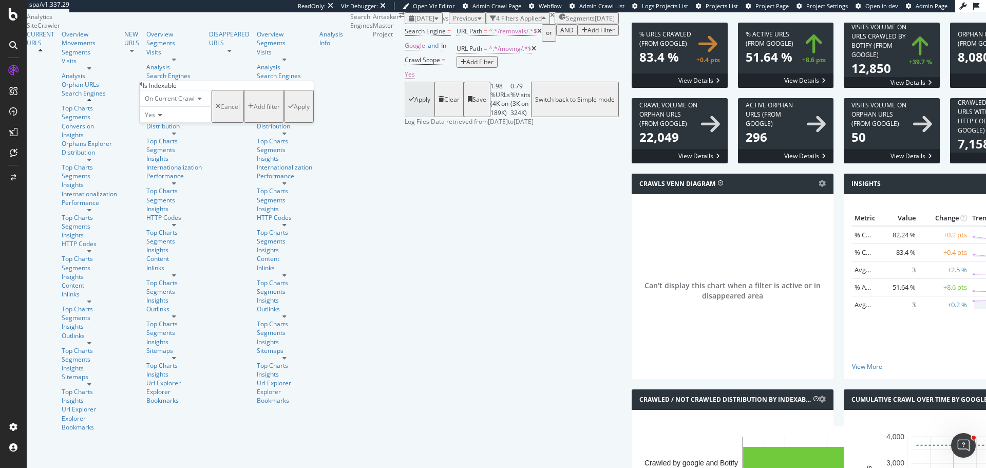
click at [294, 111] on div "Apply" at bounding box center [302, 106] width 16 height 9
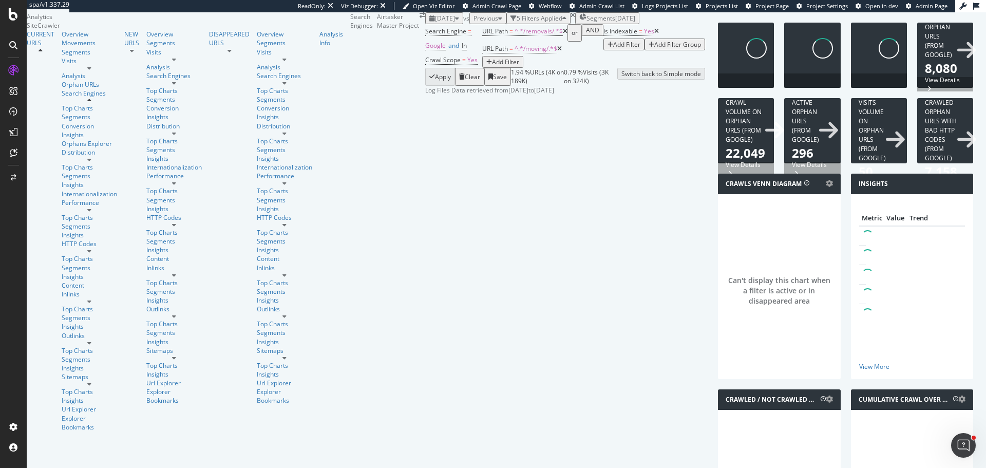
scroll to position [1192, 0]
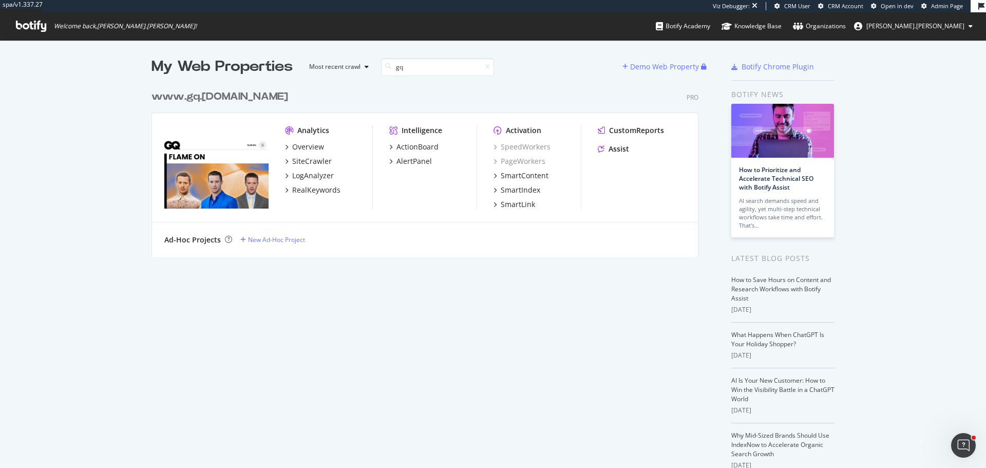
scroll to position [460, 970]
click at [430, 70] on input "gq" at bounding box center [437, 67] width 113 height 18
click at [431, 71] on input "gq" at bounding box center [437, 67] width 113 height 18
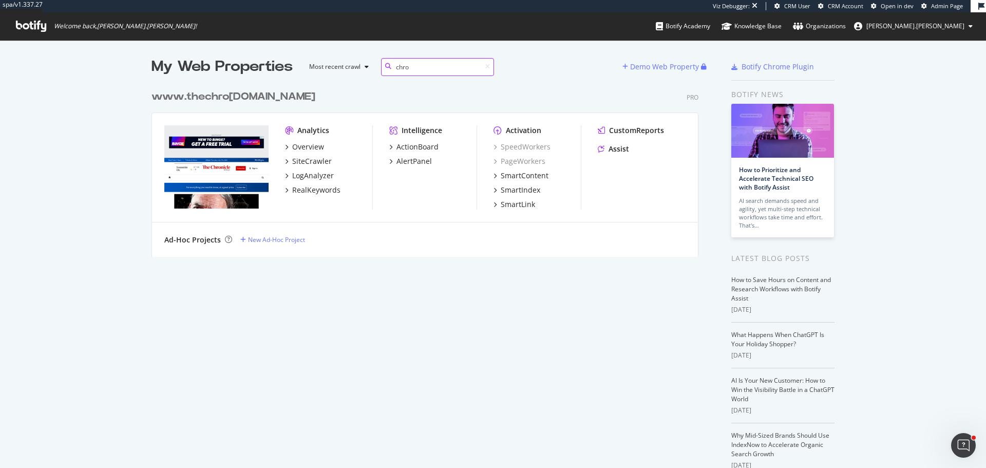
type input "chro"
click at [258, 103] on div "www.the chro nicle.com.au" at bounding box center [233, 96] width 164 height 15
